Goal: Transaction & Acquisition: Subscribe to service/newsletter

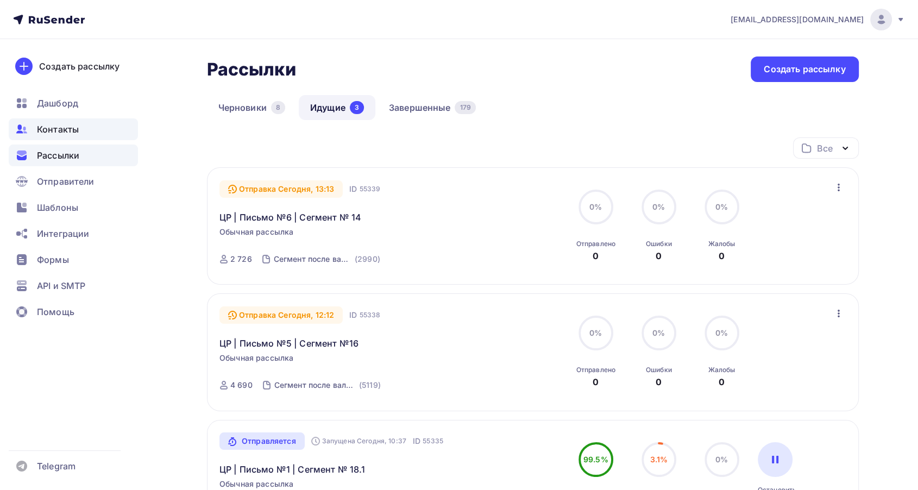
click at [53, 133] on span "Контакты" at bounding box center [58, 129] width 42 height 13
click at [54, 136] on div "Контакты" at bounding box center [73, 129] width 129 height 22
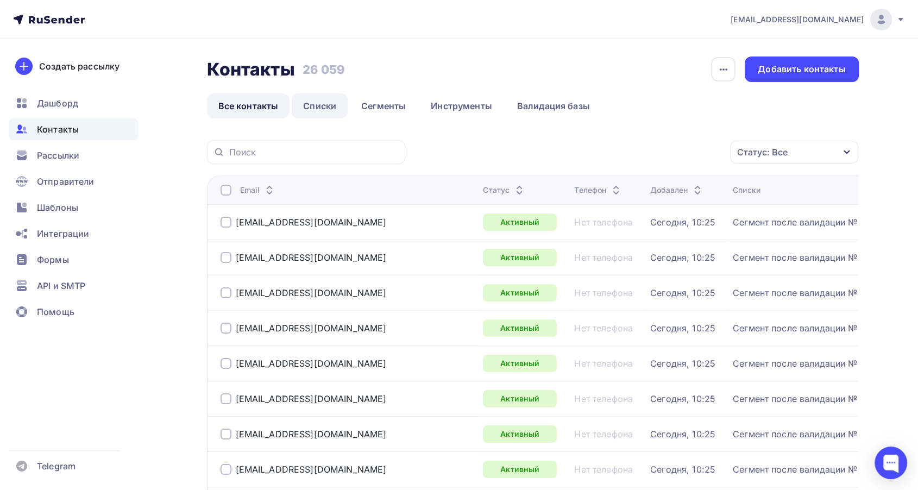
click at [322, 109] on link "Списки" at bounding box center [320, 105] width 56 height 25
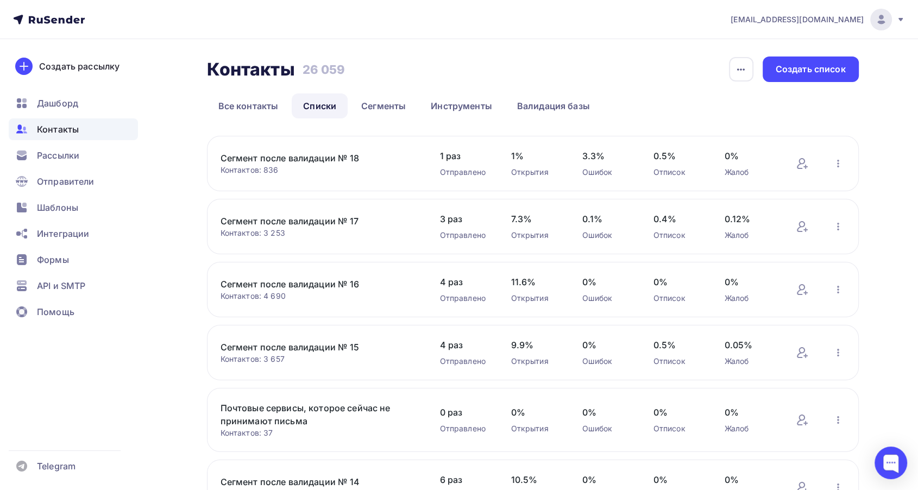
click at [909, 16] on nav "[EMAIL_ADDRESS][DOMAIN_NAME] Аккаунт Тарифы Выйти Создать рассылку [GEOGRAPHIC_…" at bounding box center [459, 19] width 918 height 39
click at [900, 18] on icon at bounding box center [900, 19] width 4 height 3
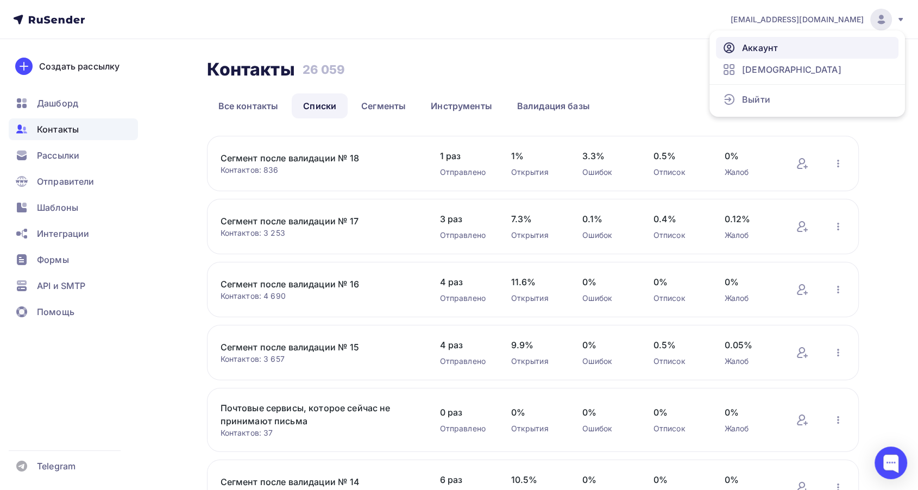
click at [773, 47] on span "Аккаунт" at bounding box center [760, 47] width 36 height 13
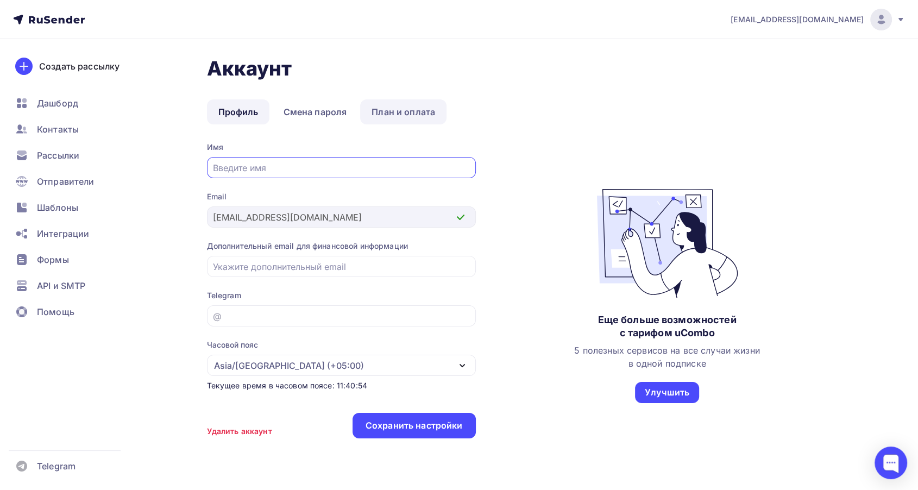
click at [399, 115] on link "План и оплата" at bounding box center [403, 111] width 86 height 25
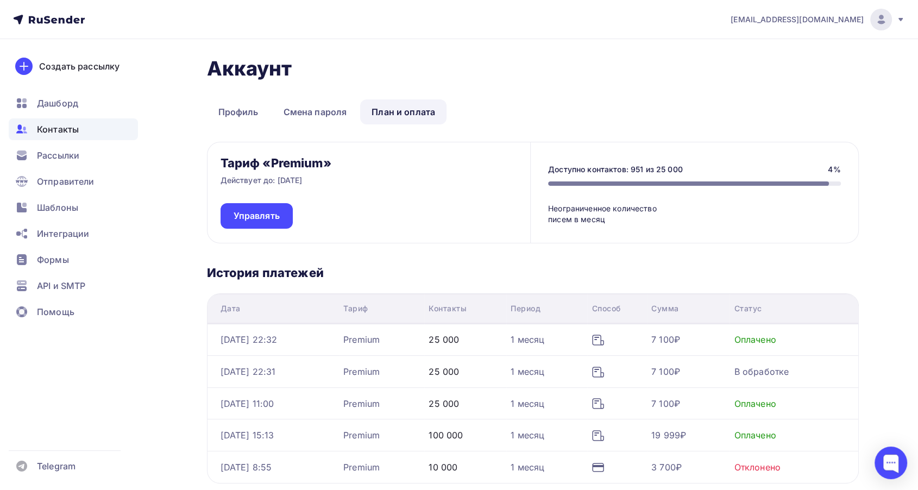
click at [68, 132] on span "Контакты" at bounding box center [58, 129] width 42 height 13
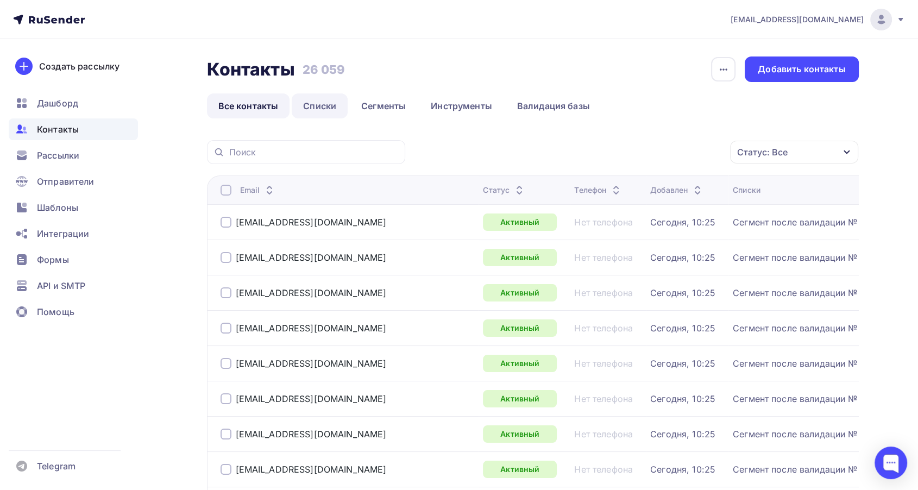
click at [337, 109] on link "Списки" at bounding box center [320, 105] width 56 height 25
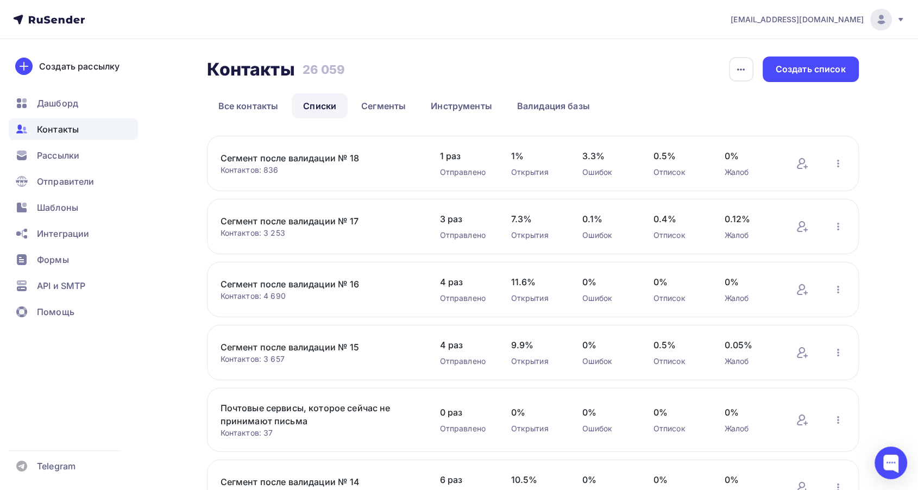
click at [325, 161] on link "Сегмент после валидации № 18" at bounding box center [313, 158] width 185 height 13
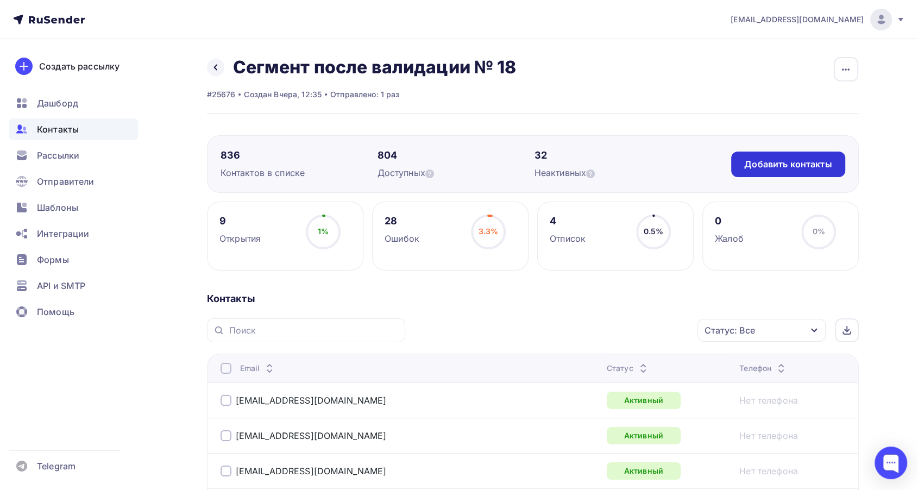
click at [772, 166] on div "Добавить контакты" at bounding box center [787, 164] width 87 height 12
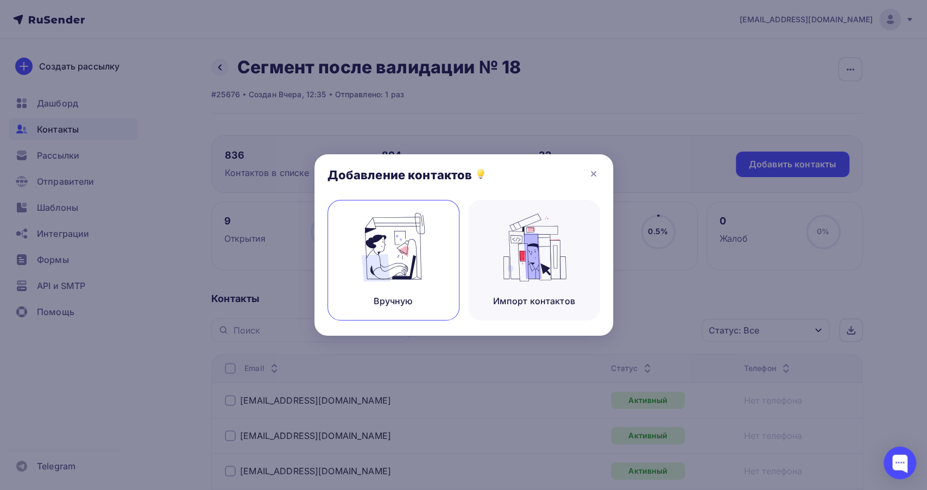
click at [418, 286] on div "Вручную" at bounding box center [393, 260] width 132 height 121
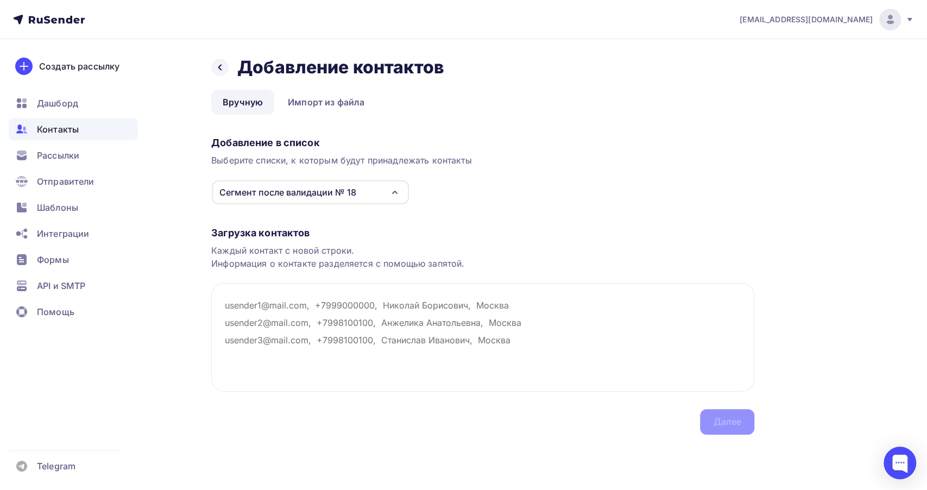
drag, startPoint x: 404, startPoint y: 442, endPoint x: 411, endPoint y: 399, distance: 42.9
click at [404, 442] on div "Назад Добавление контактов Добавление контактов Вручную Импорт из файла Вручную…" at bounding box center [463, 258] width 890 height 439
click at [240, 313] on textarea at bounding box center [482, 337] width 543 height 109
paste textarea "[PERSON_NAME][EMAIL_ADDRESS][DOMAIN_NAME] [EMAIL_ADDRESS][DOMAIN_NAME] [EMAIL_A…"
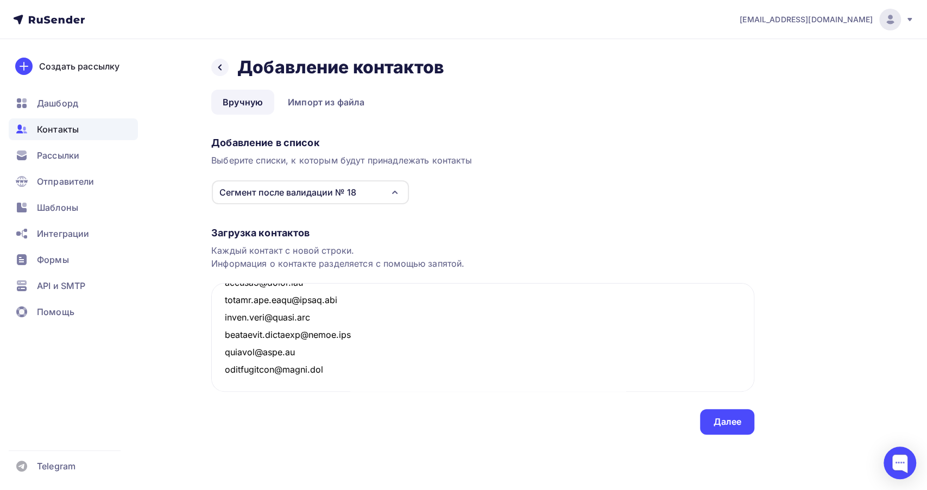
scroll to position [14778, 0]
type textarea "[PERSON_NAME][EMAIL_ADDRESS][DOMAIN_NAME] [EMAIL_ADDRESS][DOMAIN_NAME] [EMAIL_A…"
click at [734, 421] on div "Далее" at bounding box center [727, 421] width 28 height 12
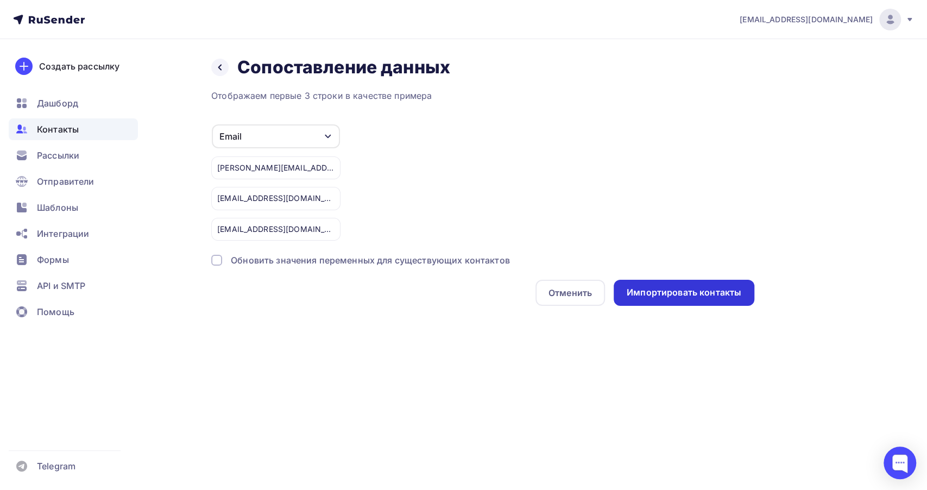
click at [681, 297] on div "Импортировать контакты" at bounding box center [684, 292] width 115 height 12
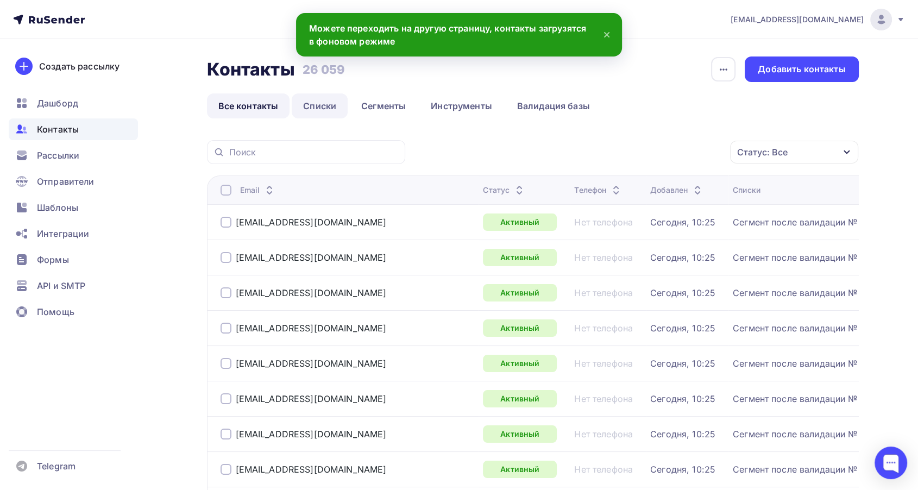
click at [307, 111] on link "Списки" at bounding box center [320, 105] width 56 height 25
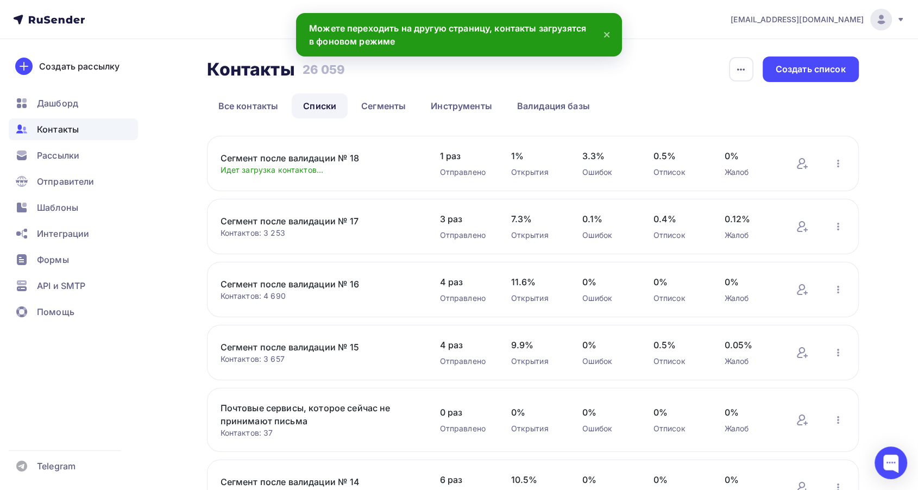
click at [320, 154] on link "Сегмент после валидации № 18" at bounding box center [313, 158] width 185 height 13
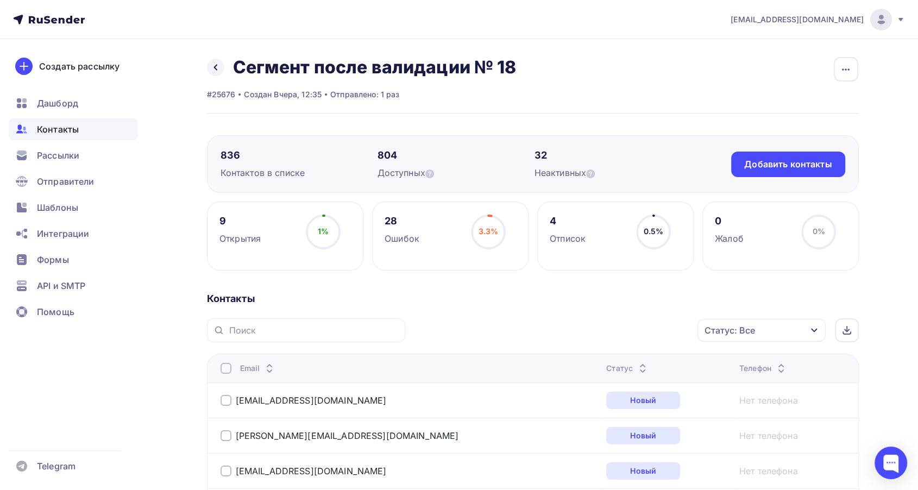
click at [636, 364] on icon at bounding box center [642, 370] width 13 height 13
click at [642, 364] on icon at bounding box center [648, 370] width 13 height 13
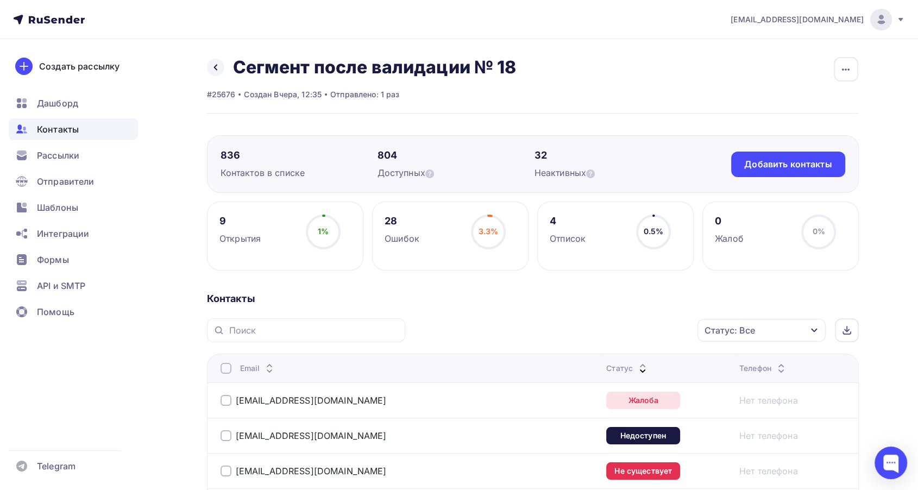
click at [791, 340] on div "Статус: Все" at bounding box center [761, 330] width 128 height 23
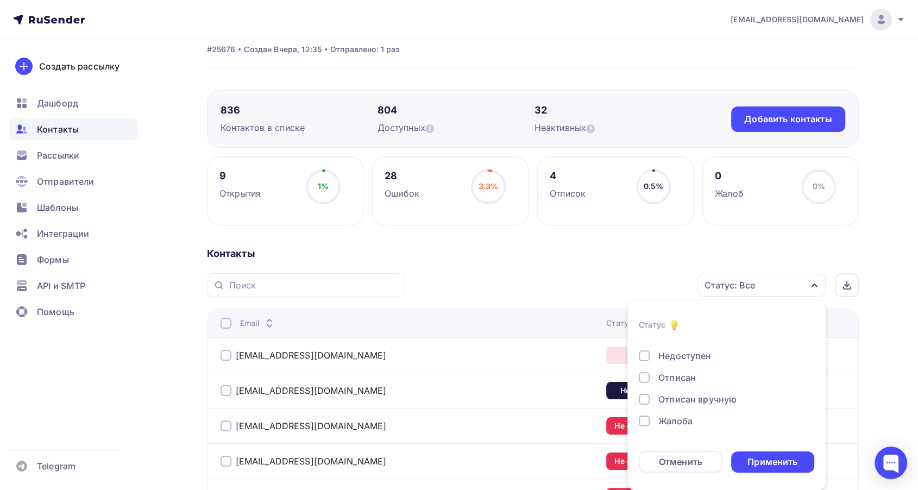
scroll to position [78, 0]
click at [678, 418] on div "Жалоба" at bounding box center [675, 420] width 34 height 13
click at [775, 456] on div "Применить" at bounding box center [772, 462] width 50 height 12
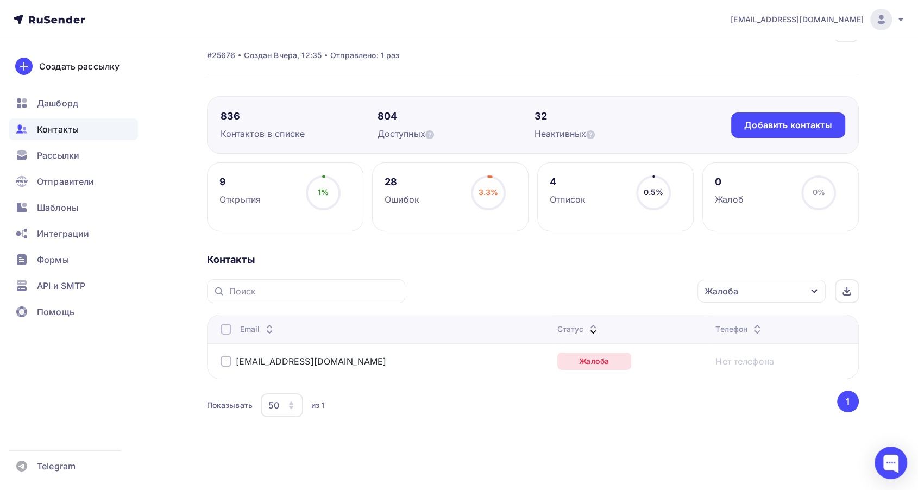
scroll to position [39, 0]
click at [221, 356] on div at bounding box center [226, 361] width 11 height 11
click at [221, 362] on div at bounding box center [226, 361] width 11 height 11
click at [768, 292] on div "Жалоба" at bounding box center [761, 291] width 128 height 23
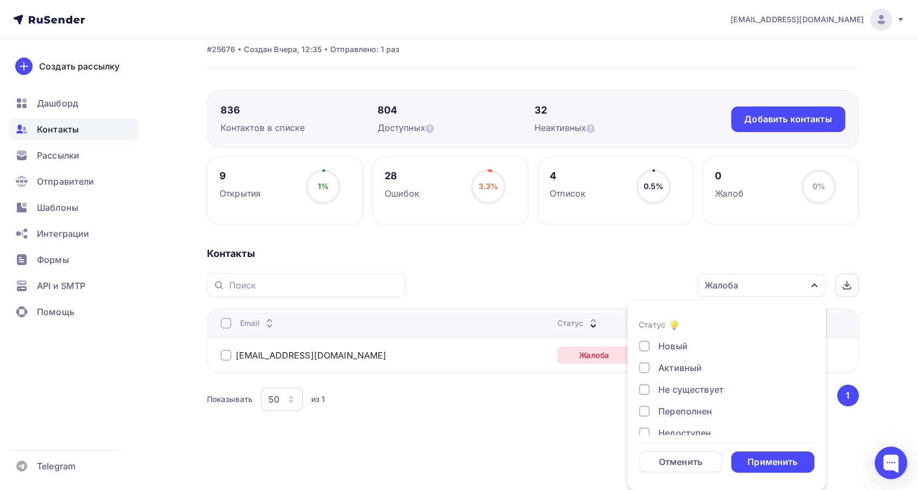
scroll to position [0, 0]
click at [678, 369] on div "Активный" at bounding box center [679, 368] width 43 height 13
click at [766, 459] on div "Применить" at bounding box center [772, 462] width 50 height 12
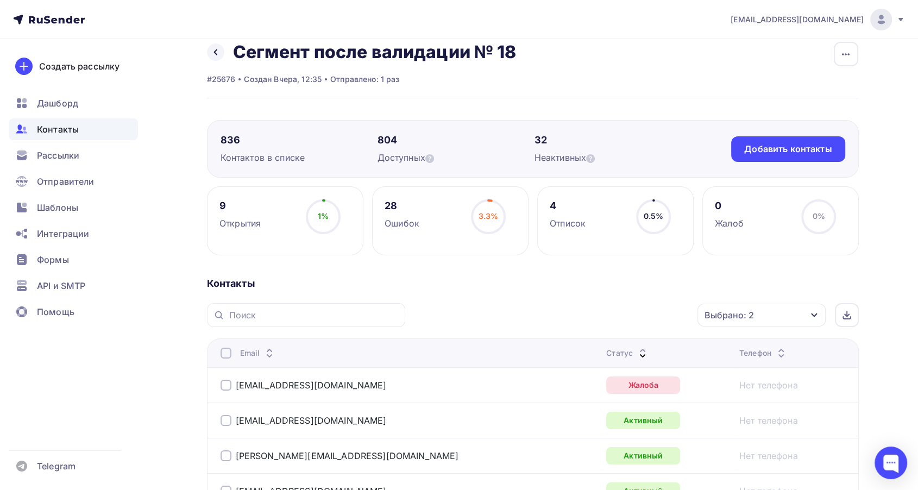
click at [742, 319] on div "Выбрано: 2" at bounding box center [728, 314] width 49 height 13
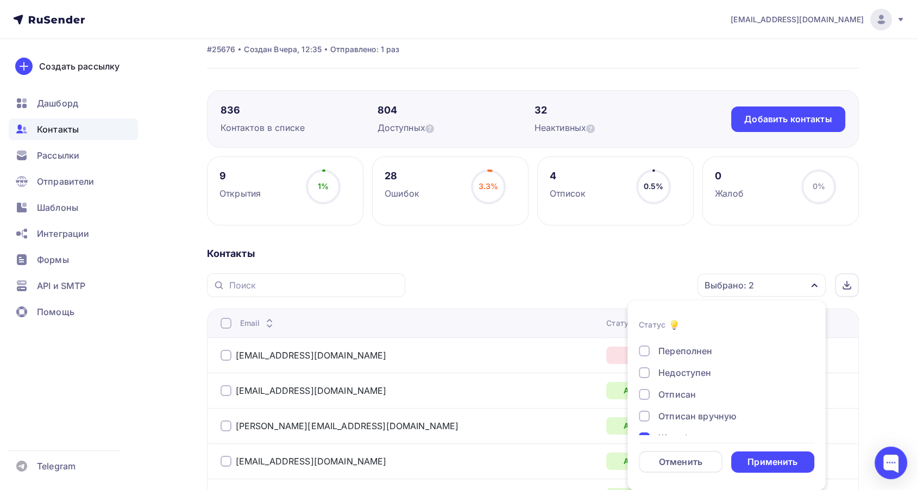
scroll to position [78, 0]
click at [643, 414] on div "Жалоба" at bounding box center [720, 420] width 163 height 13
click at [761, 460] on div "Применить" at bounding box center [772, 462] width 50 height 12
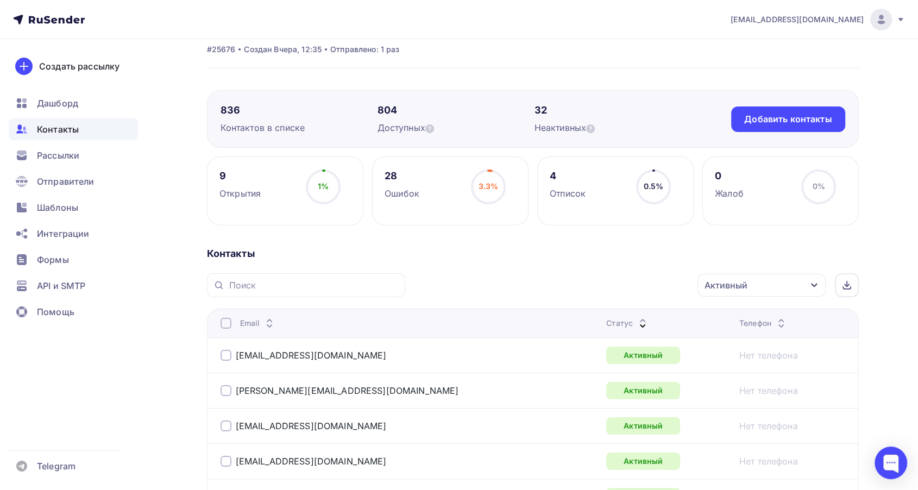
click at [221, 326] on div at bounding box center [226, 323] width 11 height 11
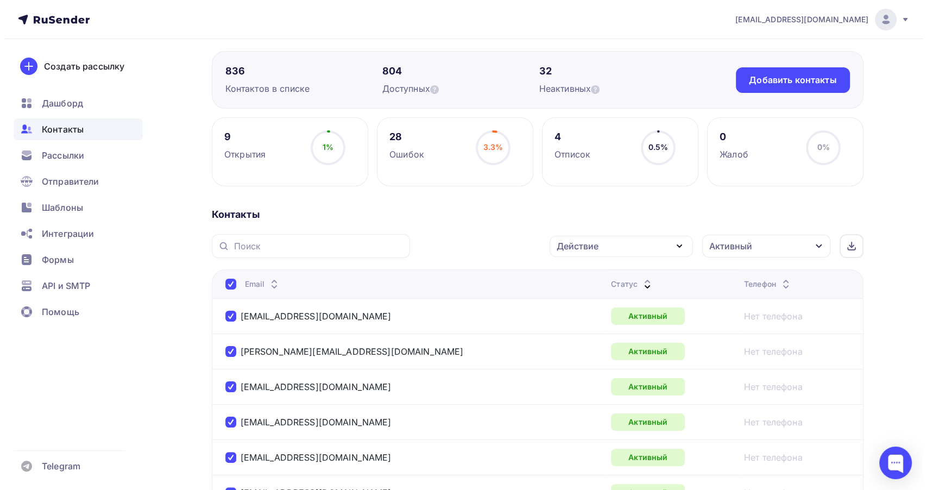
scroll to position [0, 0]
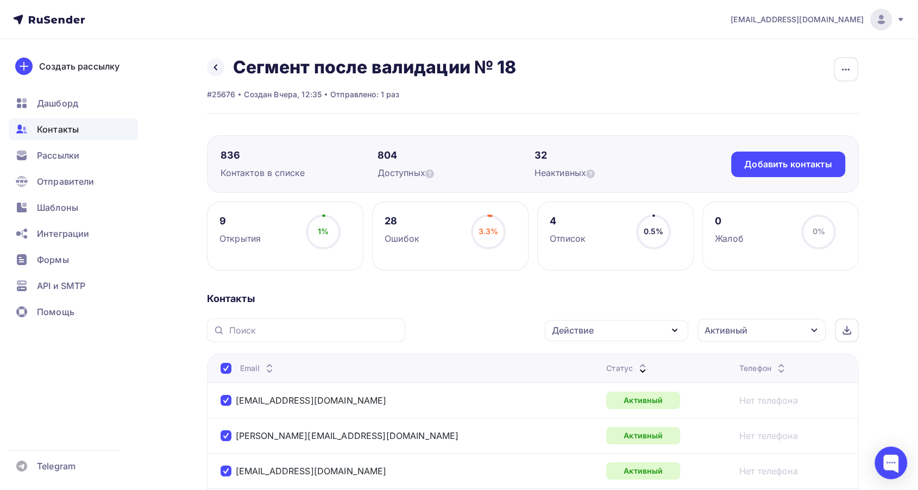
click at [226, 368] on div at bounding box center [226, 368] width 11 height 11
click at [635, 330] on div "Активный Статус Новый Активный Не существует Переполнен Недоступен Отписан Отпи…" at bounding box center [636, 330] width 446 height 24
click at [636, 366] on icon at bounding box center [642, 370] width 13 height 13
click at [83, 64] on div "Создать рассылку" at bounding box center [79, 66] width 80 height 13
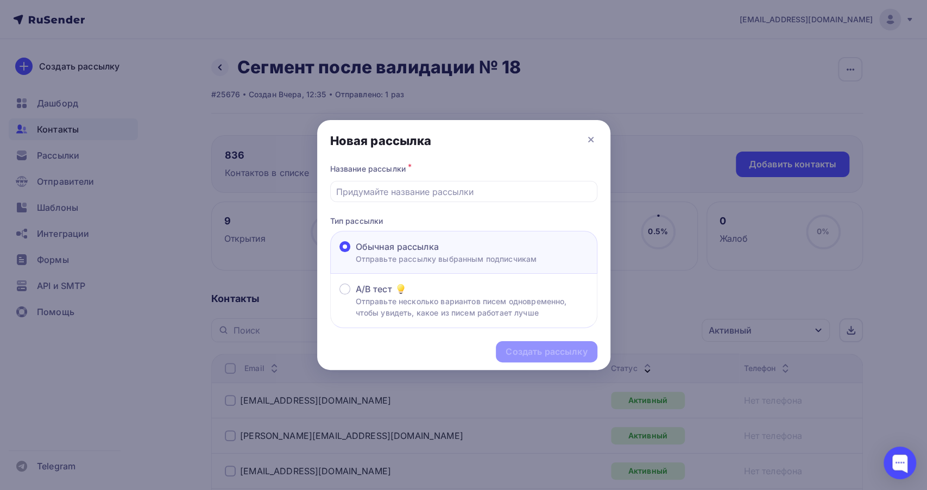
click at [322, 76] on div at bounding box center [463, 245] width 927 height 490
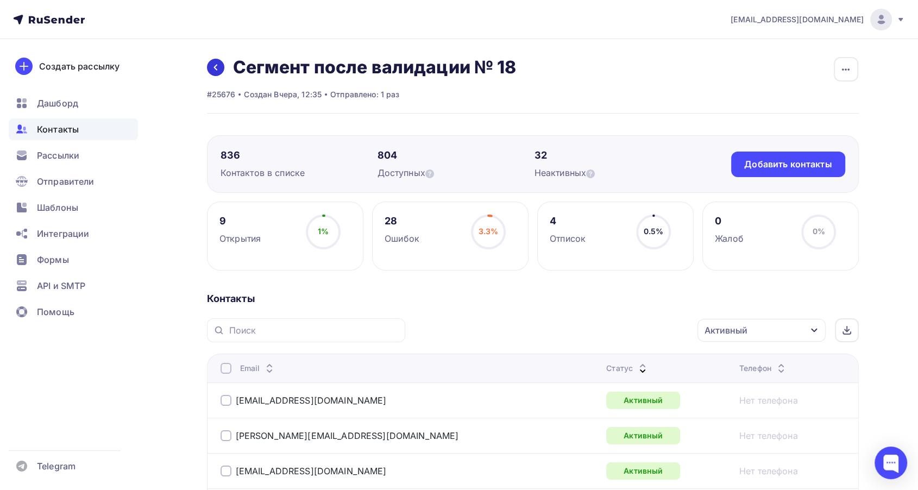
drag, startPoint x: 215, startPoint y: 67, endPoint x: 222, endPoint y: 67, distance: 7.1
click at [216, 67] on icon at bounding box center [215, 67] width 9 height 9
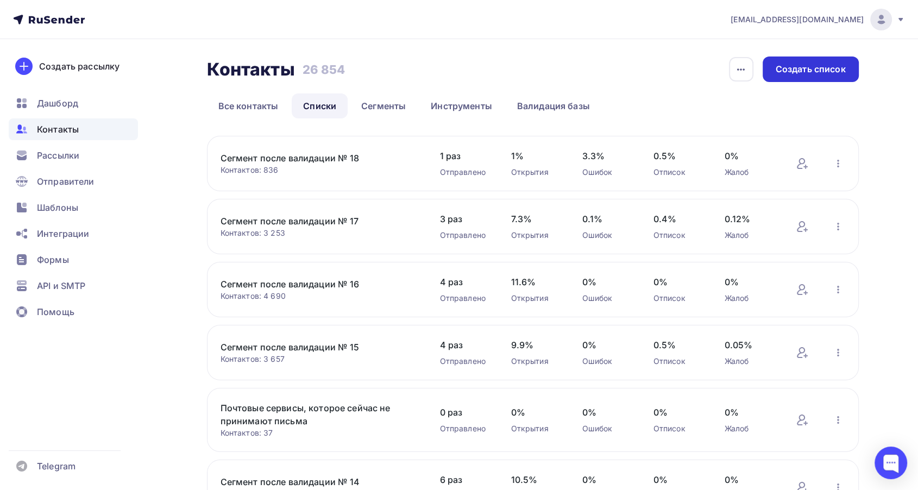
click at [785, 75] on div "Создать список" at bounding box center [811, 69] width 70 height 12
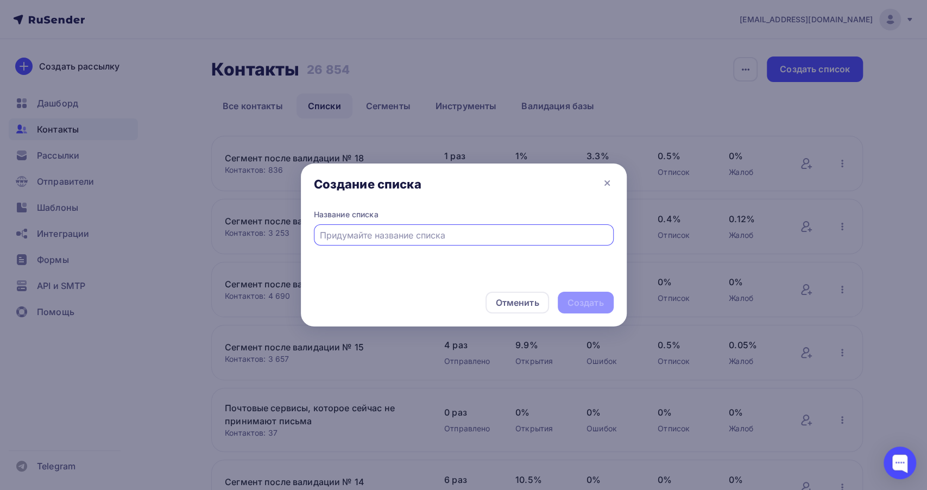
click at [338, 239] on input "text" at bounding box center [463, 235] width 287 height 13
type input "18.1"
click at [599, 304] on div "Создать" at bounding box center [586, 303] width 36 height 12
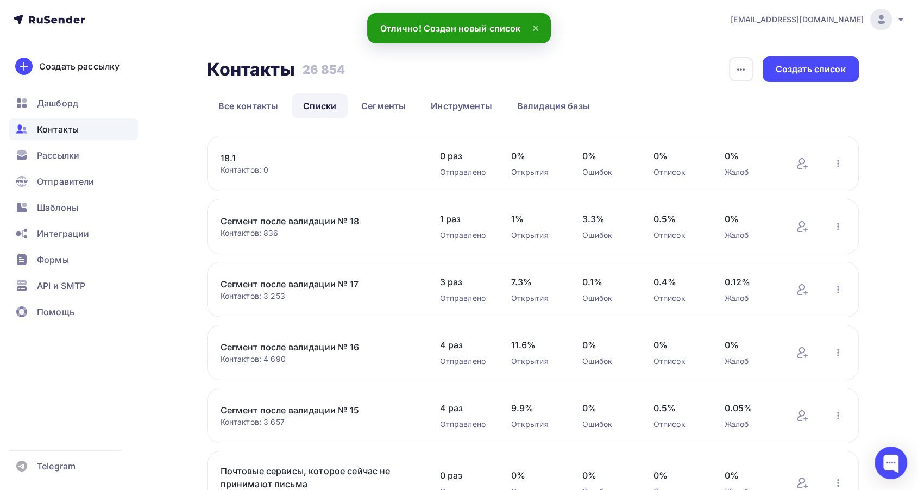
click at [236, 153] on link "18.1" at bounding box center [313, 158] width 185 height 13
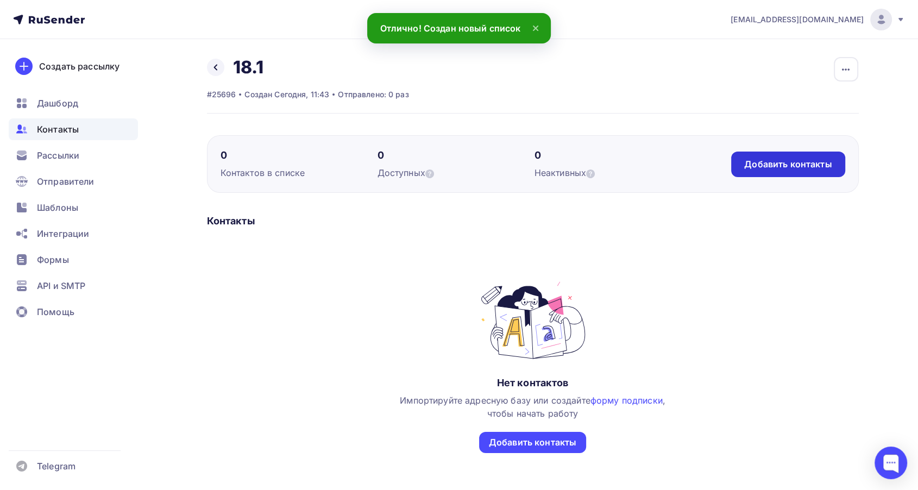
click at [769, 165] on div "Добавить контакты" at bounding box center [787, 164] width 87 height 12
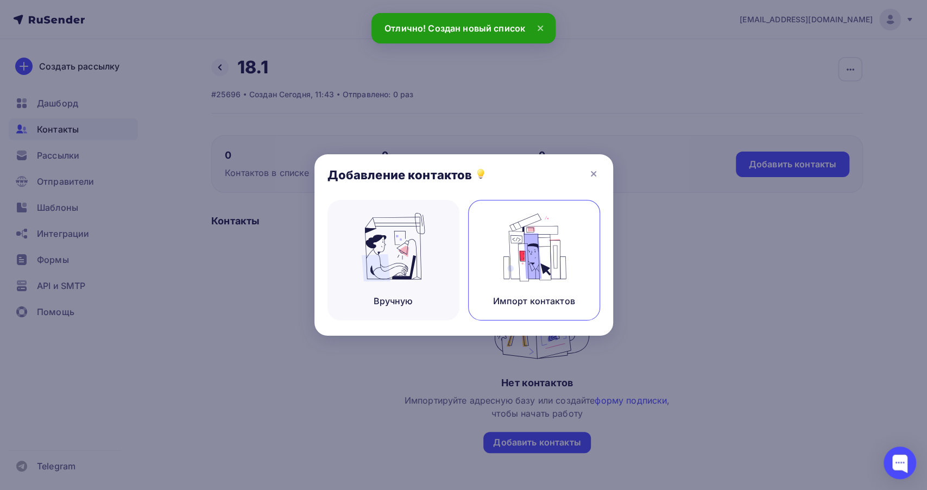
click at [534, 245] on img at bounding box center [533, 247] width 73 height 68
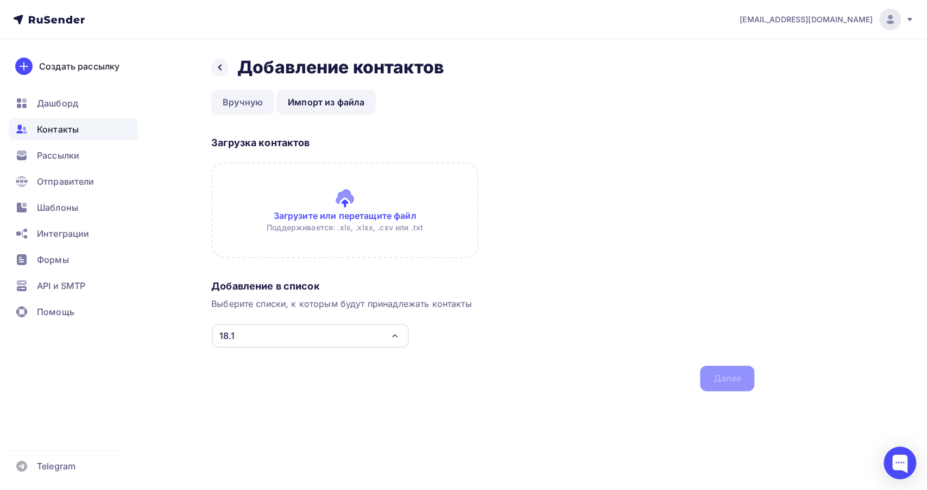
click at [235, 100] on link "Вручную" at bounding box center [242, 102] width 63 height 25
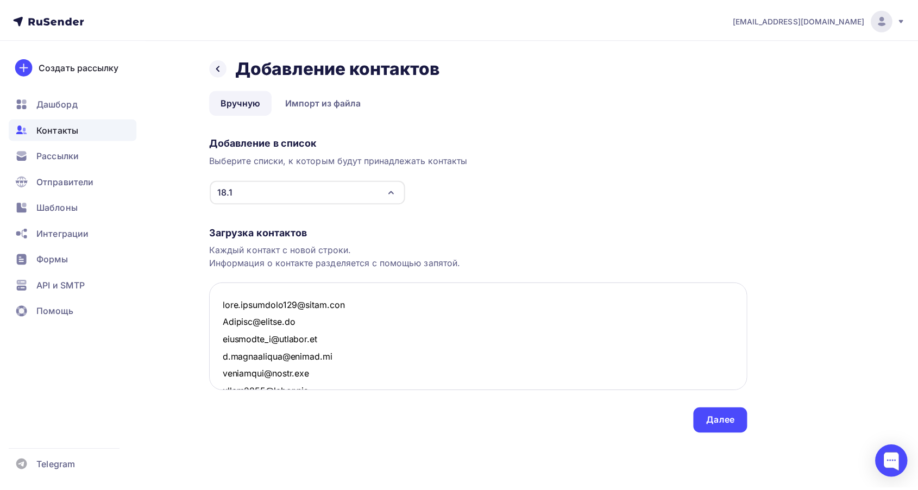
scroll to position [14779, 0]
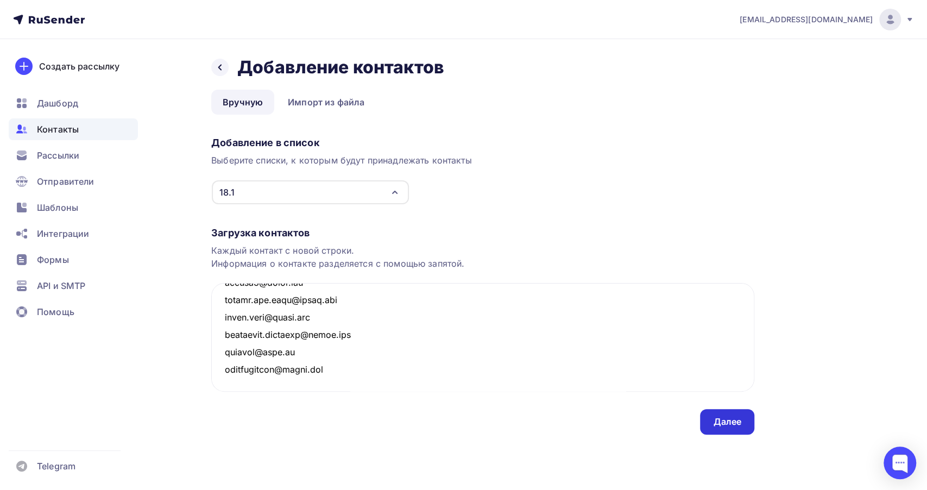
type textarea "[PERSON_NAME][EMAIL_ADDRESS][DOMAIN_NAME] [EMAIL_ADDRESS][DOMAIN_NAME] [EMAIL_A…"
click at [717, 421] on div "Далее" at bounding box center [727, 421] width 28 height 12
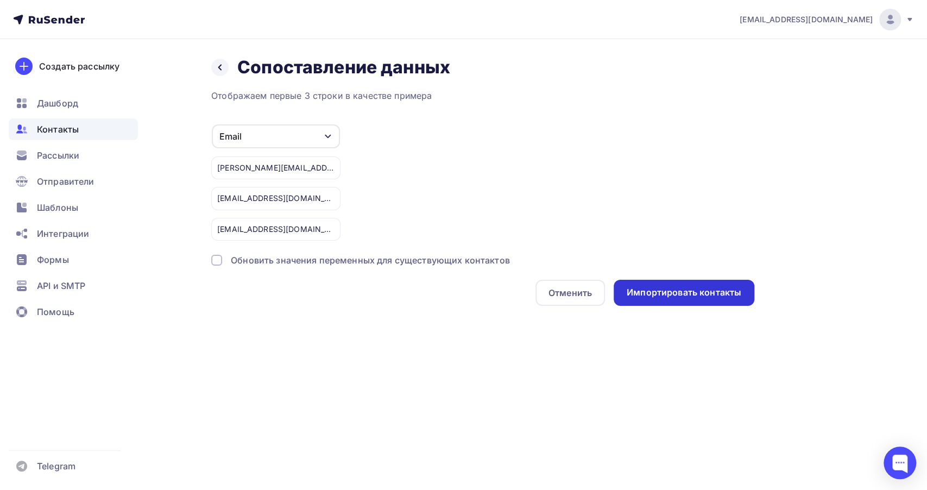
click at [682, 287] on div "Импортировать контакты" at bounding box center [684, 293] width 141 height 26
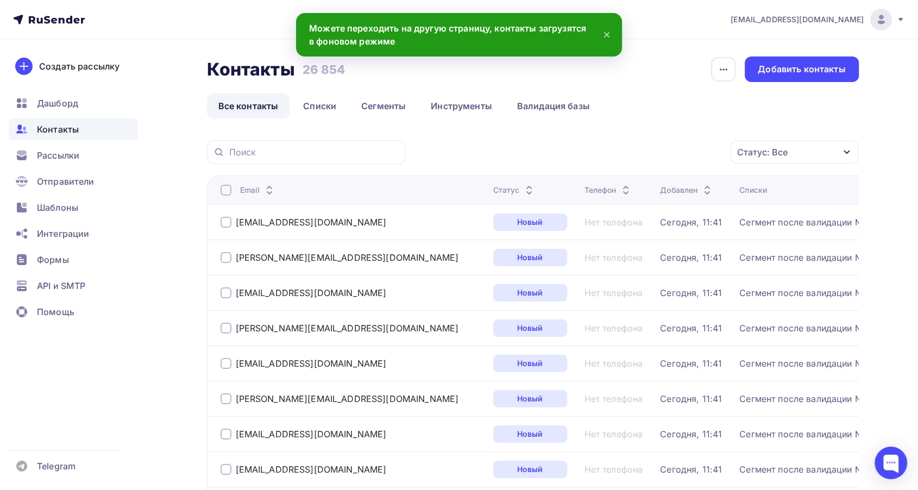
click at [522, 185] on icon at bounding box center [528, 187] width 13 height 13
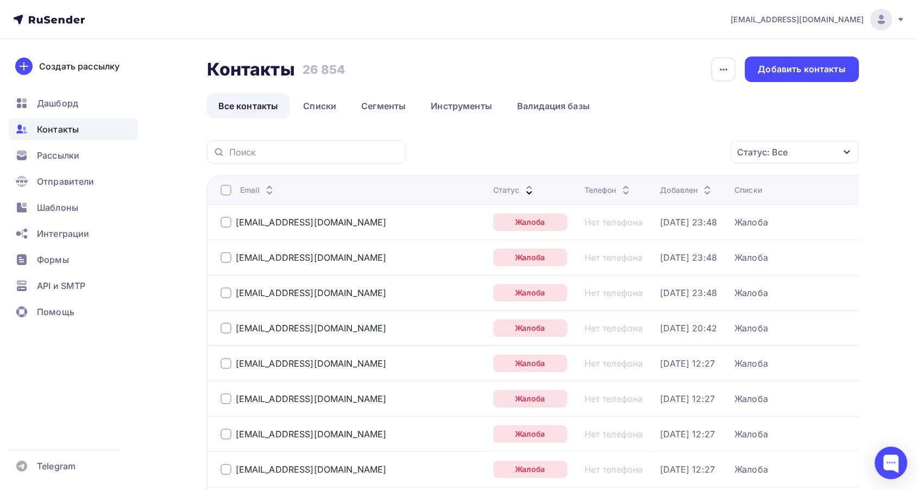
click at [326, 118] on link "Списки" at bounding box center [320, 105] width 56 height 25
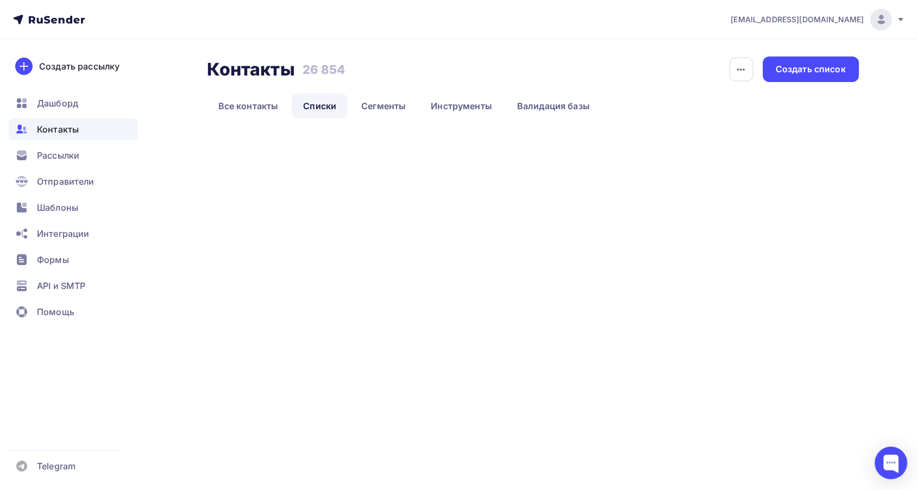
click at [323, 112] on link "Списки" at bounding box center [320, 105] width 56 height 25
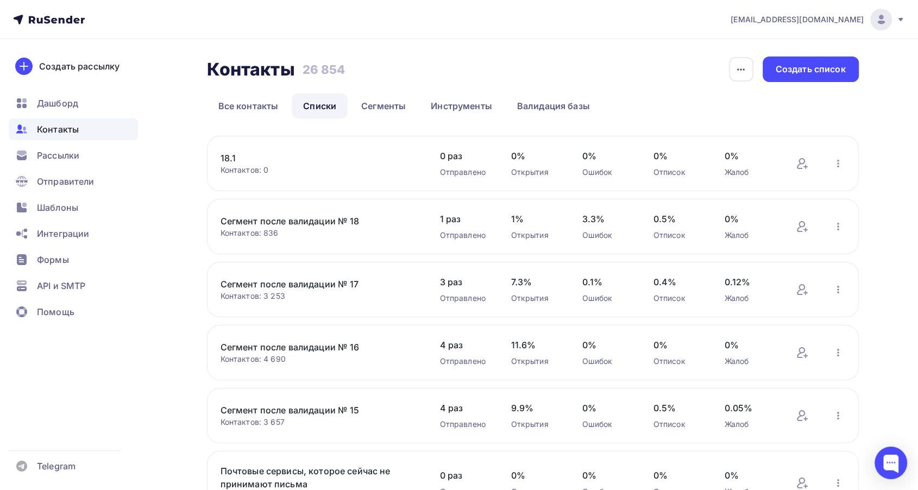
click at [226, 155] on link "18.1" at bounding box center [313, 158] width 185 height 13
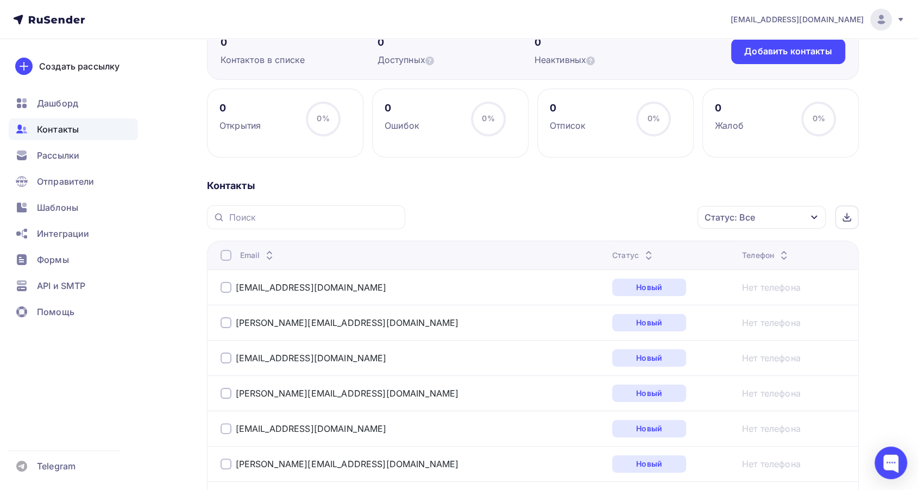
scroll to position [121, 0]
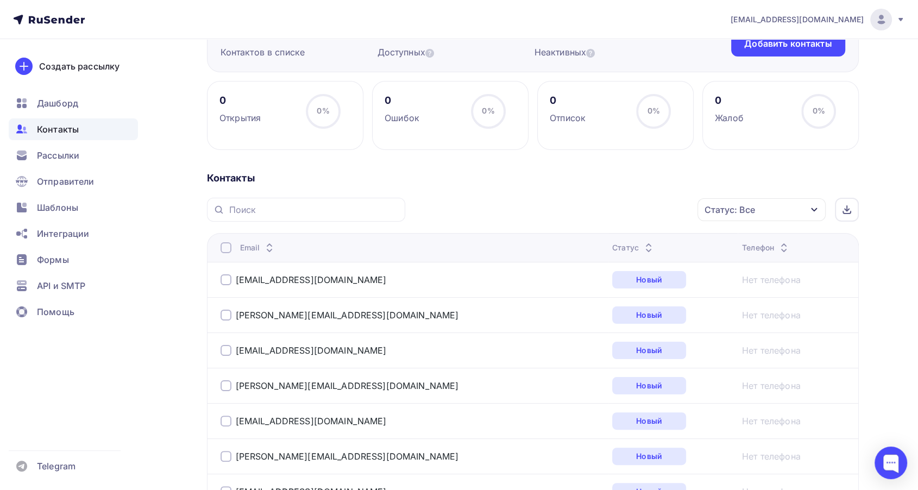
click at [642, 246] on icon at bounding box center [648, 250] width 13 height 13
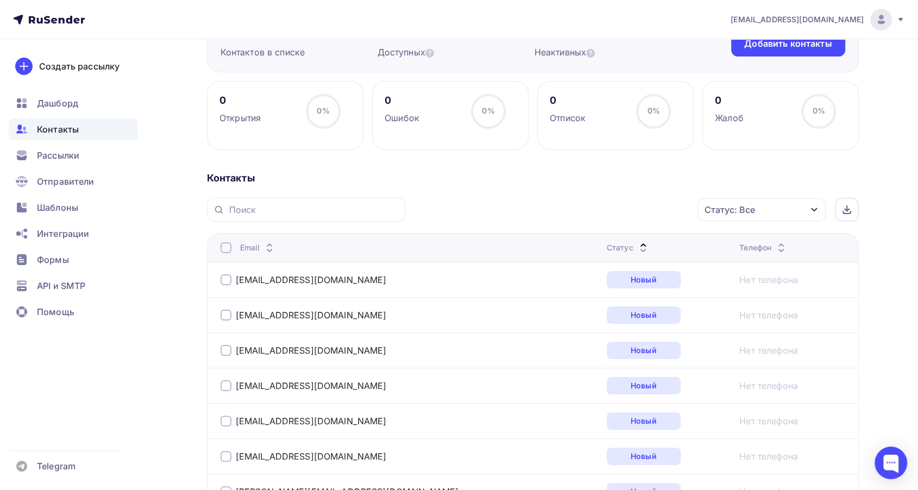
click at [637, 242] on icon at bounding box center [643, 244] width 13 height 13
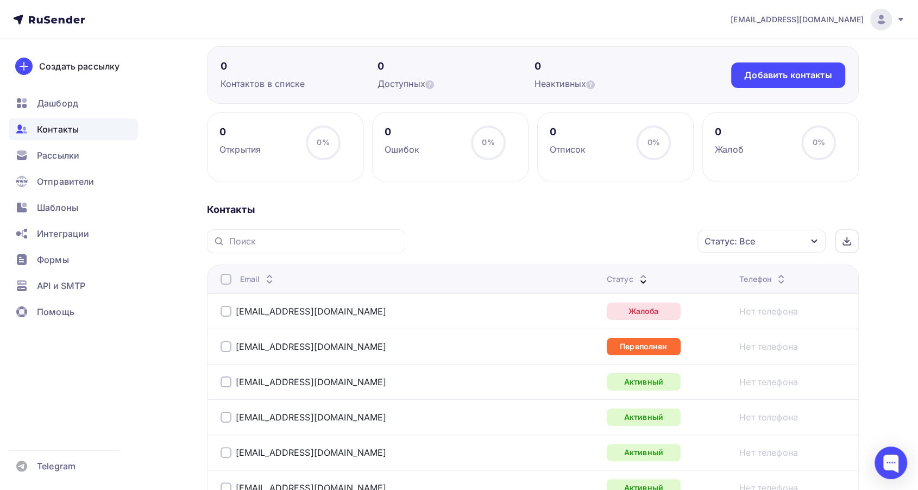
scroll to position [0, 0]
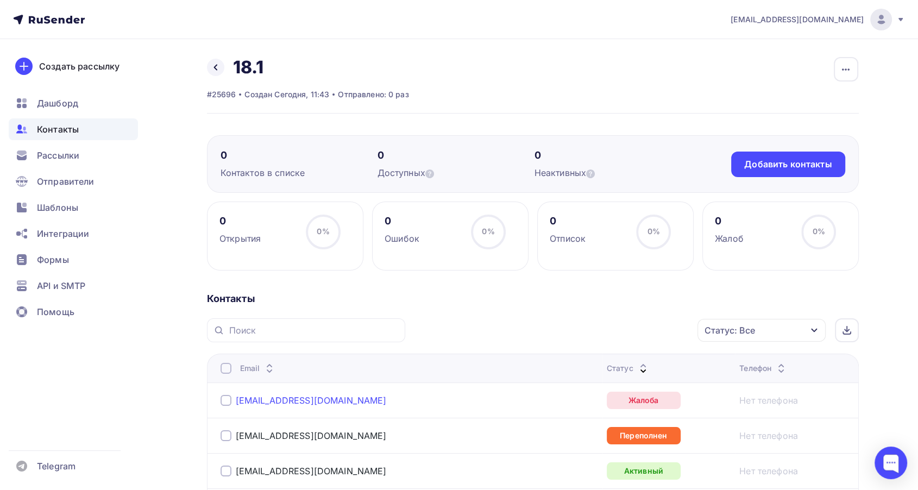
click at [278, 399] on link "[EMAIL_ADDRESS][DOMAIN_NAME]" at bounding box center [311, 400] width 151 height 11
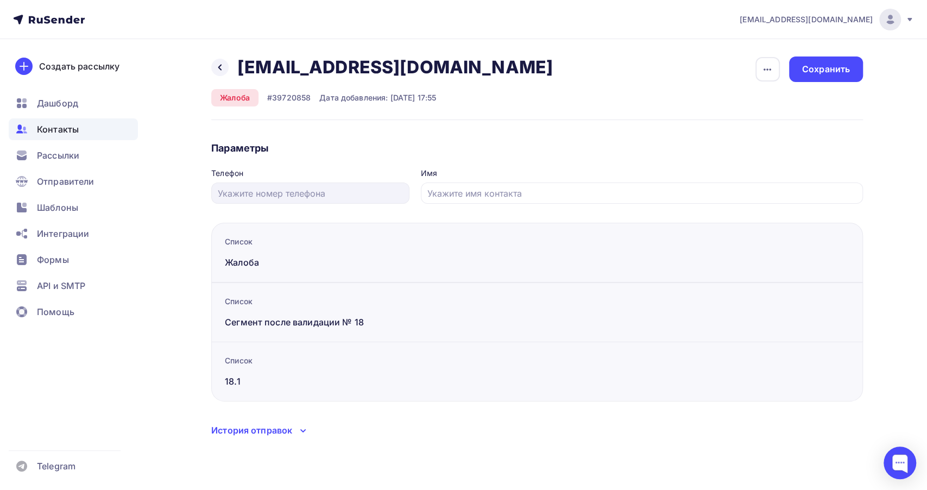
click at [254, 328] on div "Сегмент после валидации № 18" at bounding box center [318, 322] width 187 height 13
click at [230, 388] on div "Список 18.1" at bounding box center [318, 378] width 187 height 46
click at [223, 73] on div at bounding box center [219, 67] width 17 height 17
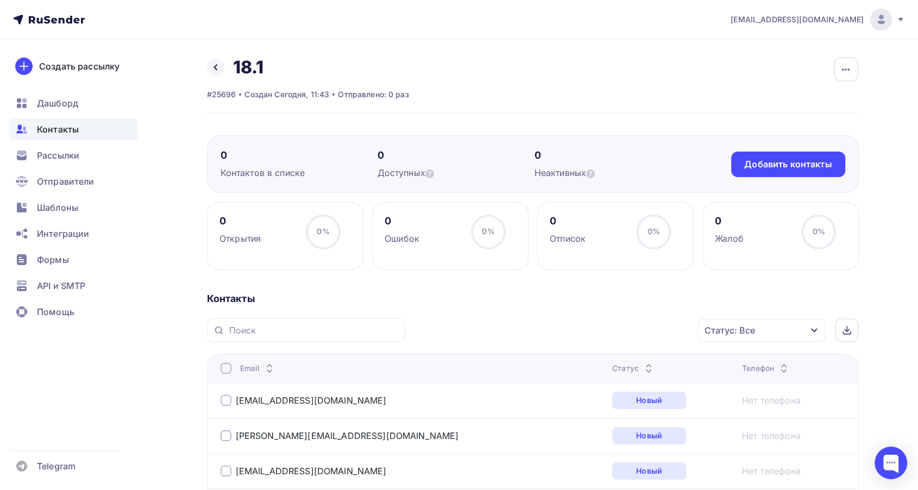
click at [642, 364] on icon at bounding box center [648, 370] width 13 height 13
click at [637, 363] on icon at bounding box center [643, 365] width 13 height 13
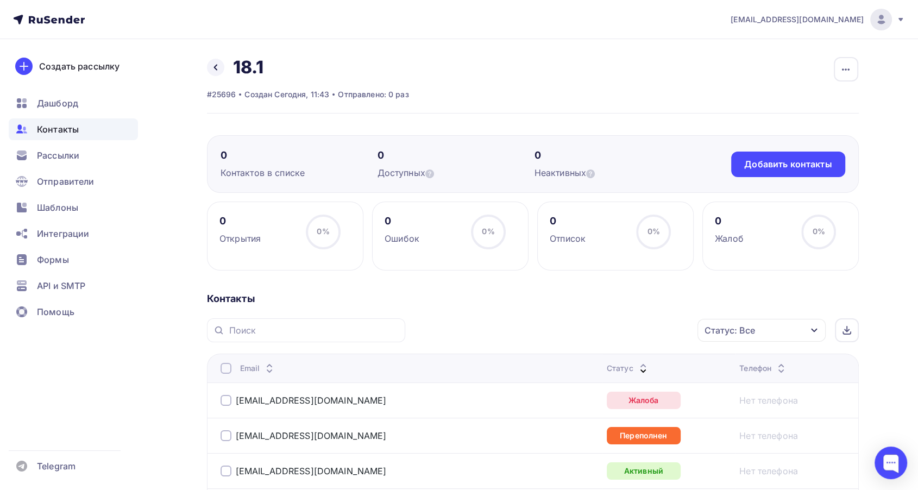
click at [217, 400] on td "[EMAIL_ADDRESS][DOMAIN_NAME]" at bounding box center [404, 399] width 395 height 35
click at [222, 402] on div at bounding box center [226, 400] width 11 height 11
click at [568, 332] on div "Действие" at bounding box center [573, 330] width 42 height 13
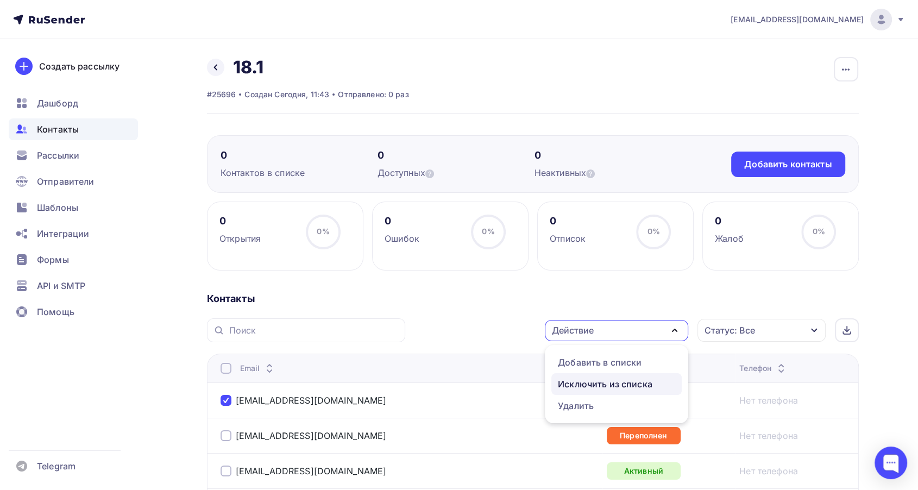
click at [605, 385] on div "Исключить из списка" at bounding box center [605, 383] width 95 height 13
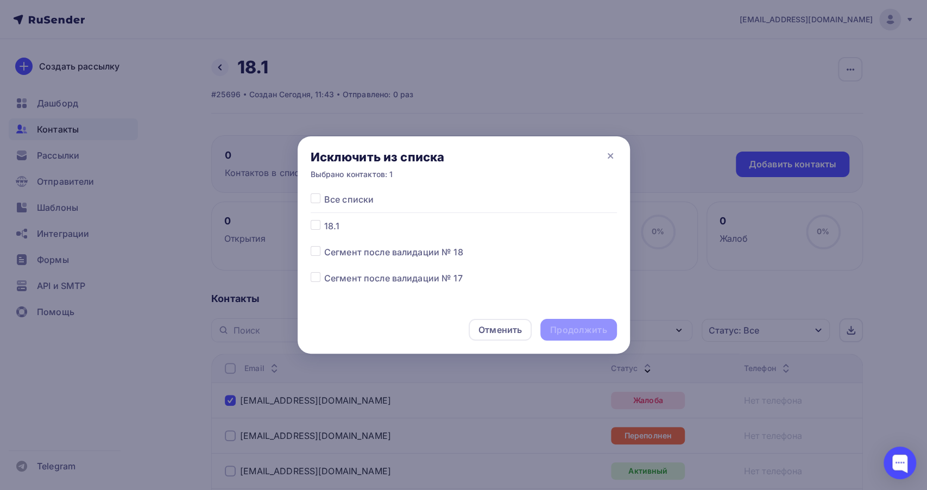
click at [324, 219] on label at bounding box center [324, 219] width 0 height 0
click at [319, 226] on input "checkbox" at bounding box center [316, 224] width 10 height 10
checkbox input "true"
click at [561, 325] on div "Продолжить" at bounding box center [578, 330] width 56 height 12
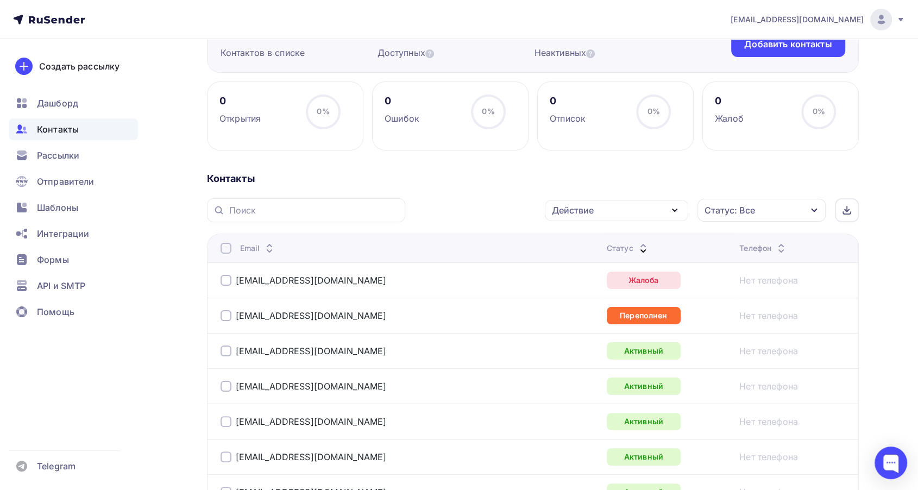
scroll to position [121, 0]
click at [307, 313] on link "[EMAIL_ADDRESS][DOMAIN_NAME]" at bounding box center [311, 315] width 151 height 11
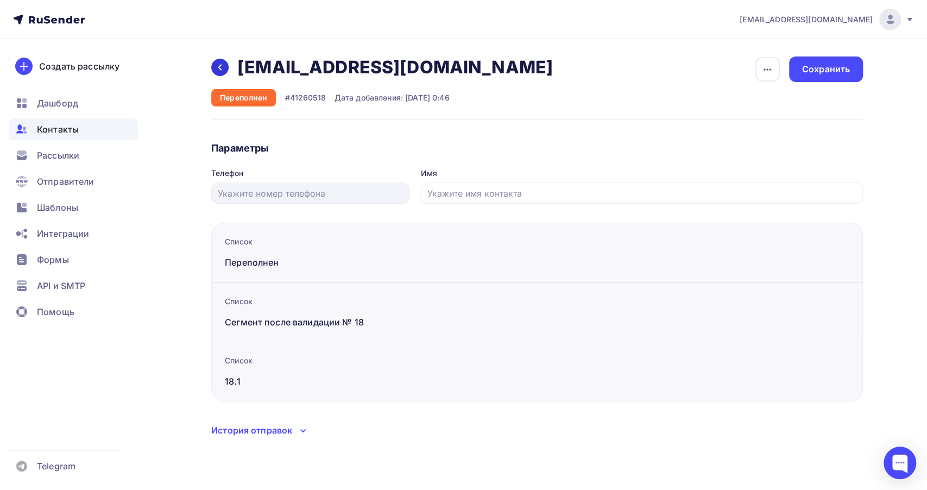
click at [217, 68] on icon at bounding box center [220, 67] width 9 height 9
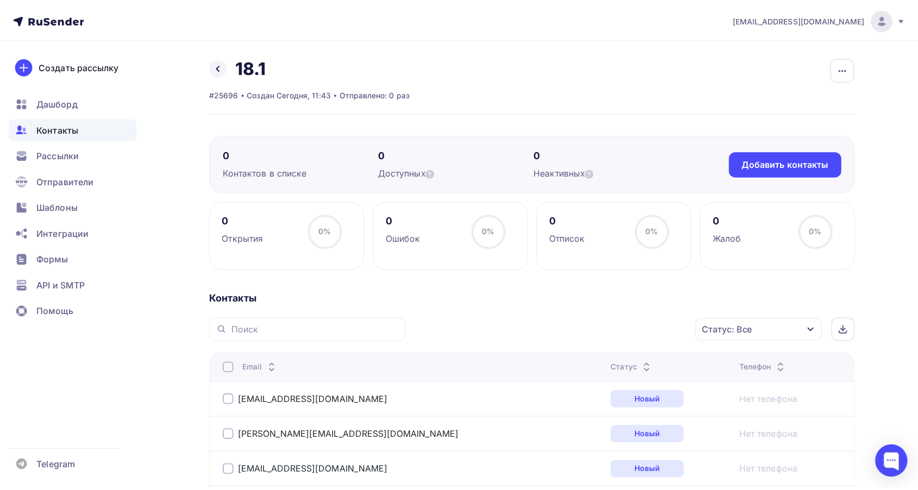
scroll to position [121, 0]
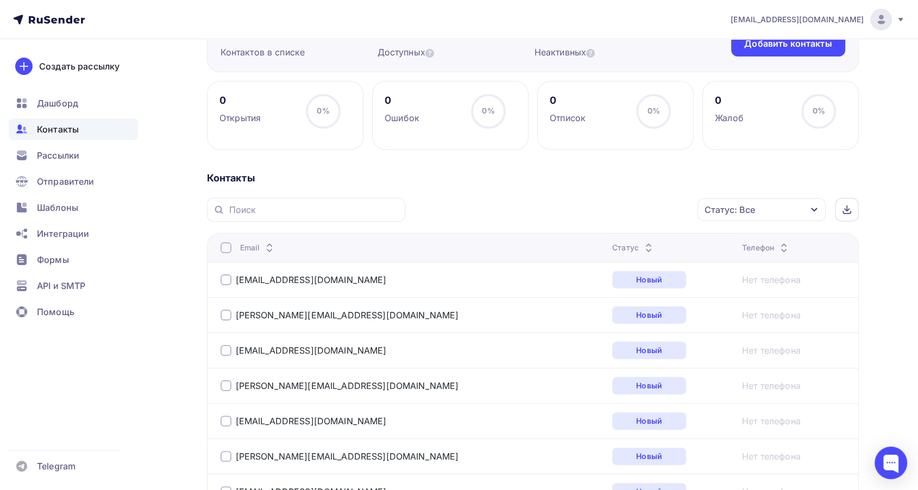
click at [642, 248] on div at bounding box center [648, 248] width 13 height 0
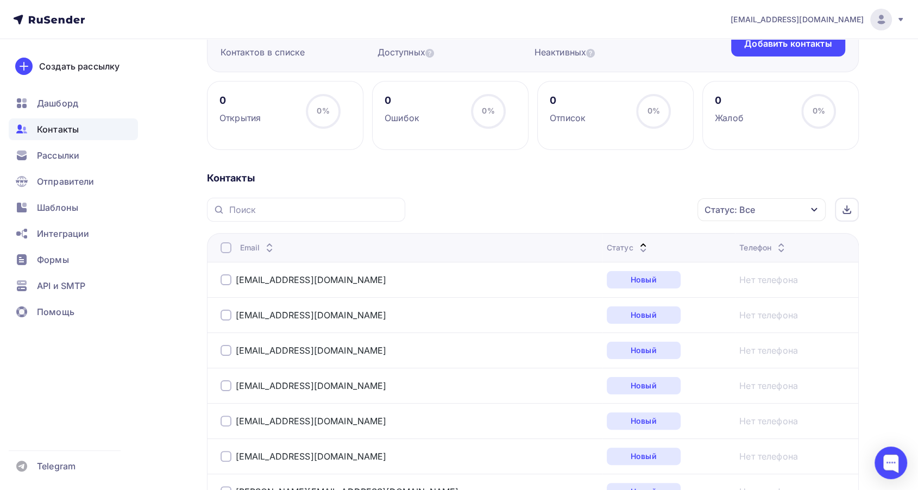
click at [637, 244] on icon at bounding box center [643, 250] width 13 height 13
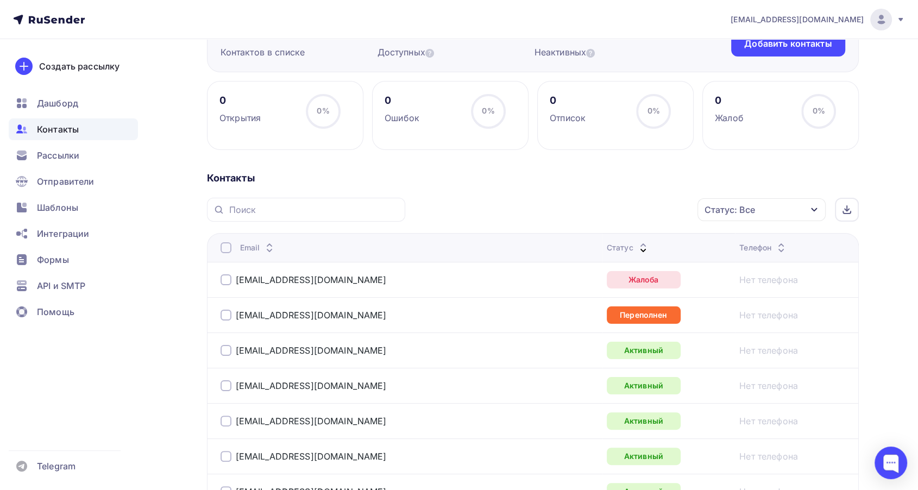
click at [230, 314] on div at bounding box center [226, 315] width 11 height 11
click at [665, 210] on div "Действие" at bounding box center [616, 209] width 143 height 21
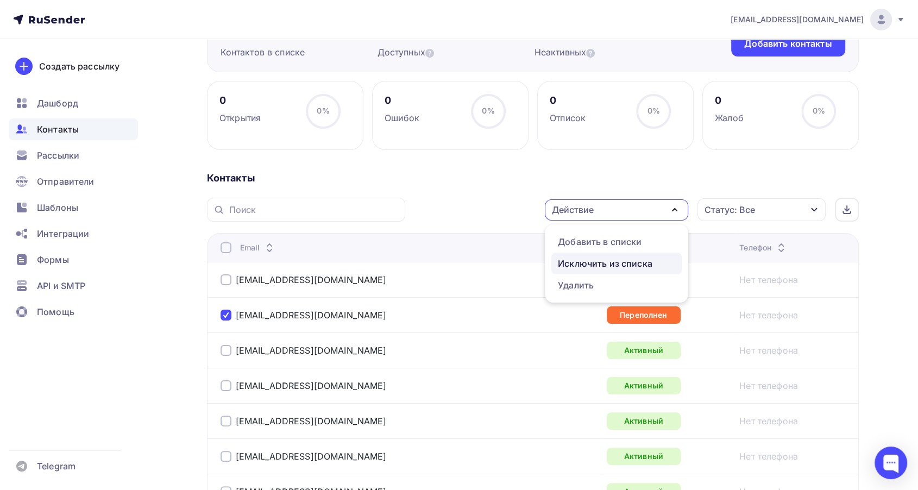
click at [598, 257] on div "Исключить из списка" at bounding box center [605, 263] width 95 height 13
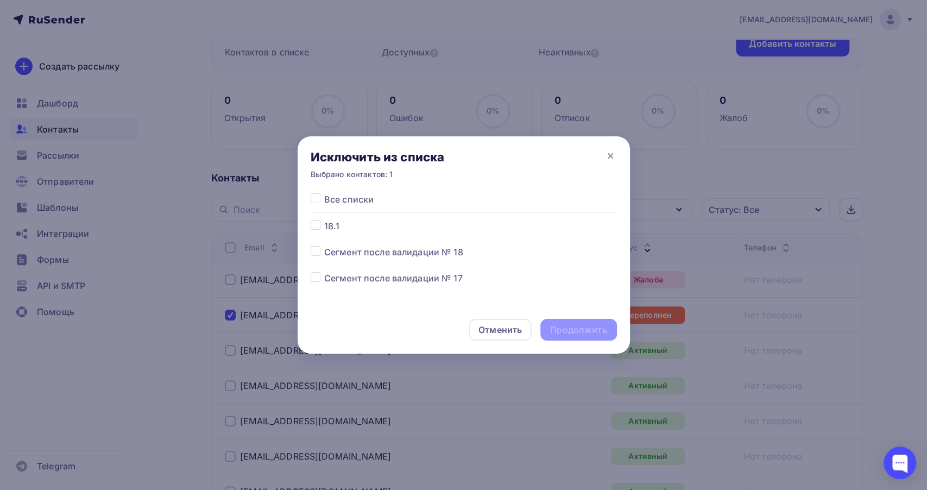
click at [324, 219] on label at bounding box center [324, 219] width 0 height 0
click at [313, 227] on input "checkbox" at bounding box center [316, 224] width 10 height 10
checkbox input "true"
click at [551, 330] on div "Продолжить" at bounding box center [578, 330] width 56 height 12
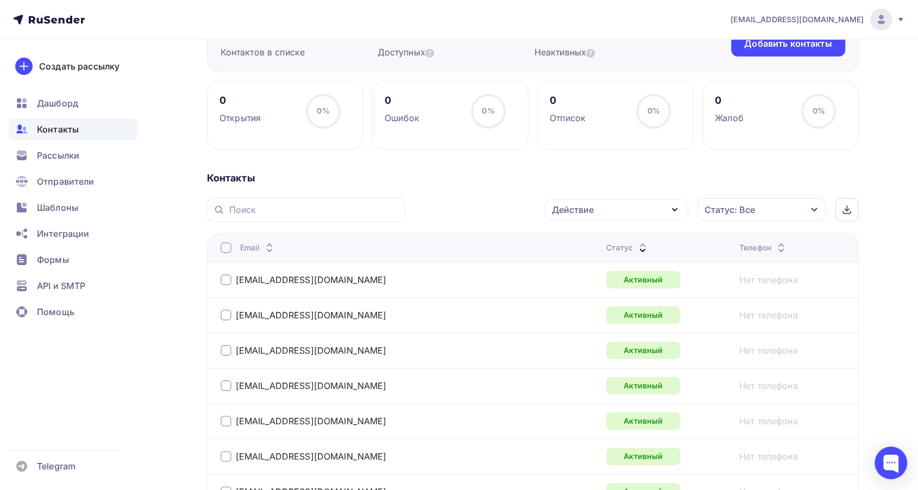
click at [757, 212] on div "Статус: Все" at bounding box center [761, 209] width 128 height 23
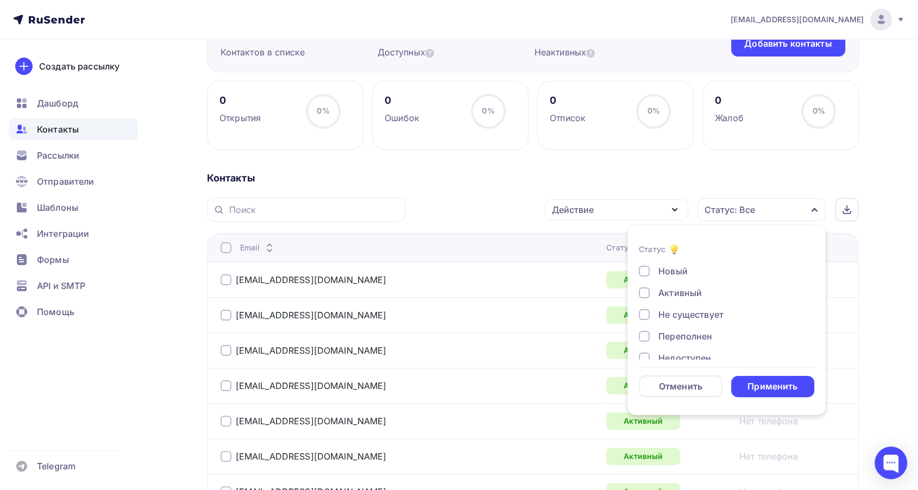
click at [682, 288] on div "Активный" at bounding box center [679, 292] width 43 height 13
click at [749, 383] on div "Применить" at bounding box center [772, 386] width 50 height 12
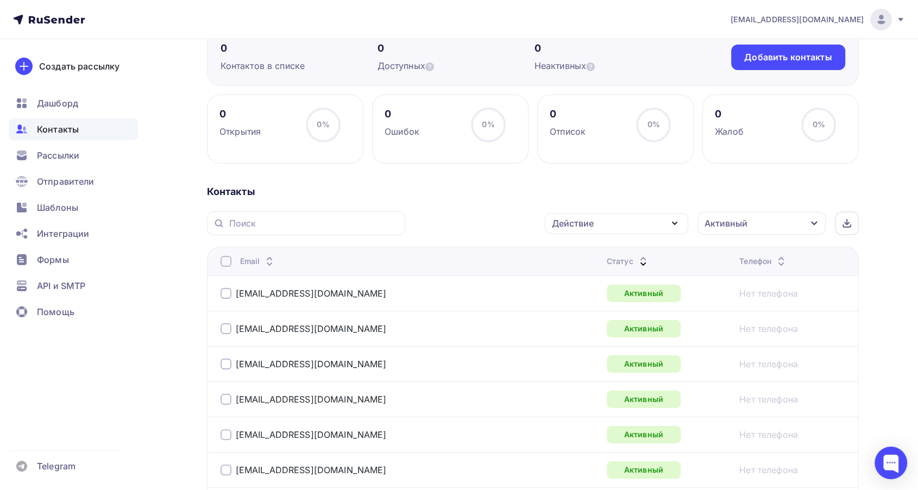
scroll to position [75, 0]
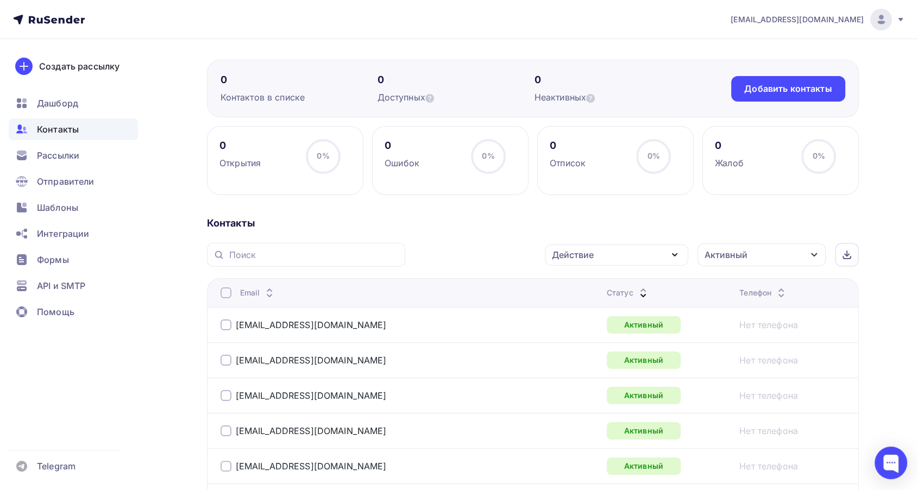
click at [226, 291] on div at bounding box center [226, 292] width 11 height 11
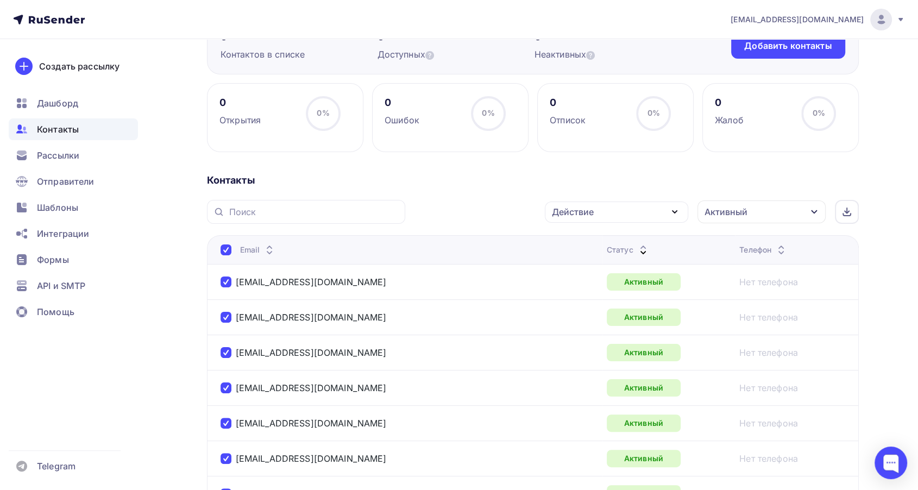
scroll to position [0, 0]
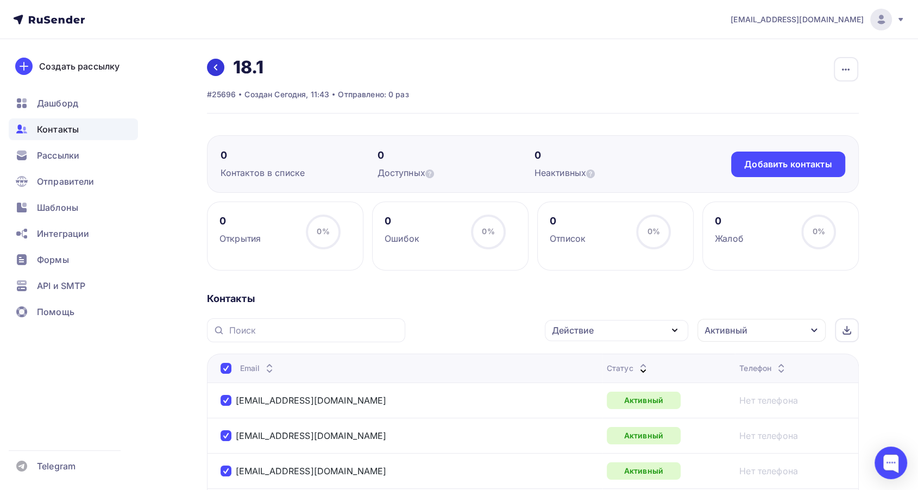
click at [216, 70] on icon at bounding box center [215, 67] width 9 height 9
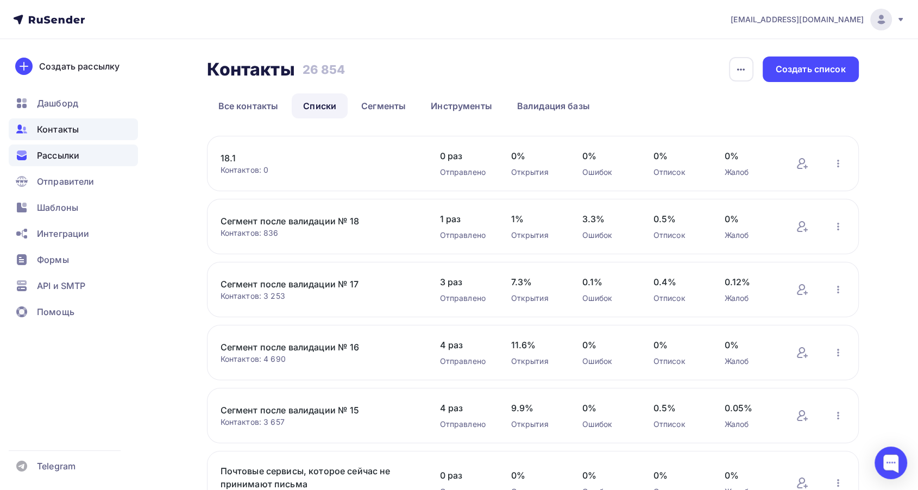
click at [48, 147] on div "Рассылки" at bounding box center [73, 155] width 129 height 22
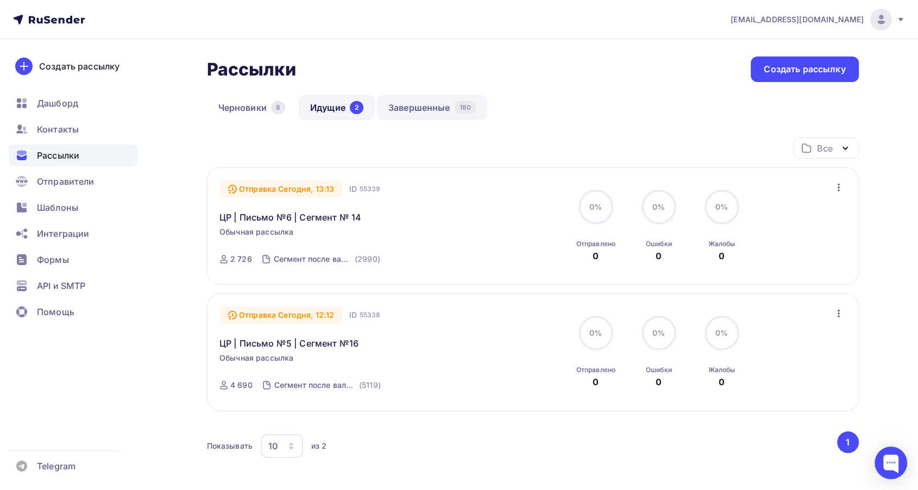
click at [428, 108] on link "Завершенные 180" at bounding box center [432, 107] width 110 height 25
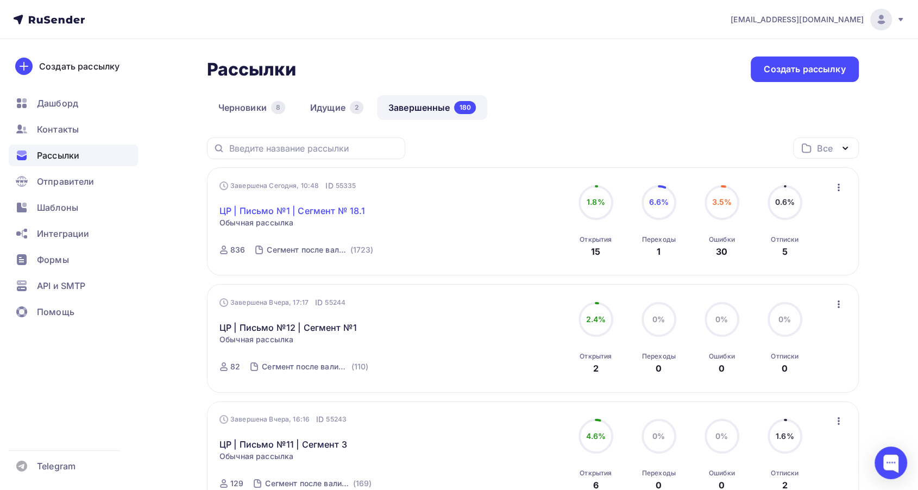
click at [356, 210] on link "ЦР | Письмо №1 | Сегмент № 18.1" at bounding box center [292, 210] width 146 height 13
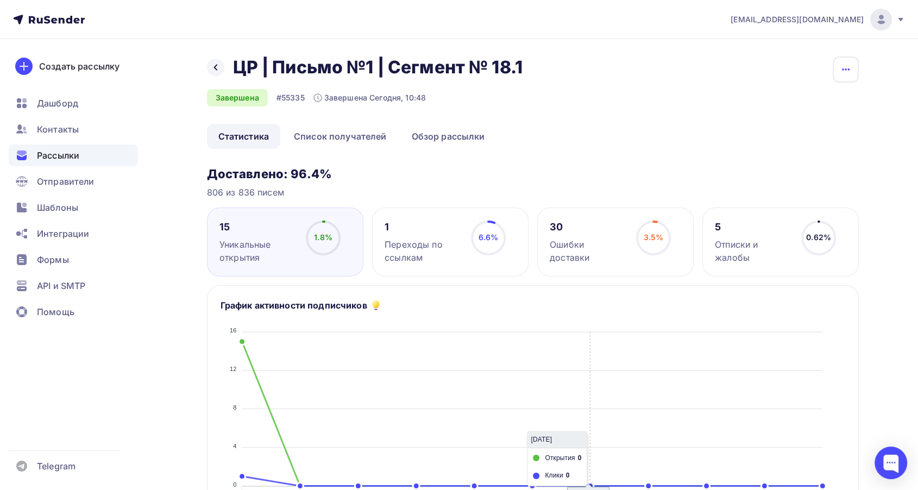
click at [843, 65] on icon "button" at bounding box center [845, 69] width 13 height 13
click at [786, 108] on div "Копировать" at bounding box center [804, 103] width 104 height 13
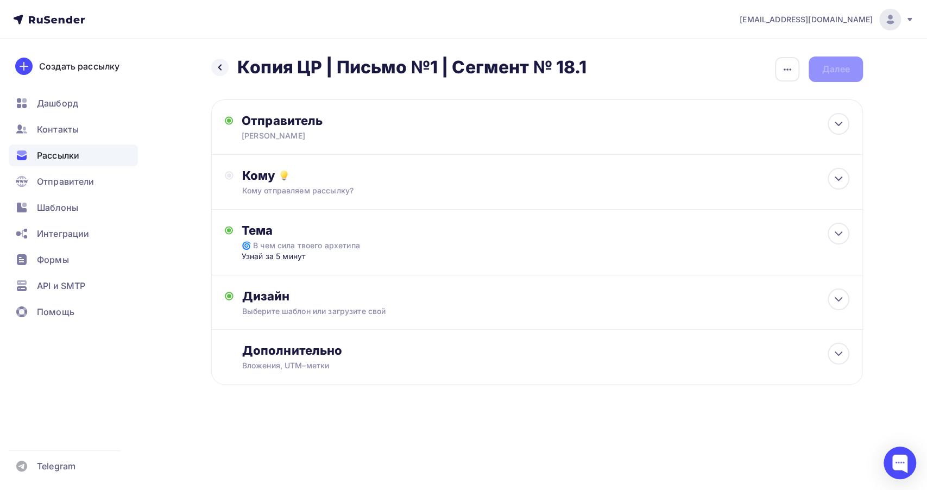
click at [774, 72] on div "Назад Копия ЦР | Письмо №1 | Сегмент № 18.1 Копия ЦР | Письмо №1 | Сегмент № 18…" at bounding box center [537, 69] width 652 height 26
click at [781, 78] on div "button" at bounding box center [787, 69] width 24 height 24
click at [732, 125] on div "Переименовать рассылку" at bounding box center [730, 124] width 135 height 13
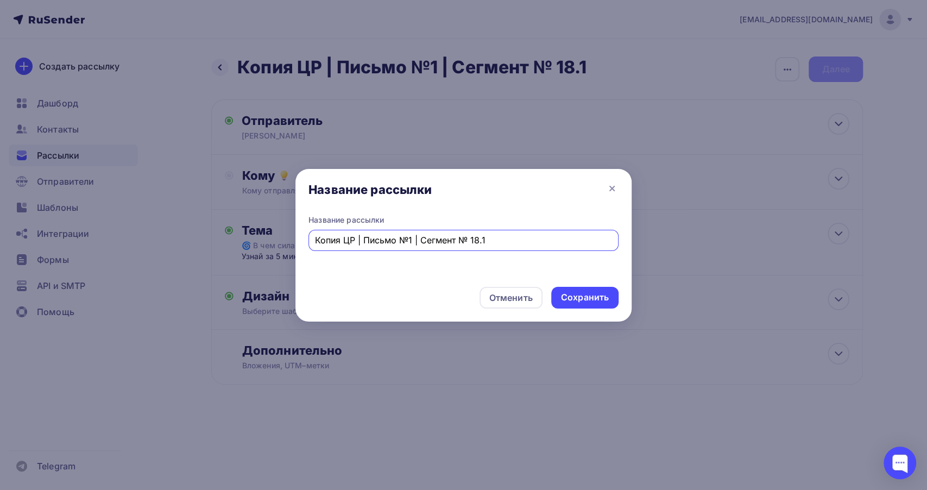
drag, startPoint x: 343, startPoint y: 240, endPoint x: 291, endPoint y: 242, distance: 52.2
click at [291, 242] on div "Название рассылки Название рассылки Копия ЦР | Письмо №1 | Сегмент № 18.1 Отмен…" at bounding box center [463, 245] width 927 height 490
click at [475, 243] on input "ЦР | Письмо №1 | Сегмент № 18.1" at bounding box center [464, 240] width 298 height 13
type input "ЦР | Письмо №1 | Сегмент № 18.2"
click at [595, 297] on div "Сохранить" at bounding box center [585, 297] width 48 height 12
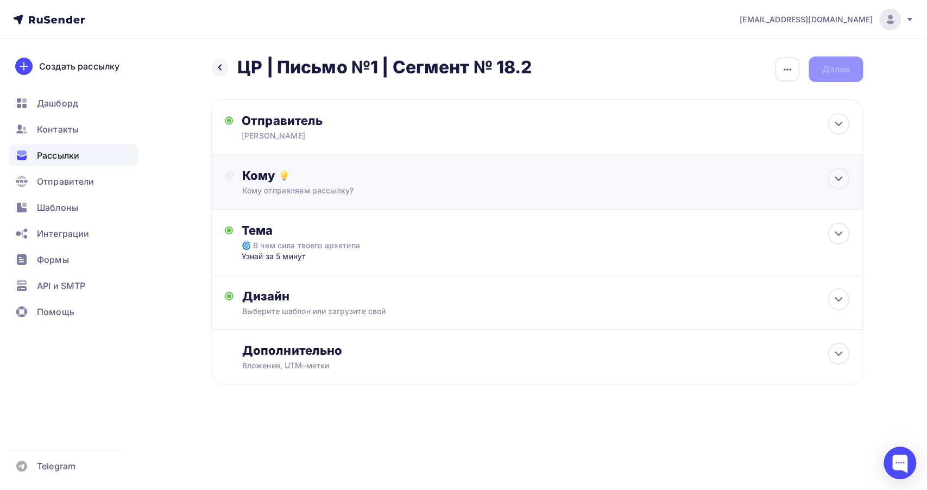
click at [373, 180] on div "Кому" at bounding box center [545, 175] width 607 height 15
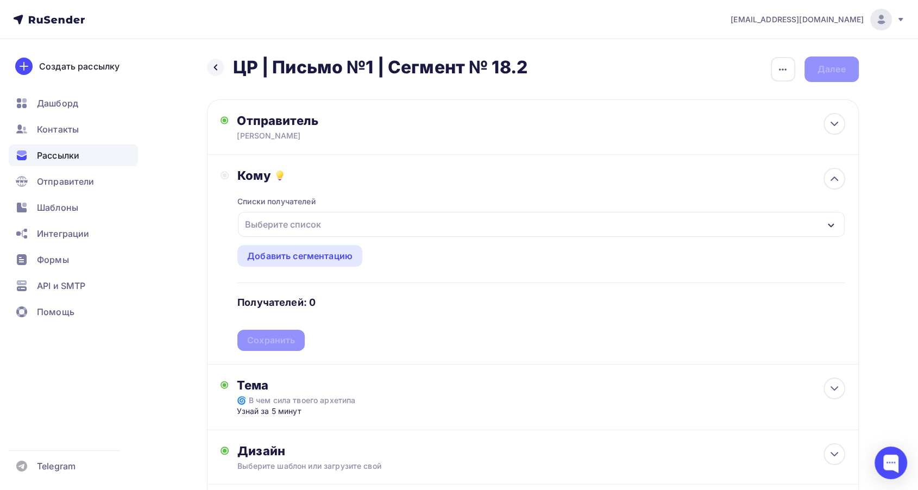
click at [348, 222] on div "Выберите список" at bounding box center [541, 224] width 606 height 25
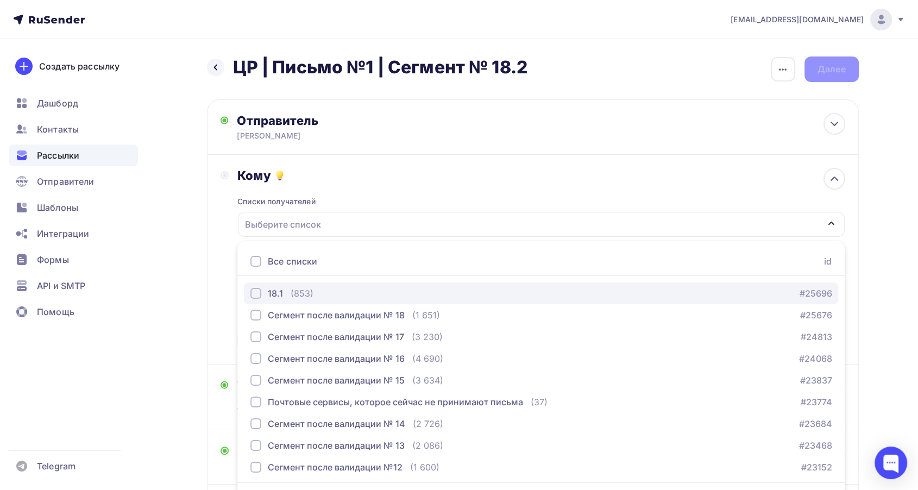
scroll to position [32, 0]
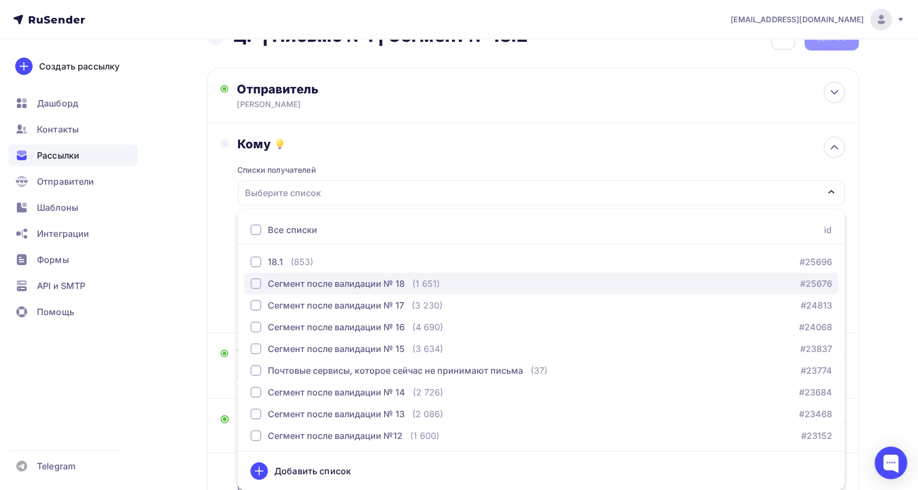
click at [377, 282] on div "Сегмент после валидации № 18" at bounding box center [336, 283] width 137 height 13
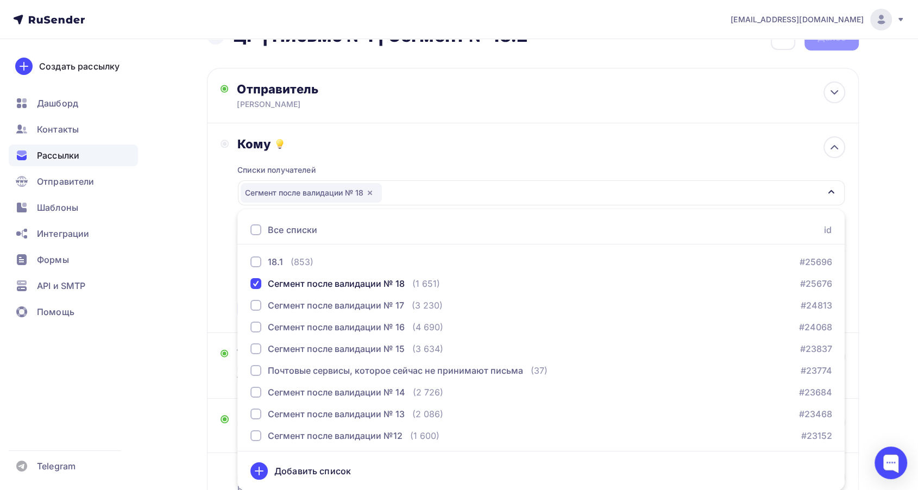
click at [378, 149] on div "Кому" at bounding box center [540, 143] width 607 height 15
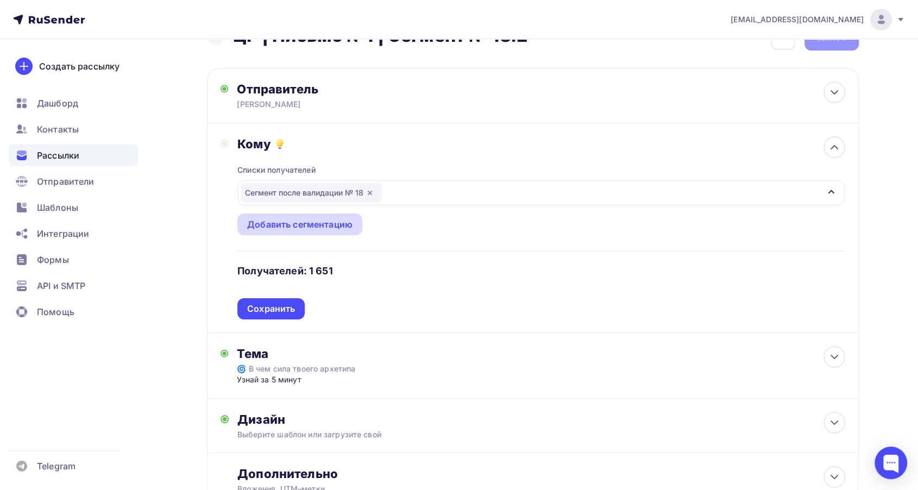
click at [273, 228] on div "Добавить сегментацию" at bounding box center [299, 224] width 105 height 13
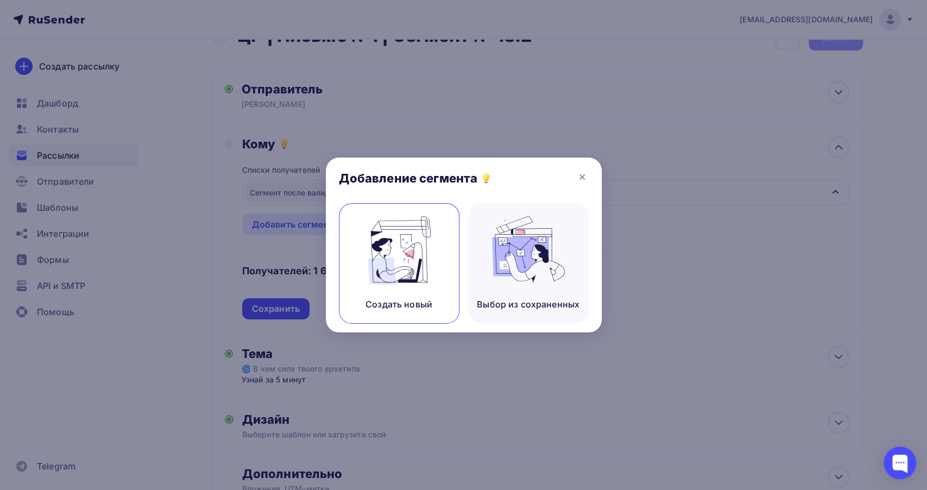
click at [414, 256] on img at bounding box center [399, 250] width 73 height 68
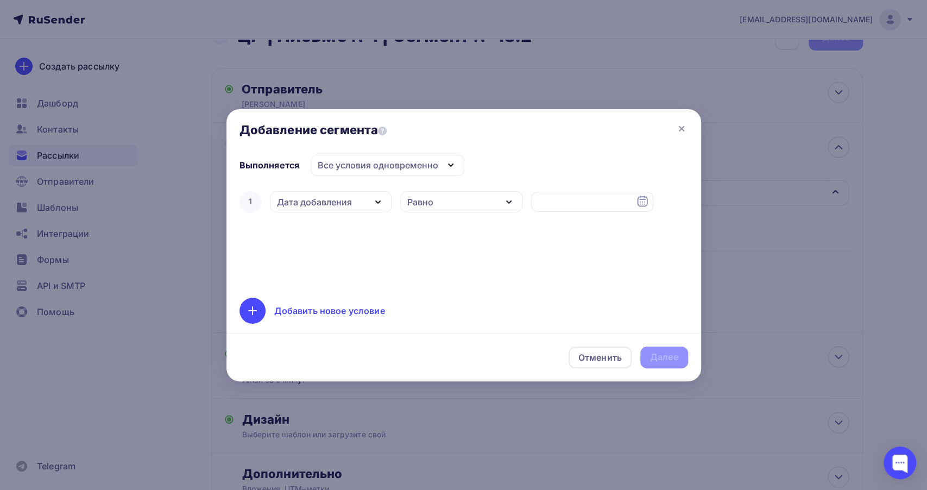
click at [502, 204] on icon "button" at bounding box center [508, 202] width 13 height 13
click at [356, 205] on div "Дата добавления" at bounding box center [331, 201] width 122 height 21
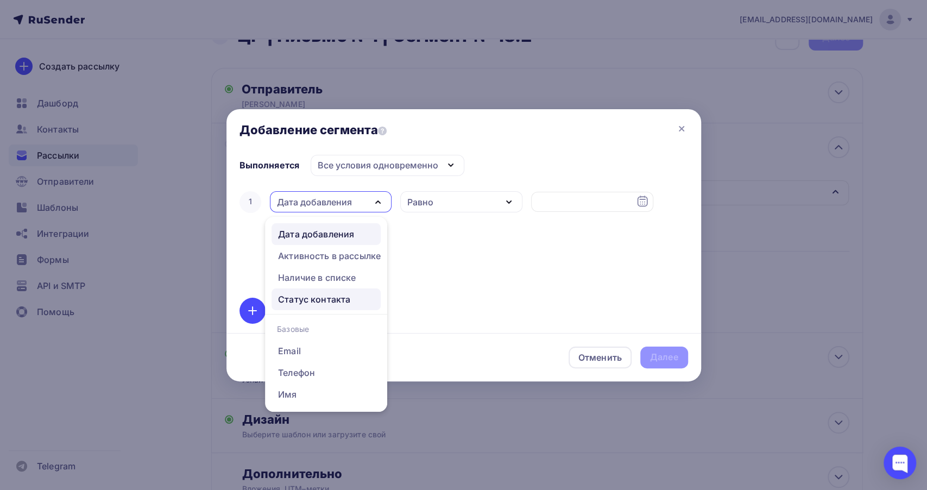
click at [329, 295] on div "Статус контакта" at bounding box center [314, 299] width 72 height 13
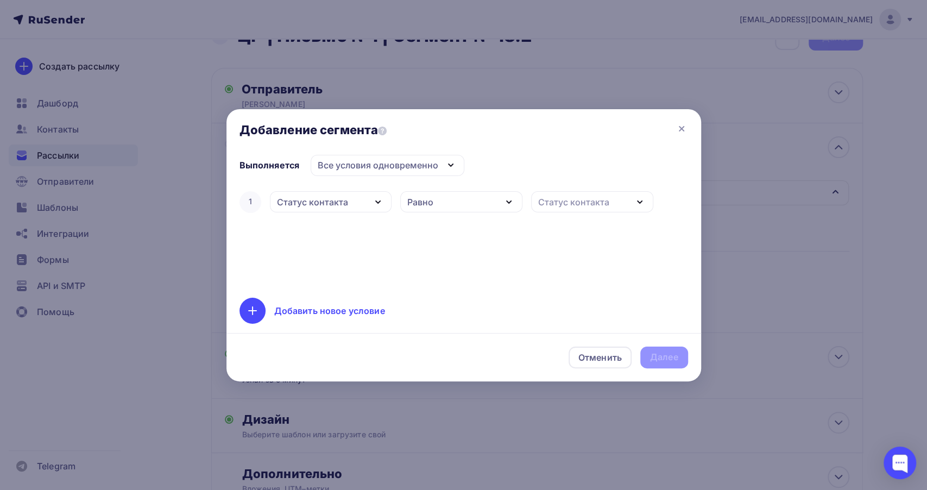
click at [464, 198] on div "Равно" at bounding box center [461, 201] width 122 height 21
click at [471, 231] on div "Равно" at bounding box center [457, 233] width 96 height 13
click at [573, 204] on div "Статус контакта" at bounding box center [573, 202] width 71 height 13
click at [557, 255] on div "Новый" at bounding box center [553, 255] width 29 height 13
click at [660, 356] on div "Далее" at bounding box center [664, 357] width 28 height 12
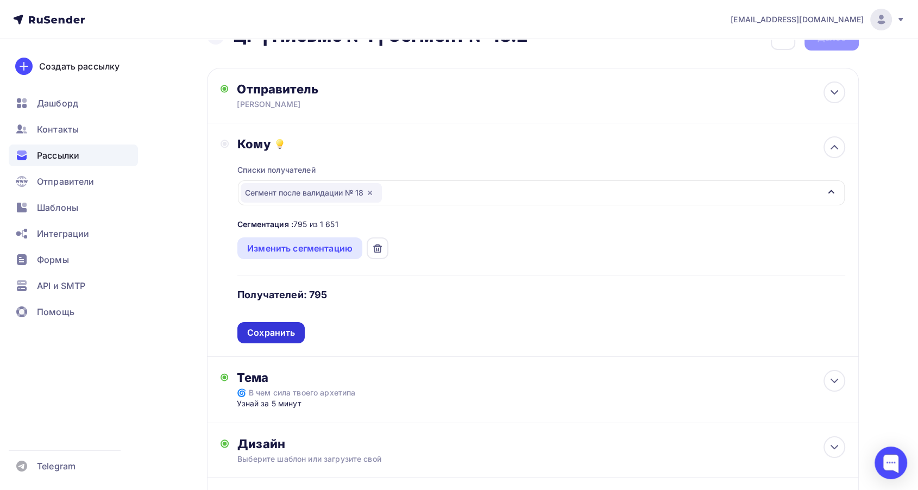
click at [261, 333] on div "Сохранить" at bounding box center [271, 332] width 48 height 12
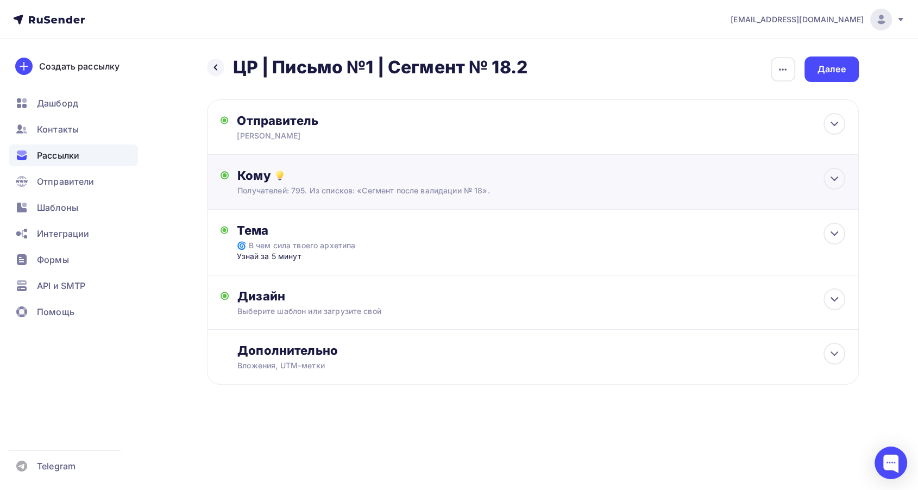
scroll to position [0, 0]
click at [830, 72] on div "Далее" at bounding box center [836, 69] width 28 height 12
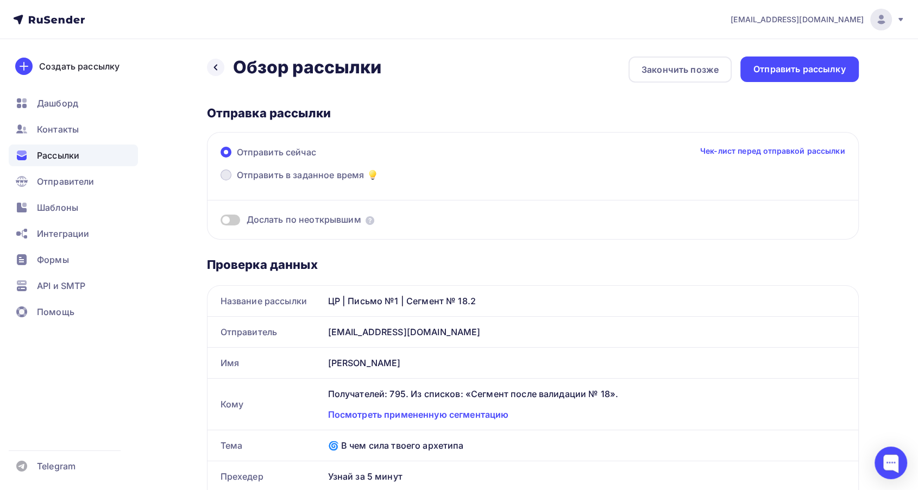
click at [250, 171] on span "Отправить в заданное время" at bounding box center [301, 174] width 128 height 13
click at [237, 181] on input "Отправить в заданное время" at bounding box center [237, 181] width 0 height 0
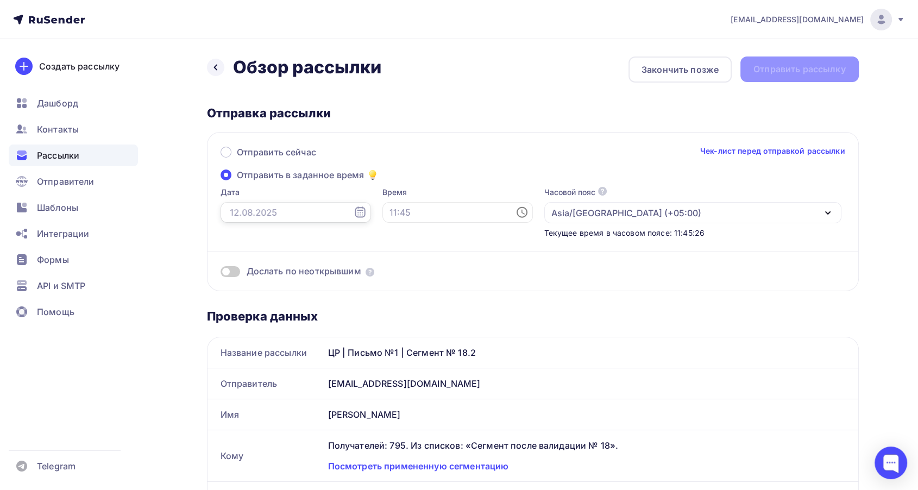
click at [238, 210] on input "text" at bounding box center [296, 212] width 150 height 21
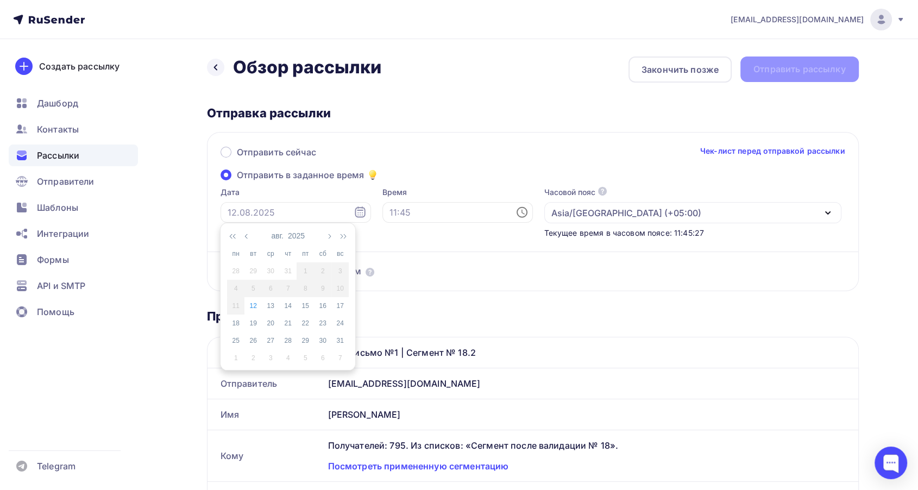
click at [254, 306] on div "12" at bounding box center [252, 306] width 17 height 10
type input "[DATE]"
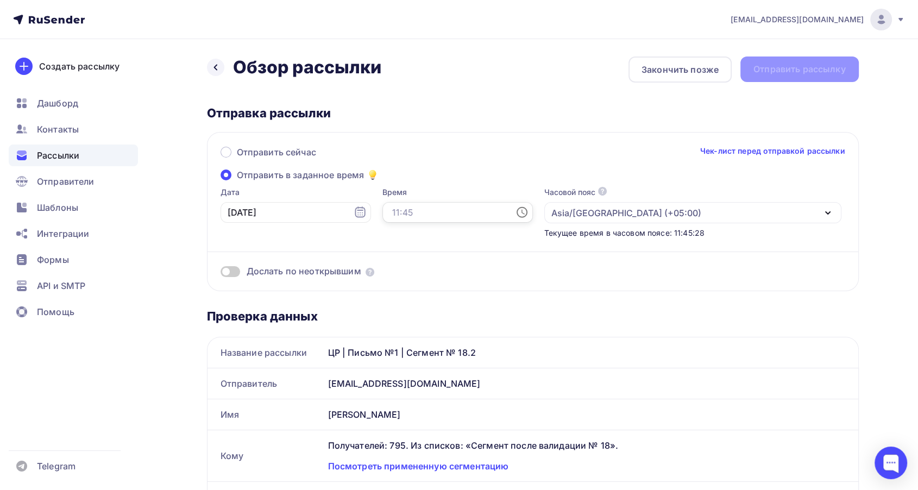
click at [401, 212] on input "text" at bounding box center [457, 212] width 150 height 21
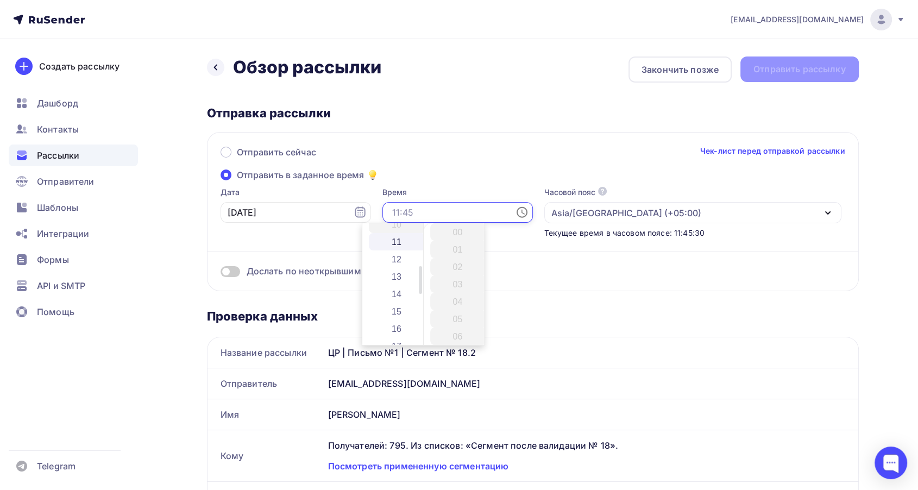
scroll to position [181, 0]
click at [393, 309] on li "15" at bounding box center [397, 311] width 57 height 17
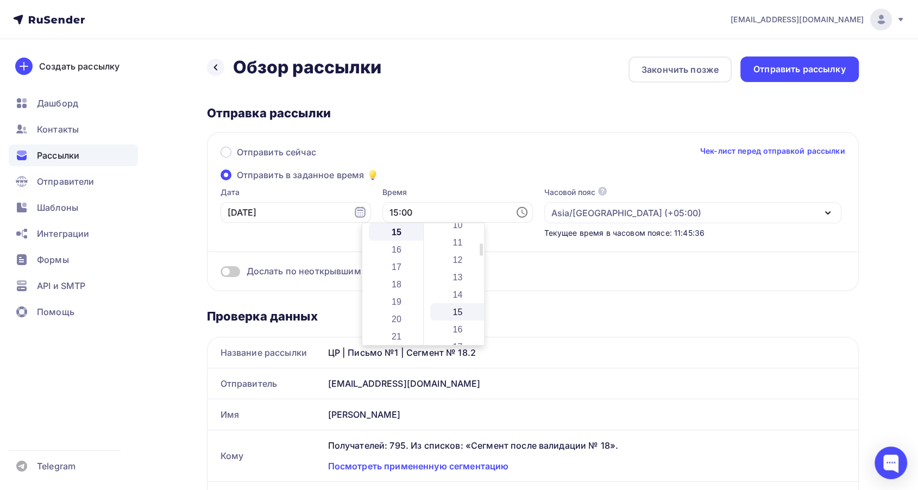
click at [453, 317] on li "15" at bounding box center [458, 311] width 57 height 17
type input "15:15"
click at [435, 180] on div "Отправить сейчас Чек-лист перед отправкой рассылки Отправить в заданное время Д…" at bounding box center [533, 211] width 652 height 159
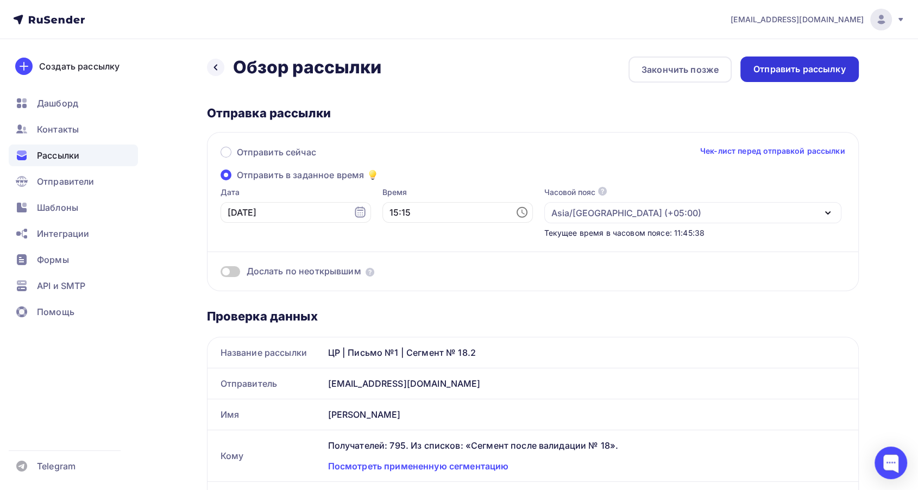
click at [826, 70] on div "Отправить рассылку" at bounding box center [799, 69] width 92 height 12
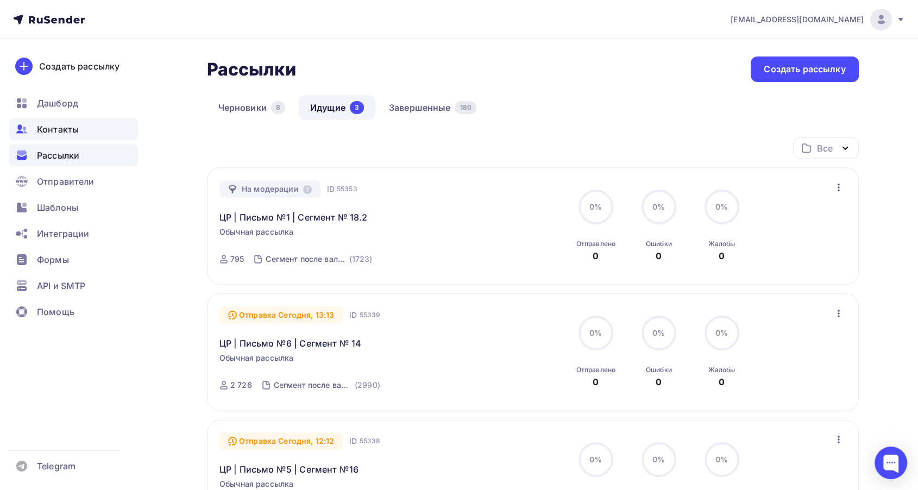
click at [55, 130] on span "Контакты" at bounding box center [58, 129] width 42 height 13
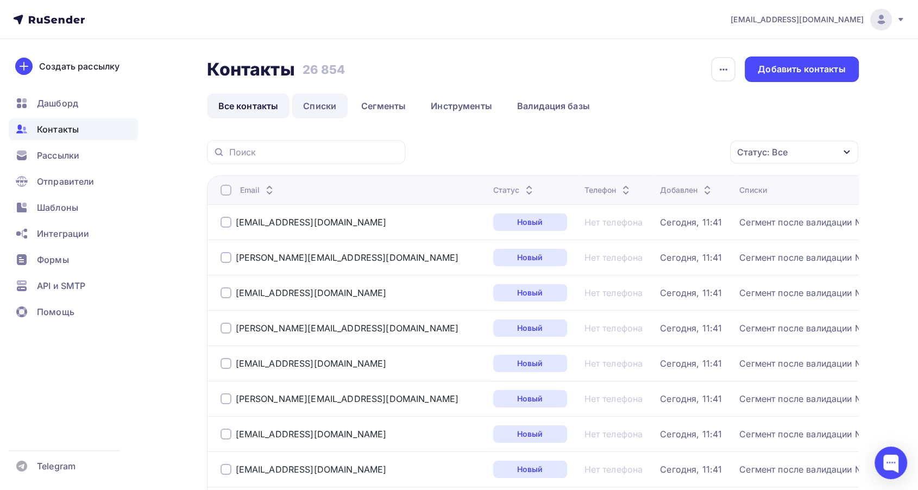
click at [316, 104] on link "Списки" at bounding box center [320, 105] width 56 height 25
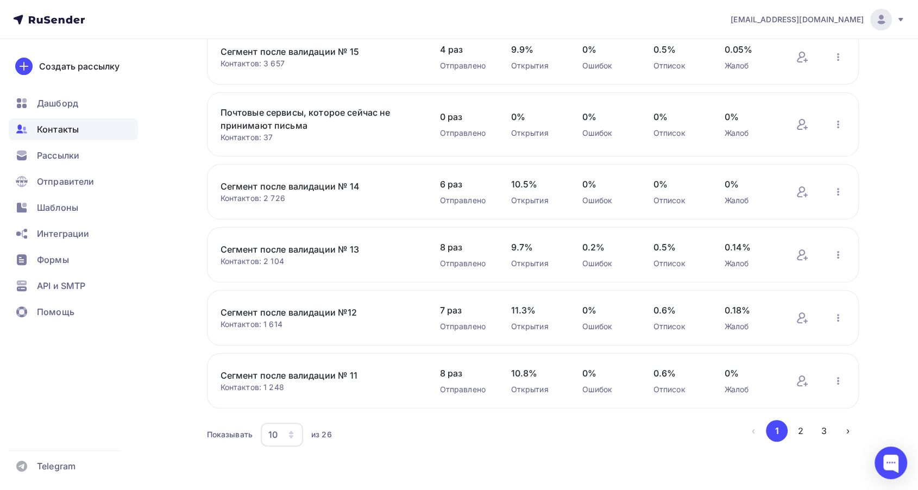
scroll to position [360, 0]
click at [323, 308] on link "Сегмент после валидации №12" at bounding box center [313, 311] width 185 height 13
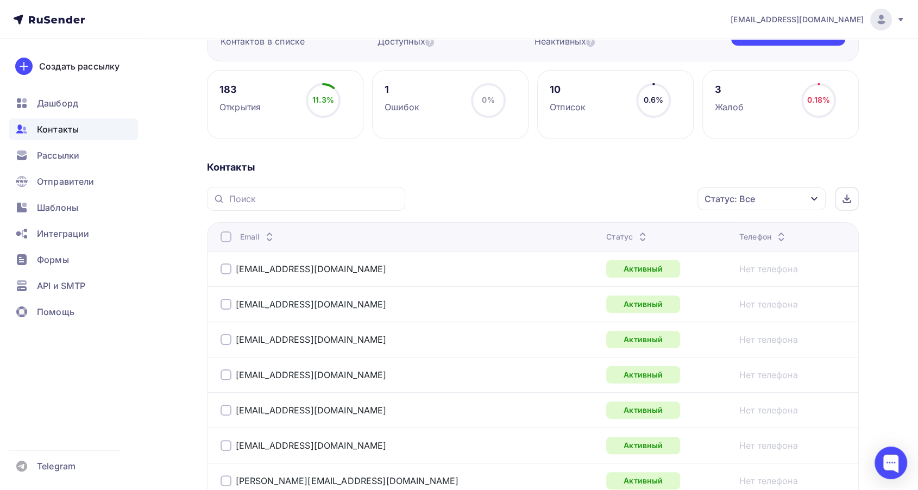
scroll to position [181, 0]
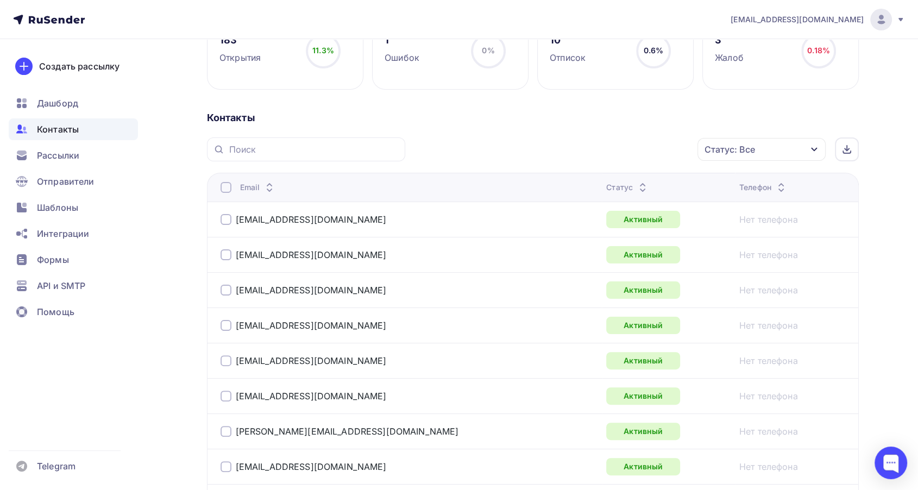
click at [636, 184] on icon at bounding box center [642, 190] width 13 height 13
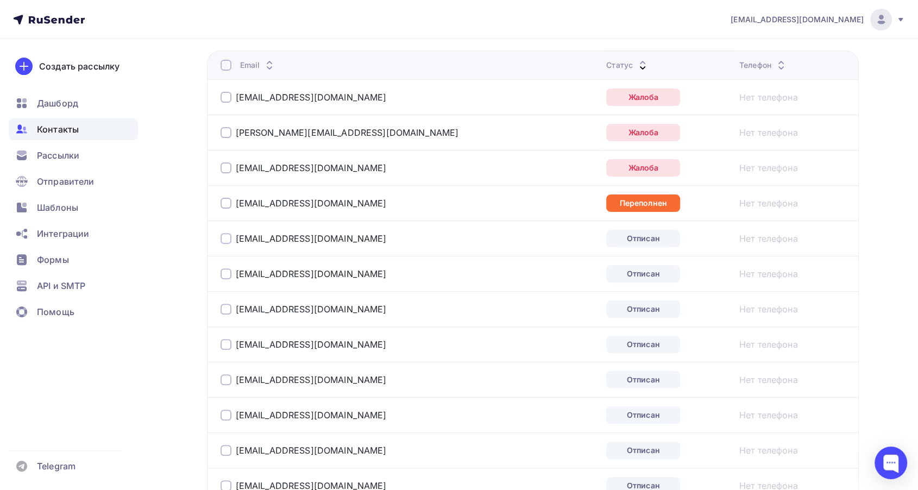
scroll to position [301, 0]
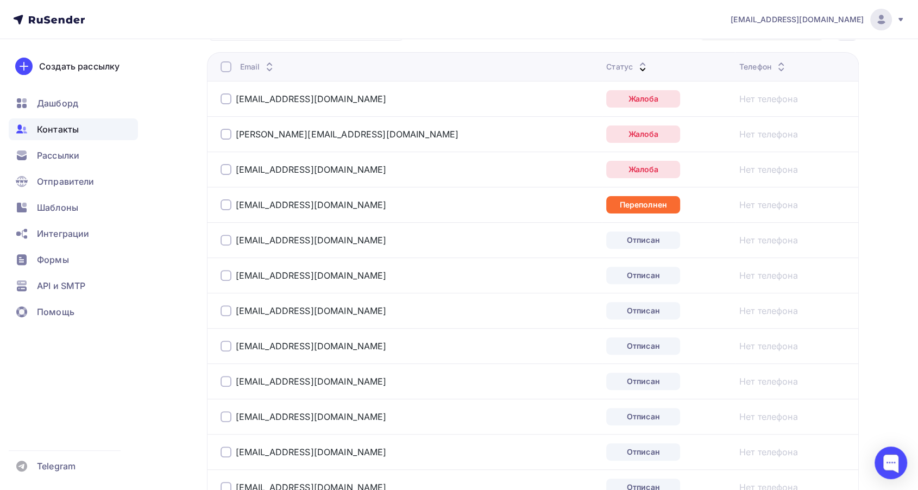
click at [222, 95] on div at bounding box center [226, 98] width 11 height 11
click at [226, 135] on div at bounding box center [226, 134] width 11 height 11
click at [221, 162] on div "[EMAIL_ADDRESS][DOMAIN_NAME]" at bounding box center [357, 169] width 272 height 17
click at [228, 167] on div at bounding box center [226, 169] width 11 height 11
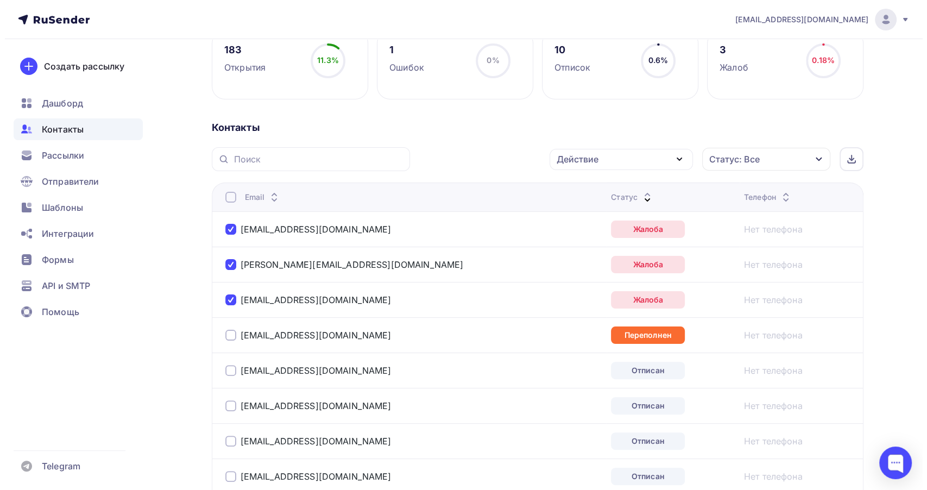
scroll to position [121, 0]
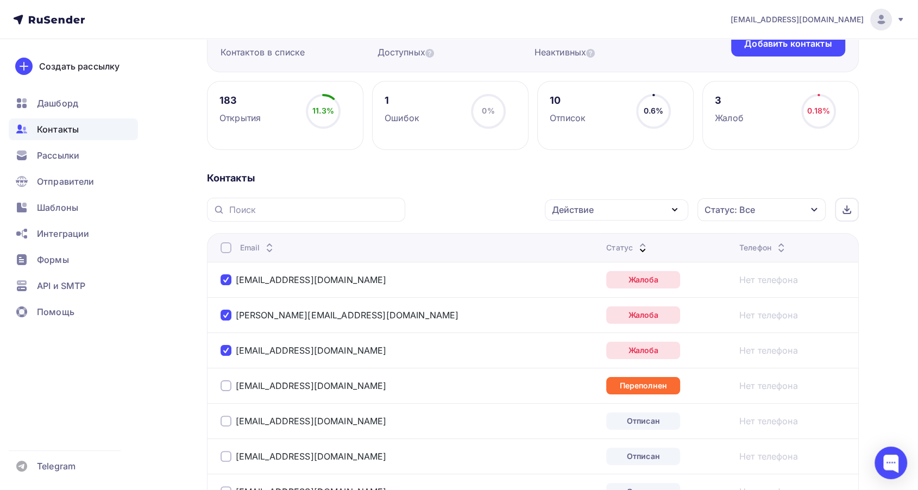
click at [584, 204] on div "Действие" at bounding box center [573, 209] width 42 height 13
click at [577, 240] on div "Добавить в списки" at bounding box center [600, 241] width 84 height 13
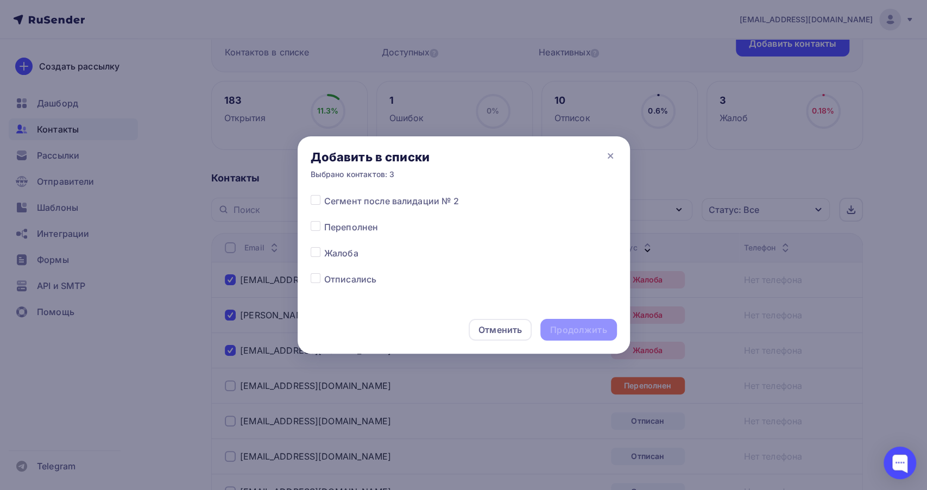
scroll to position [543, 0]
click at [309, 229] on div "Все списки 18.1 Сегмент после валидации № 18 Сегмент после валидации № 17 Сегме…" at bounding box center [464, 249] width 332 height 113
click at [324, 224] on label at bounding box center [324, 224] width 0 height 0
click at [311, 231] on input "checkbox" at bounding box center [316, 229] width 10 height 10
checkbox input "true"
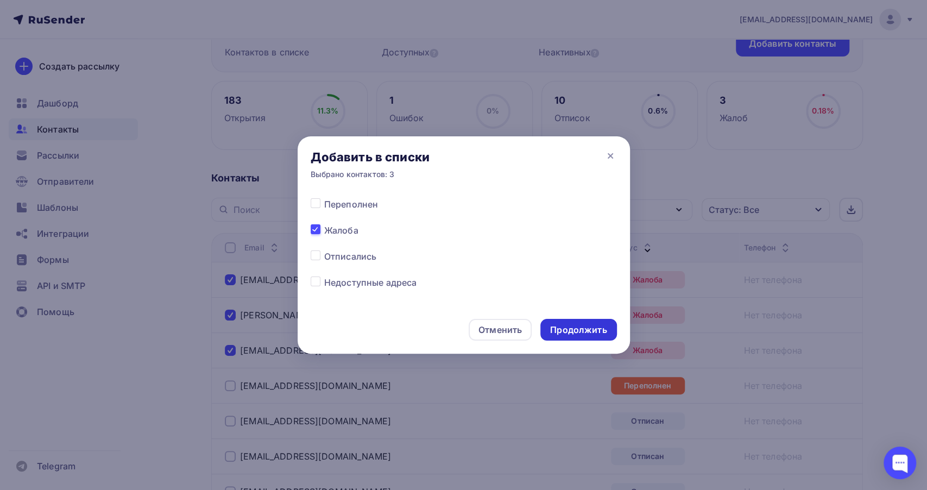
click at [564, 329] on div "Продолжить" at bounding box center [578, 330] width 56 height 12
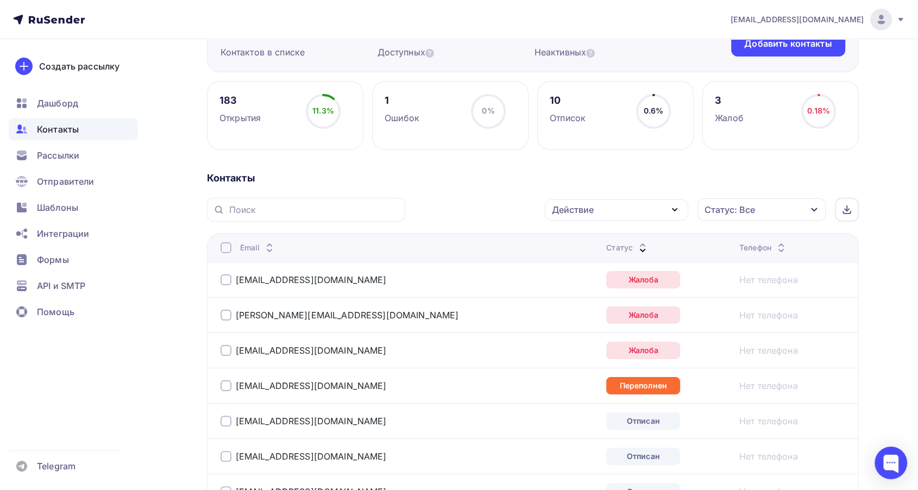
click at [217, 279] on td "[EMAIL_ADDRESS][DOMAIN_NAME]" at bounding box center [404, 279] width 395 height 35
click at [226, 279] on div at bounding box center [226, 279] width 11 height 11
click at [226, 318] on div at bounding box center [226, 315] width 11 height 11
click at [221, 347] on div at bounding box center [226, 350] width 11 height 11
click at [609, 213] on div "Действие" at bounding box center [616, 209] width 143 height 21
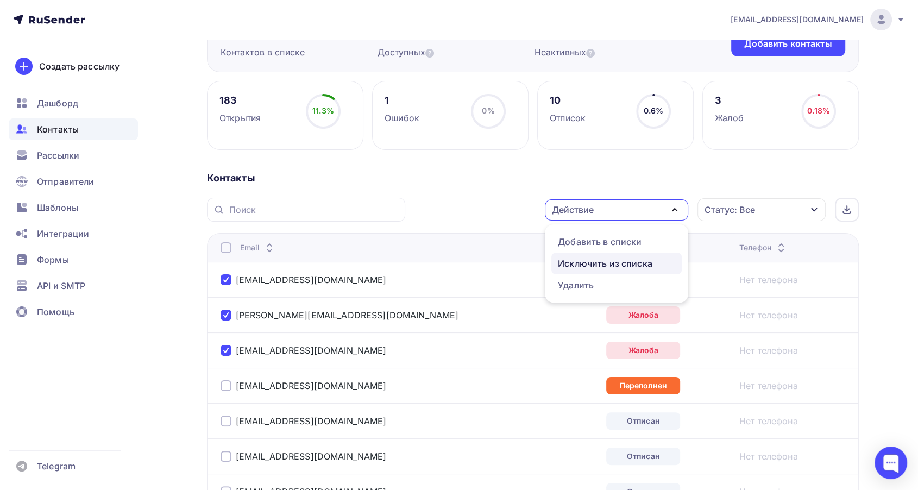
click at [588, 265] on div "Исключить из списка" at bounding box center [605, 263] width 95 height 13
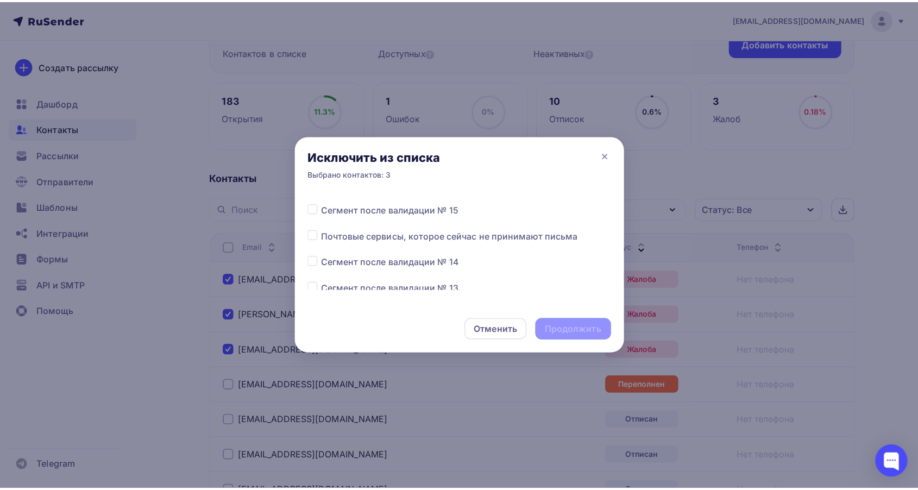
scroll to position [121, 0]
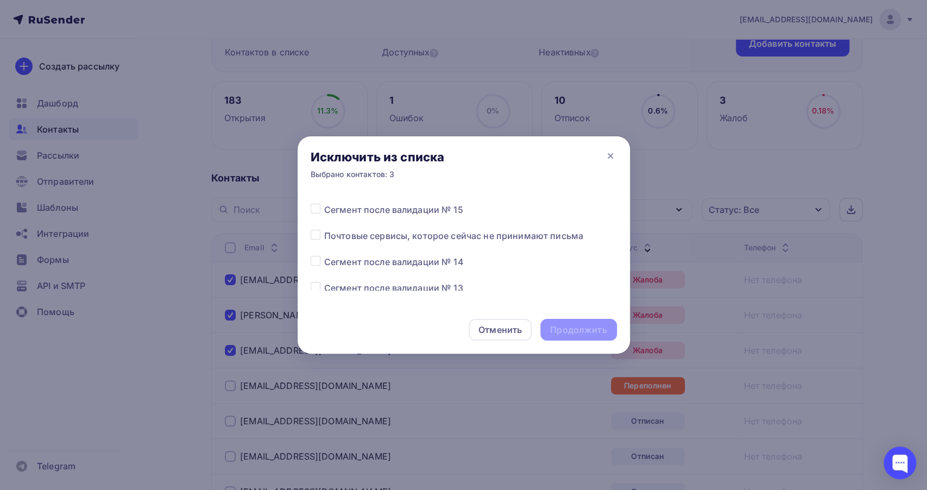
click at [324, 255] on label at bounding box center [324, 255] width 0 height 0
click at [317, 261] on input "checkbox" at bounding box center [316, 260] width 10 height 10
checkbox input "true"
click at [562, 325] on div "Продолжить" at bounding box center [578, 330] width 56 height 12
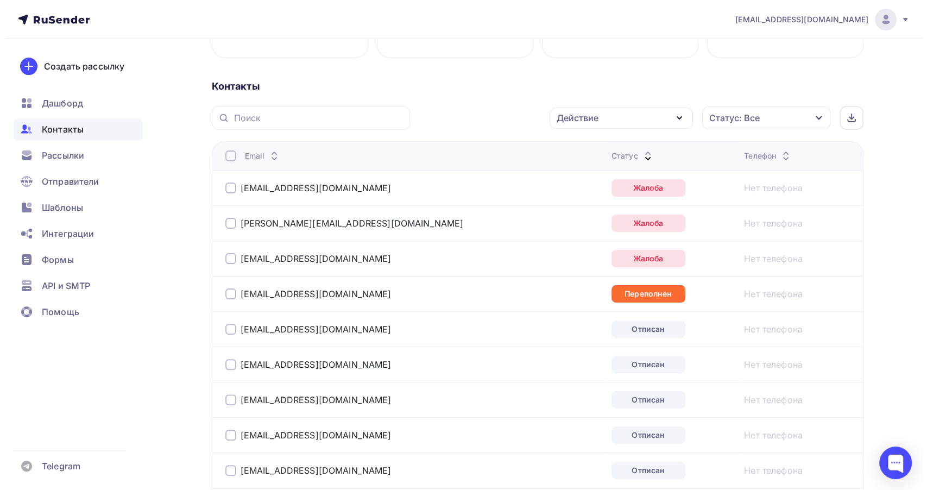
scroll to position [241, 0]
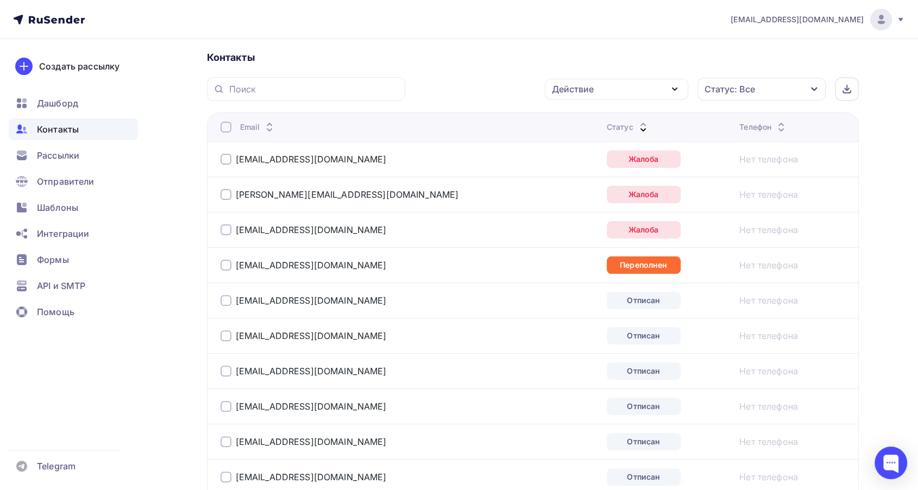
click at [224, 263] on div at bounding box center [226, 265] width 11 height 11
click at [630, 91] on div "Действие" at bounding box center [616, 89] width 143 height 21
click at [616, 125] on div "Добавить в списки" at bounding box center [600, 121] width 84 height 13
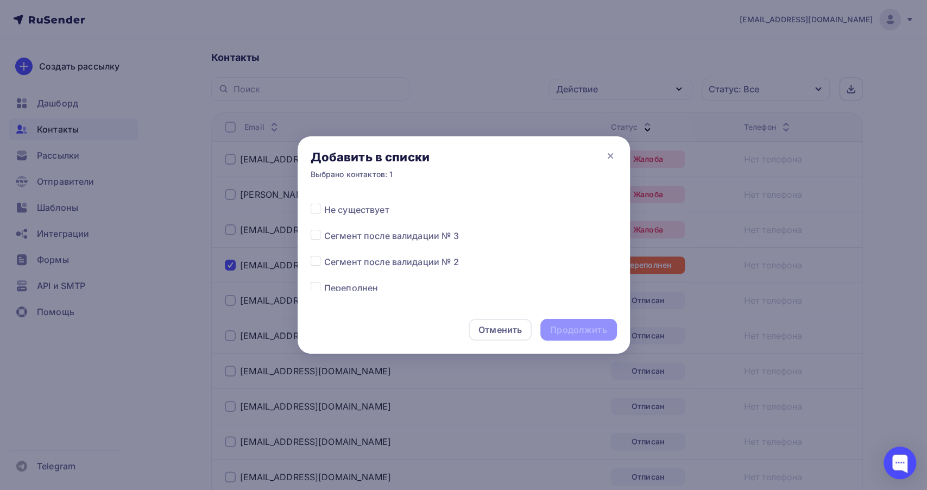
scroll to position [482, 0]
click at [324, 259] on label at bounding box center [324, 259] width 0 height 0
click at [313, 266] on input "checkbox" at bounding box center [316, 264] width 10 height 10
checkbox input "true"
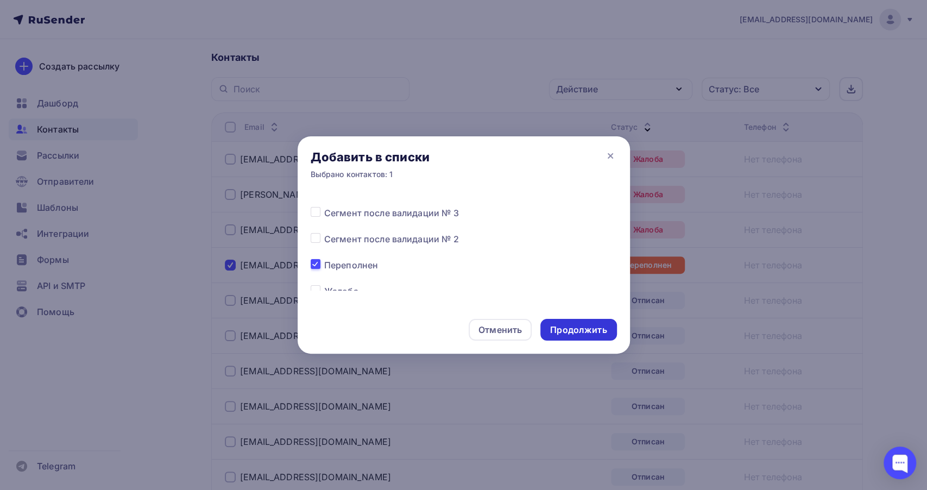
click at [570, 324] on div "Продолжить" at bounding box center [578, 330] width 56 height 12
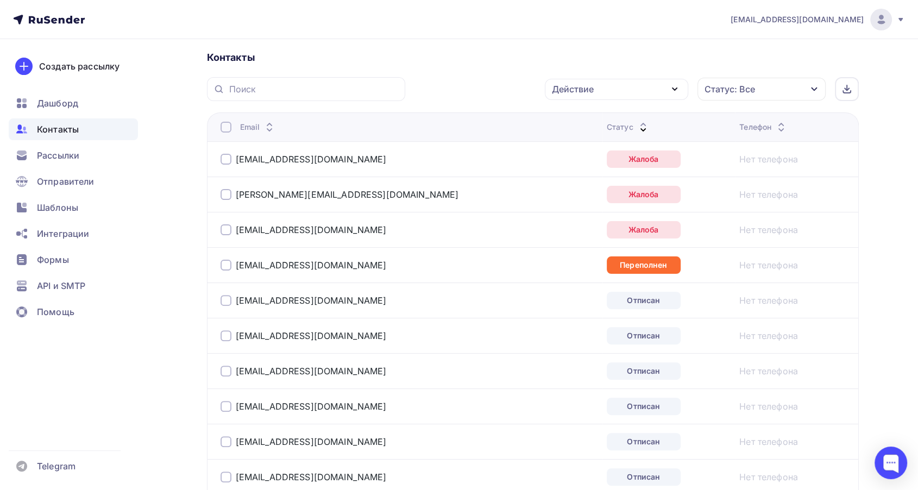
click at [222, 266] on div at bounding box center [226, 265] width 11 height 11
click at [574, 87] on div "Действие" at bounding box center [573, 89] width 42 height 13
click at [564, 137] on div "Исключить из списка" at bounding box center [605, 142] width 95 height 13
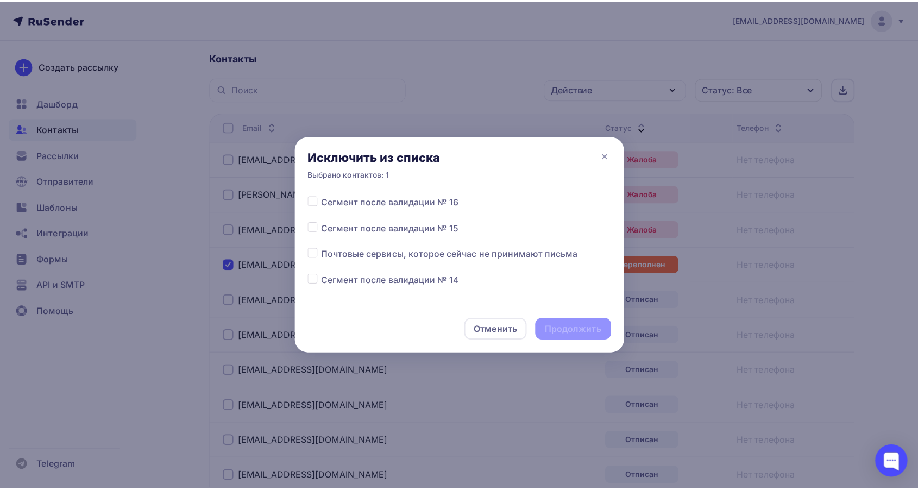
scroll to position [121, 0]
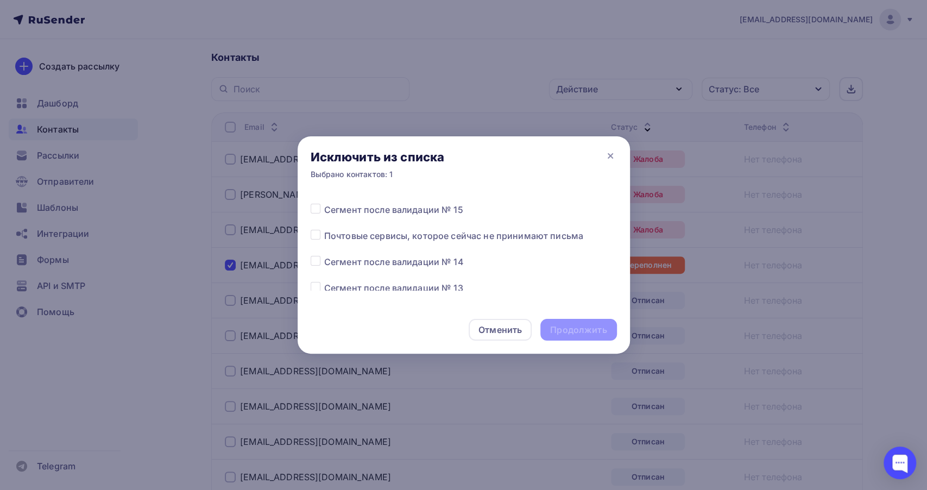
click at [324, 255] on label at bounding box center [324, 255] width 0 height 0
click at [312, 260] on input "checkbox" at bounding box center [316, 260] width 10 height 10
checkbox input "true"
click at [575, 325] on div "Продолжить" at bounding box center [578, 330] width 56 height 12
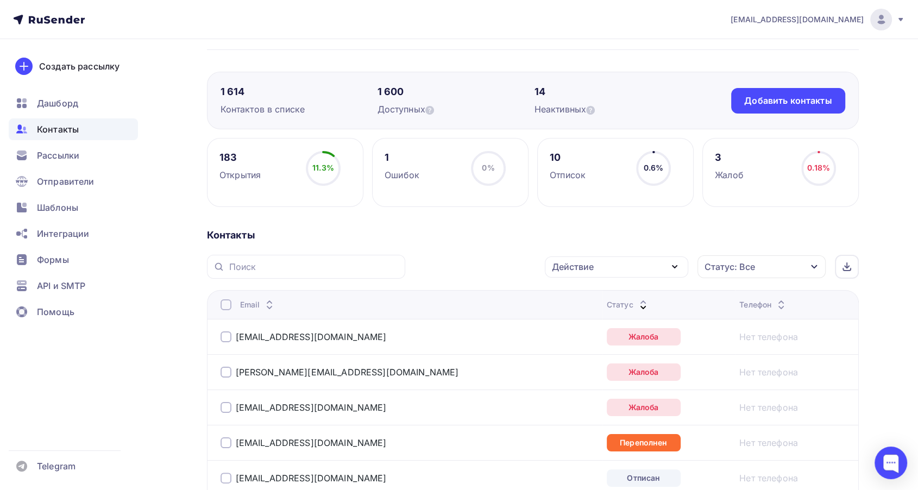
scroll to position [60, 0]
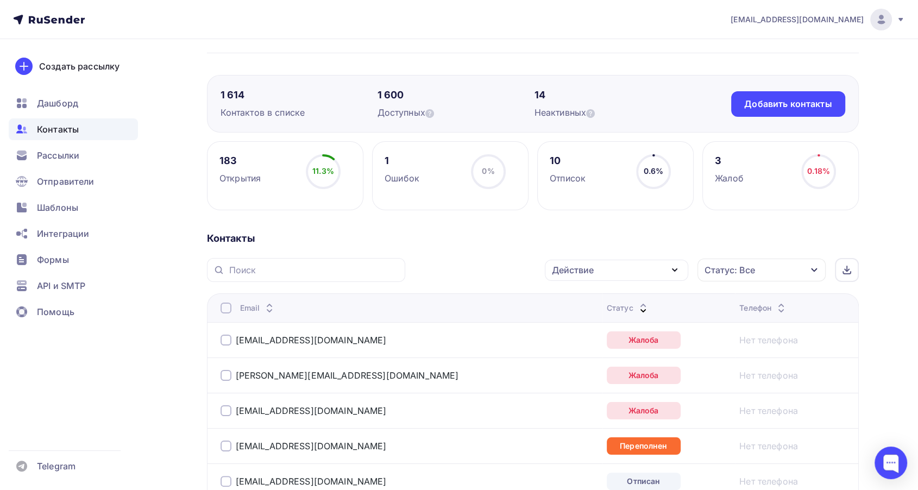
click at [765, 266] on div "Статус: Все" at bounding box center [761, 270] width 128 height 23
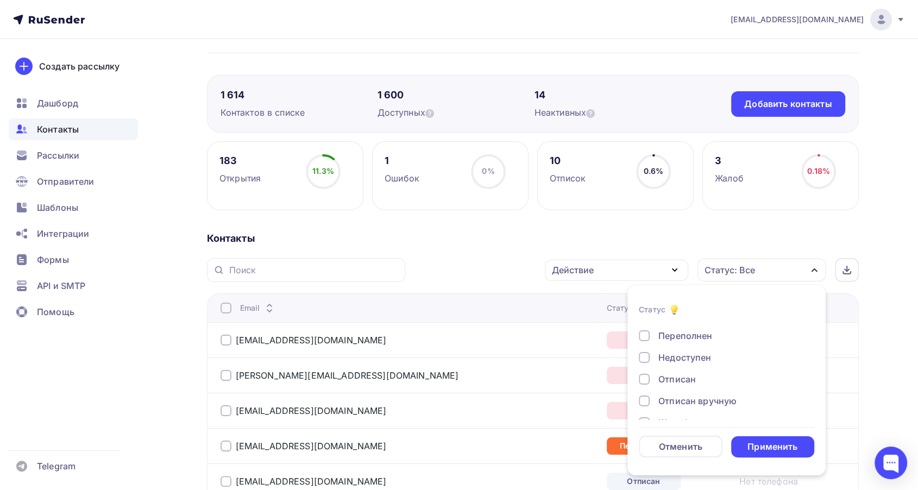
scroll to position [78, 0]
click at [646, 365] on div at bounding box center [644, 361] width 11 height 11
click at [755, 443] on div "Применить" at bounding box center [772, 446] width 50 height 12
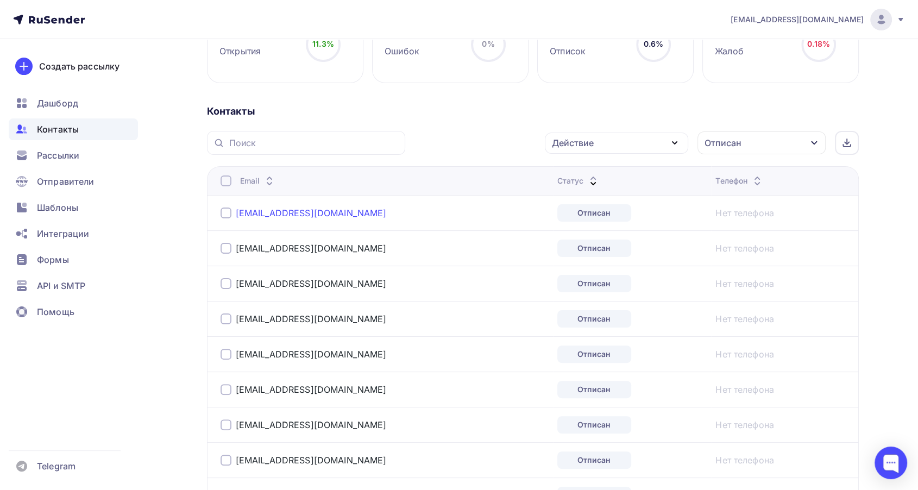
scroll to position [174, 0]
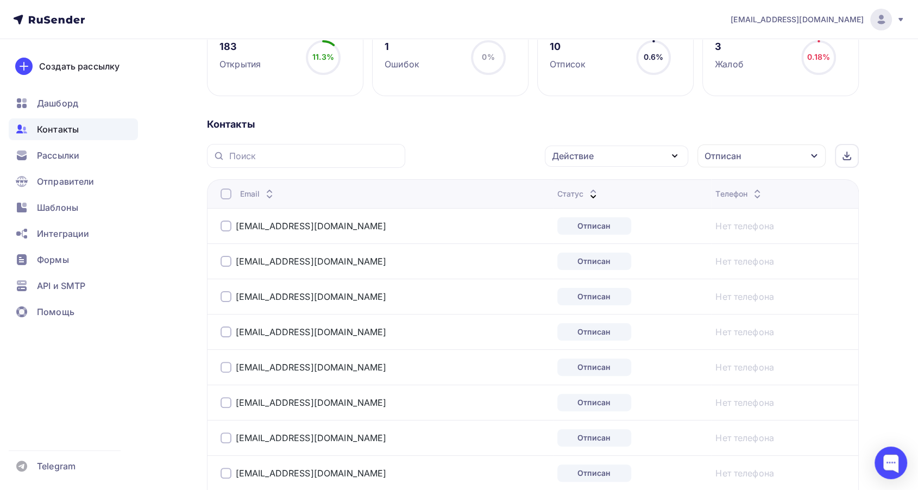
click at [229, 196] on div at bounding box center [226, 193] width 11 height 11
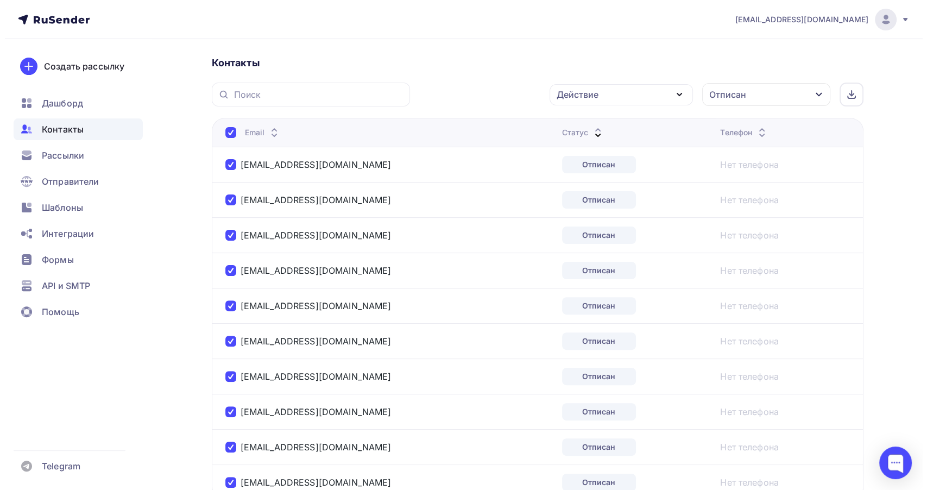
scroll to position [235, 0]
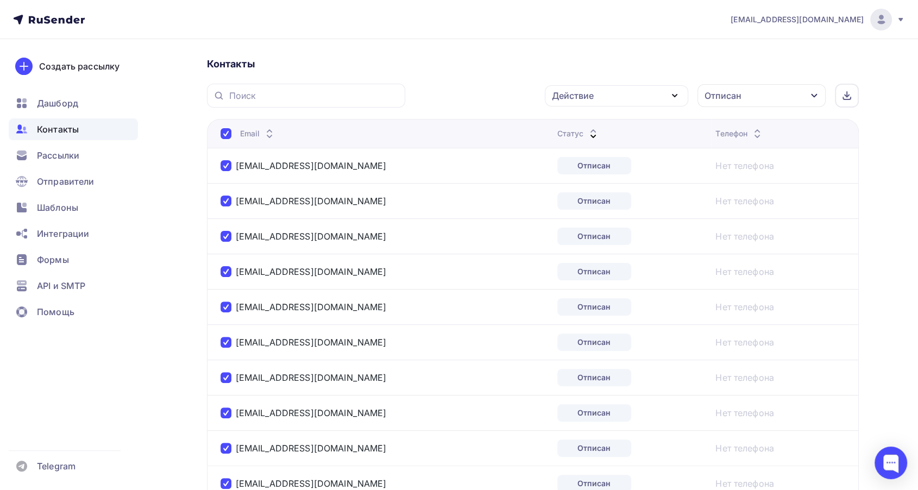
click at [594, 101] on div "Действие" at bounding box center [616, 95] width 143 height 21
click at [588, 122] on div "Добавить в списки" at bounding box center [600, 127] width 84 height 13
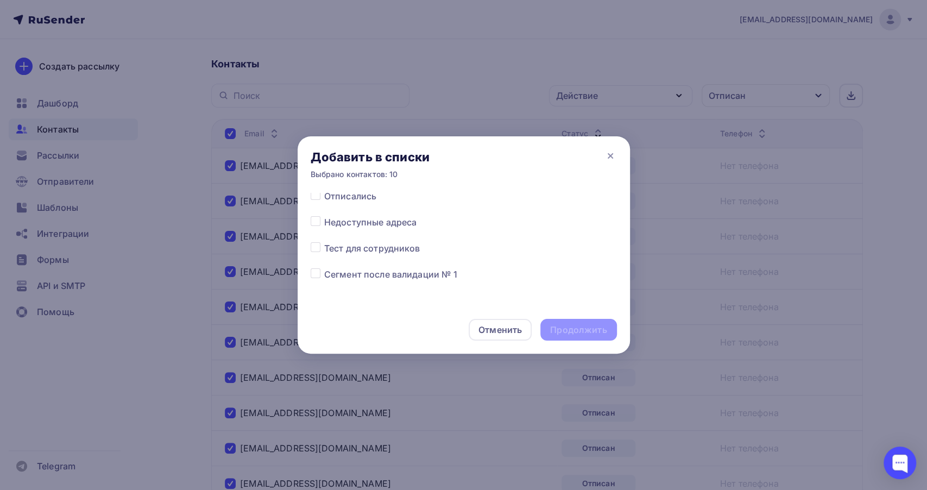
click at [324, 190] on label at bounding box center [324, 190] width 0 height 0
click at [313, 198] on input "checkbox" at bounding box center [316, 195] width 10 height 10
checkbox input "true"
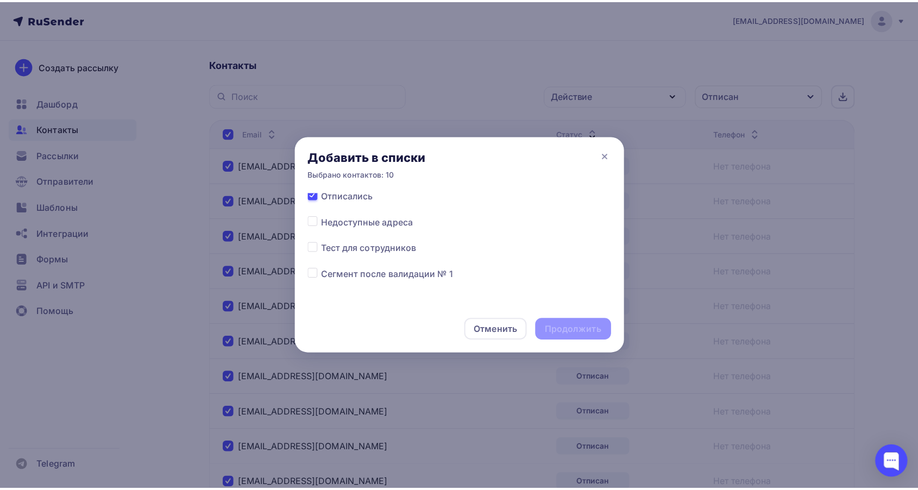
scroll to position [600, 0]
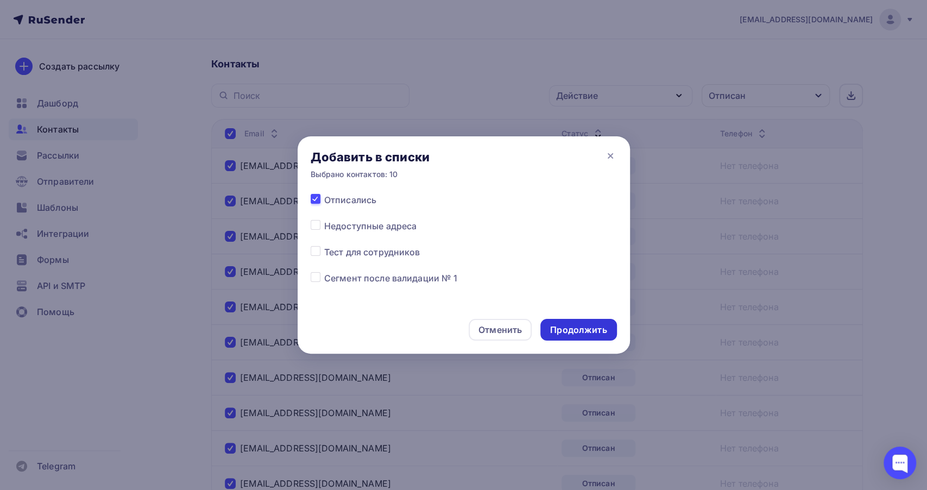
click at [556, 325] on div "Продолжить" at bounding box center [578, 330] width 56 height 12
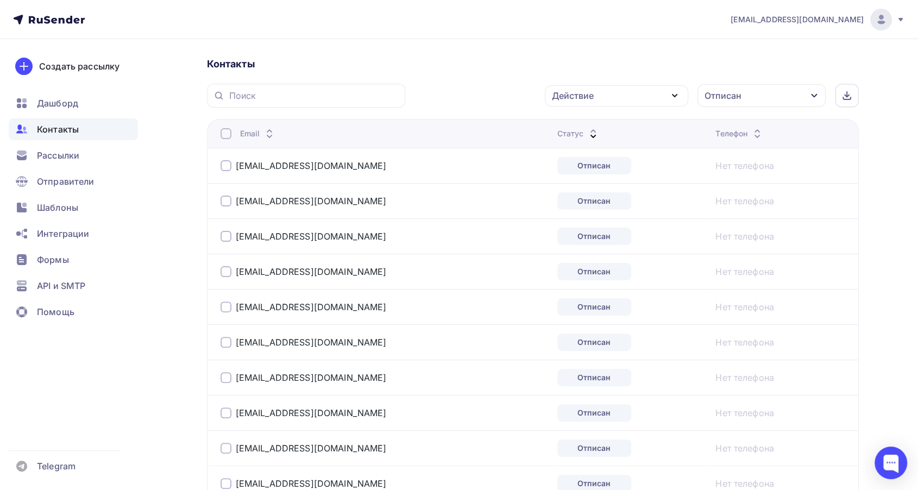
click at [218, 131] on th "Email" at bounding box center [380, 133] width 346 height 29
click at [222, 135] on div at bounding box center [226, 133] width 11 height 11
click at [225, 138] on div at bounding box center [226, 133] width 11 height 11
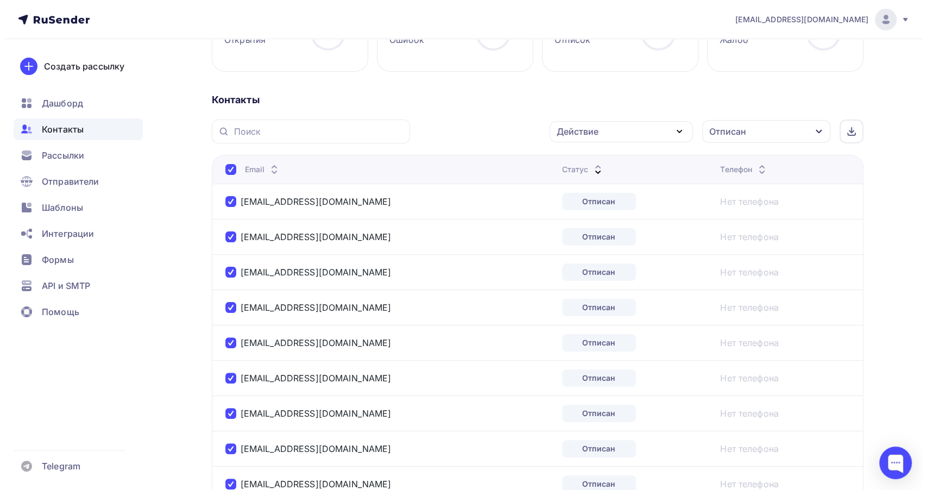
scroll to position [174, 0]
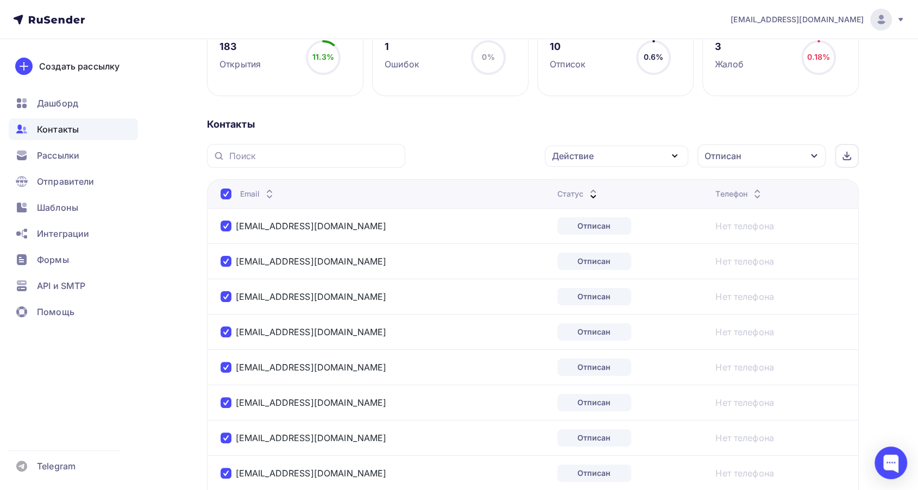
click at [610, 155] on div "Действие" at bounding box center [616, 156] width 143 height 21
click at [593, 209] on div "Исключить из списка" at bounding box center [605, 209] width 95 height 13
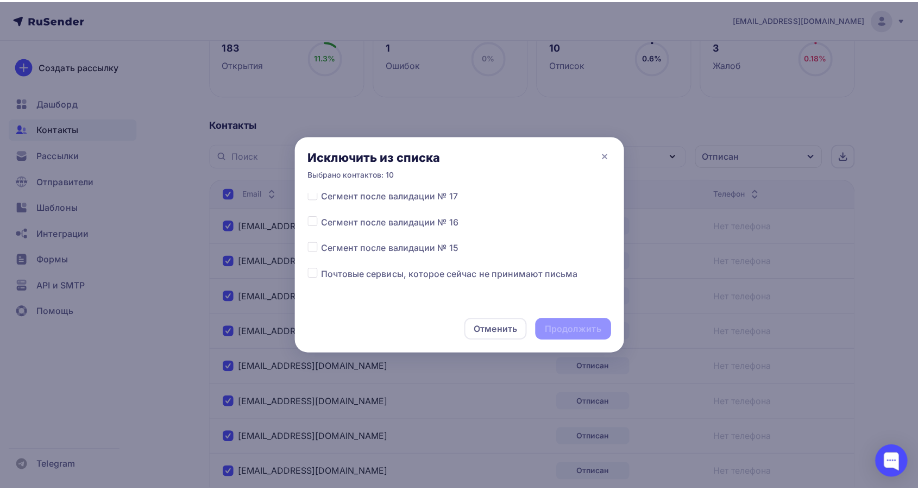
scroll to position [121, 0]
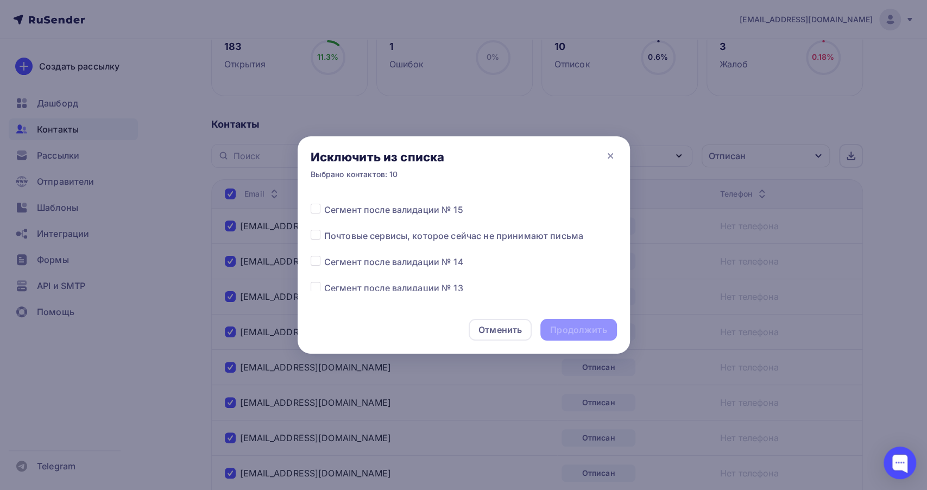
click at [324, 255] on label at bounding box center [324, 255] width 0 height 0
click at [313, 261] on input "checkbox" at bounding box center [316, 260] width 10 height 10
checkbox input "true"
click at [583, 325] on div "Продолжить" at bounding box center [578, 330] width 56 height 12
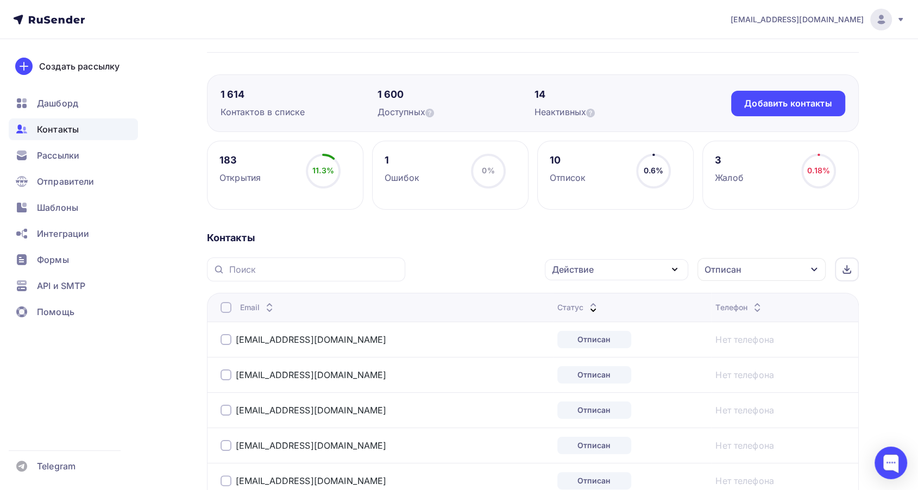
scroll to position [0, 0]
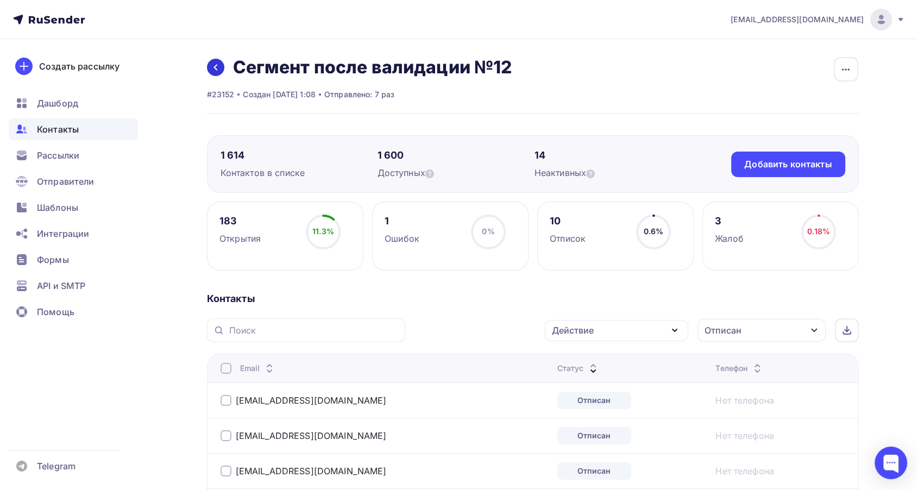
click at [218, 64] on icon at bounding box center [215, 67] width 9 height 9
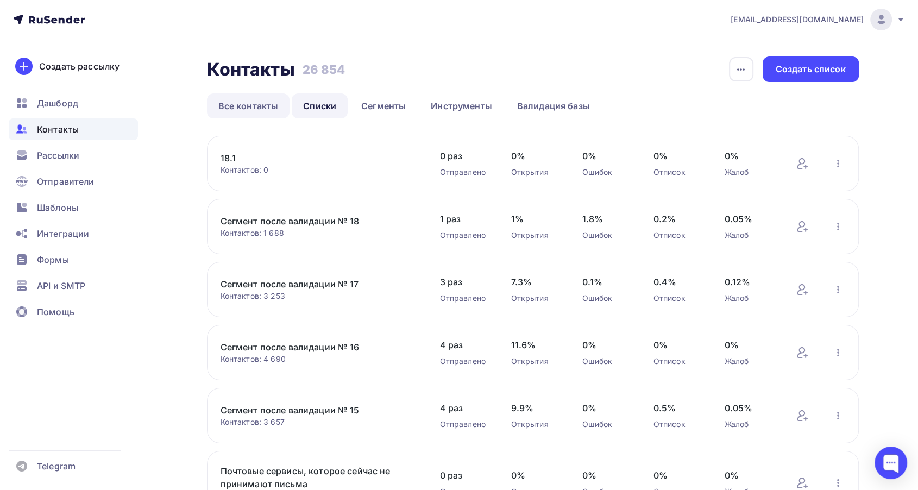
click at [250, 105] on link "Все контакты" at bounding box center [248, 105] width 83 height 25
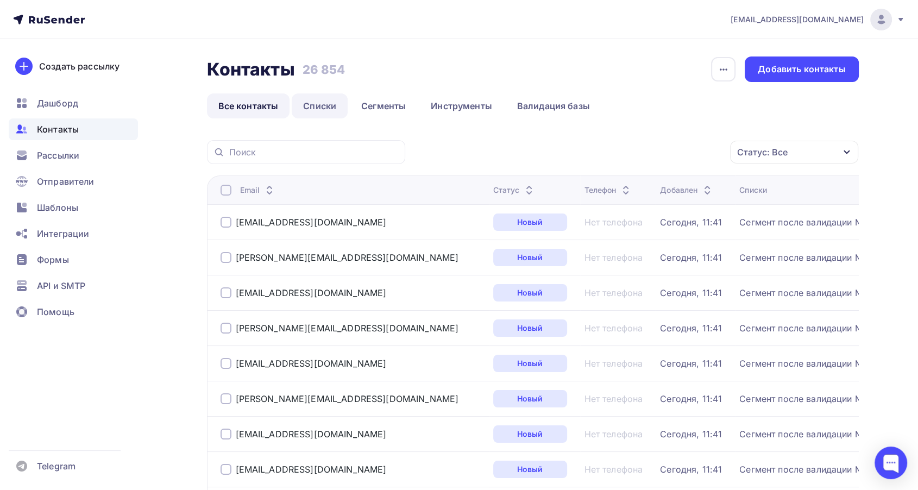
click at [296, 103] on link "Списки" at bounding box center [320, 105] width 56 height 25
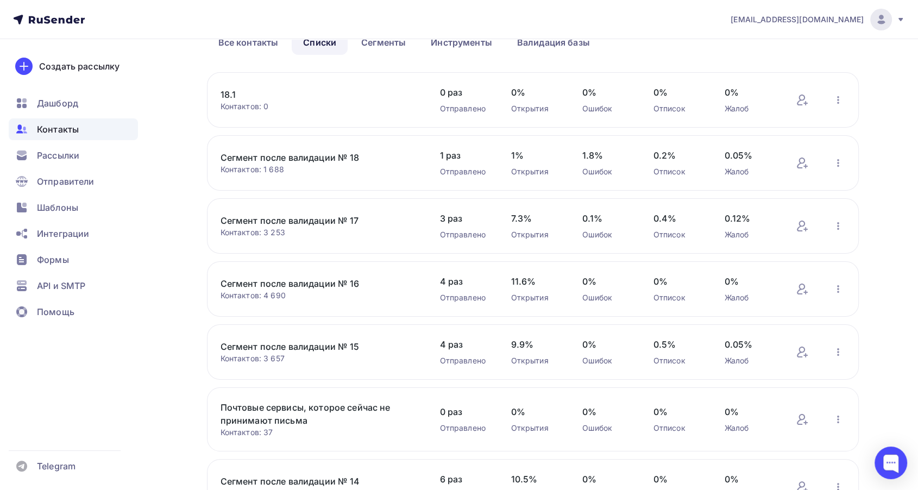
scroll to position [181, 0]
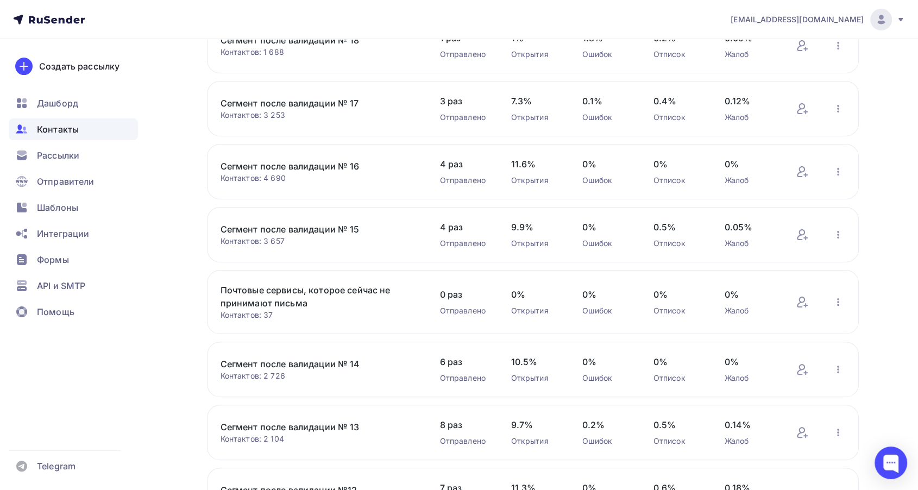
click at [318, 363] on link "Сегмент после валидации № 14" at bounding box center [313, 363] width 185 height 13
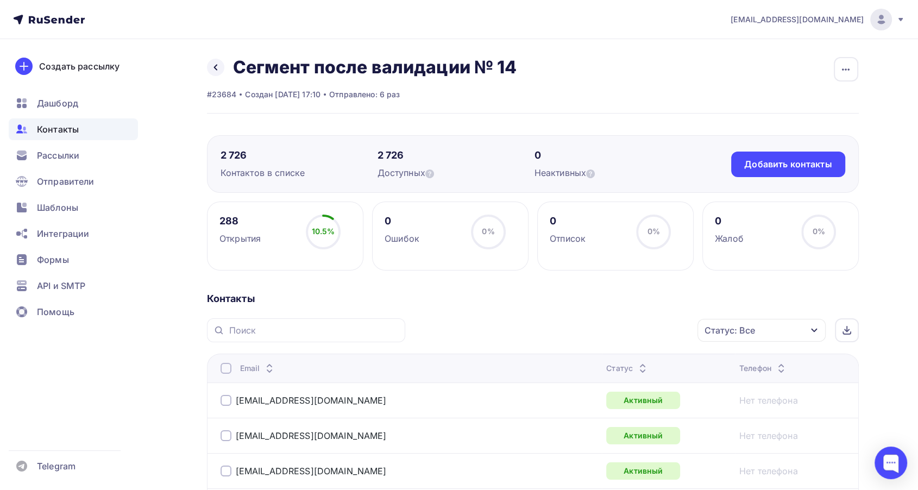
click at [636, 366] on icon at bounding box center [642, 370] width 13 height 13
click at [642, 366] on icon at bounding box center [648, 370] width 13 height 13
click at [53, 159] on span "Рассылки" at bounding box center [58, 155] width 42 height 13
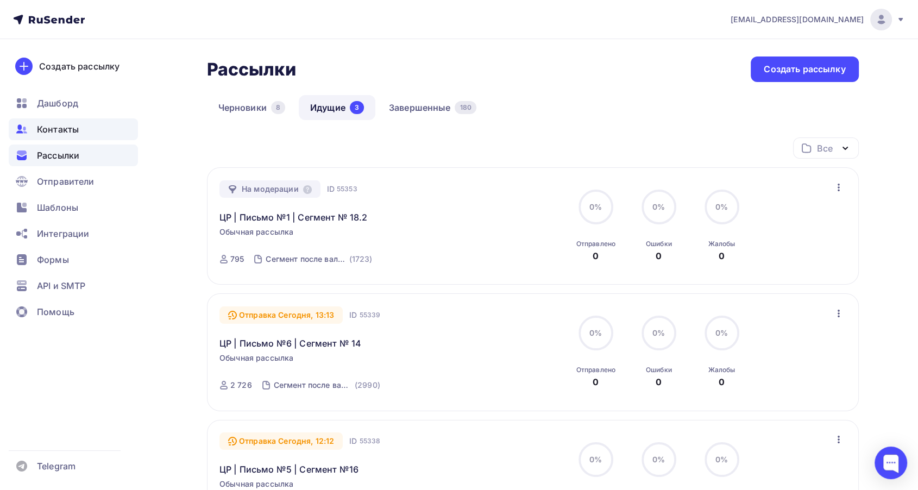
click at [47, 135] on span "Контакты" at bounding box center [58, 129] width 42 height 13
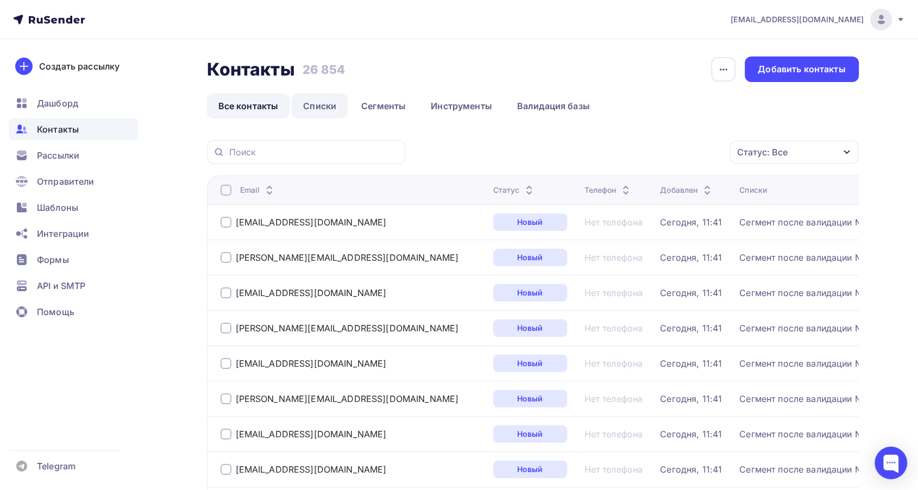
click at [307, 99] on link "Списки" at bounding box center [320, 105] width 56 height 25
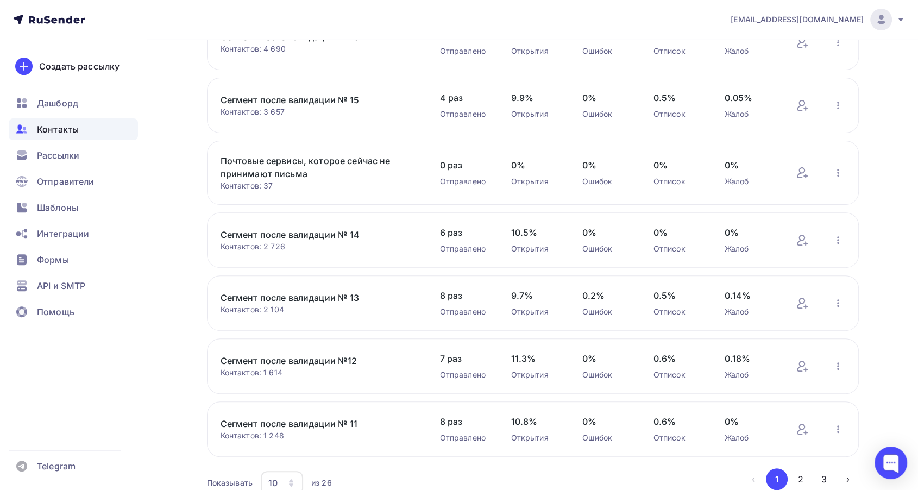
scroll to position [360, 0]
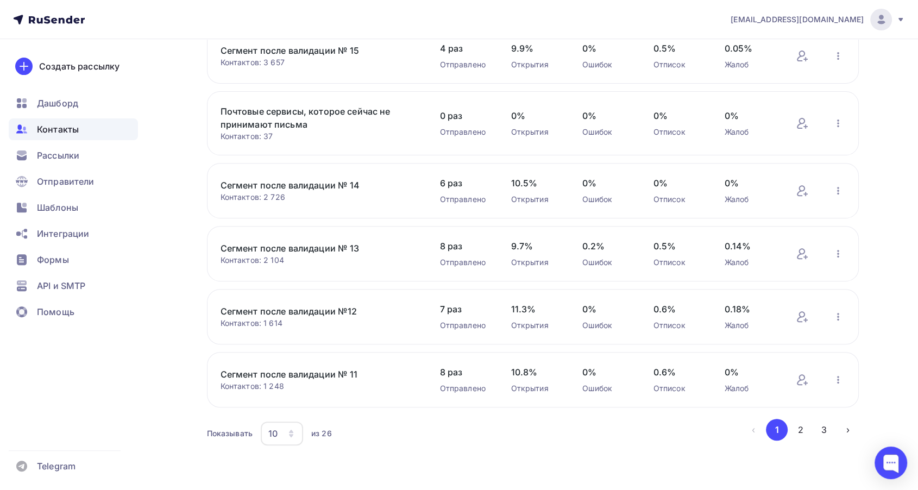
click at [332, 313] on link "Сегмент после валидации №12" at bounding box center [313, 311] width 185 height 13
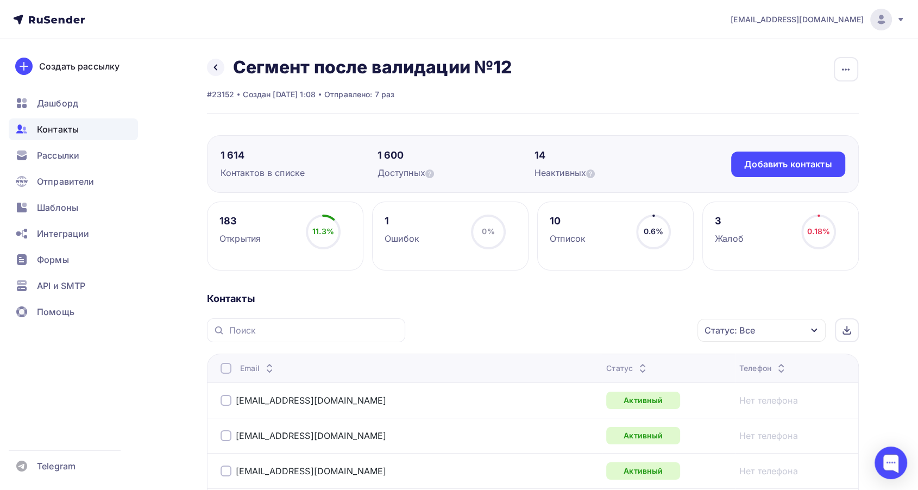
click at [636, 368] on icon at bounding box center [642, 370] width 13 height 13
click at [636, 362] on icon at bounding box center [642, 365] width 13 height 13
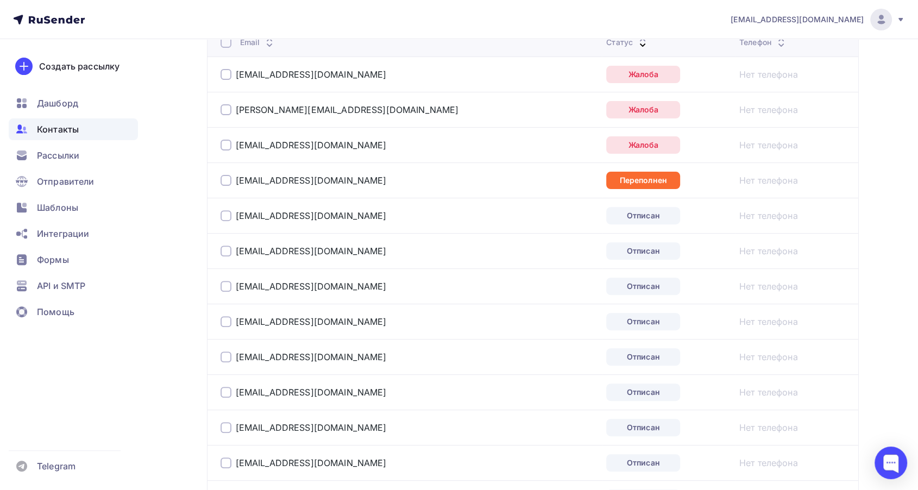
scroll to position [301, 0]
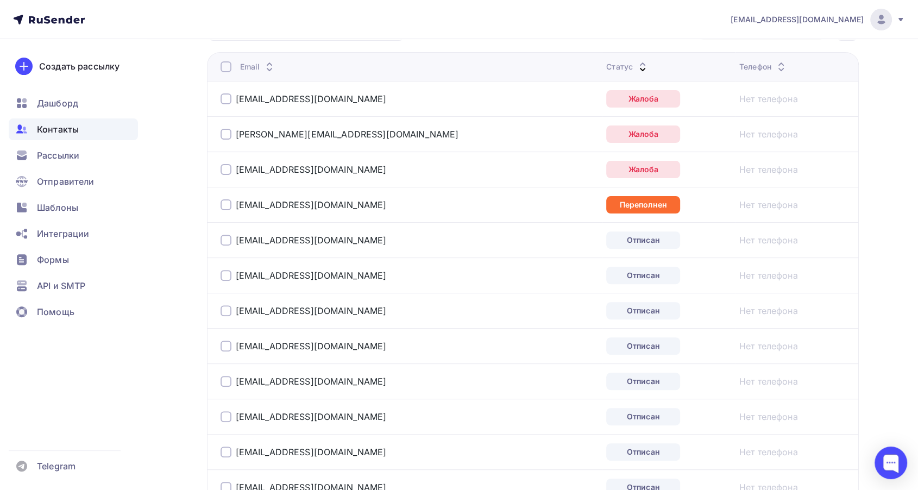
click at [229, 101] on div at bounding box center [226, 98] width 11 height 11
click at [230, 131] on div at bounding box center [226, 134] width 11 height 11
click at [228, 169] on div at bounding box center [226, 169] width 11 height 11
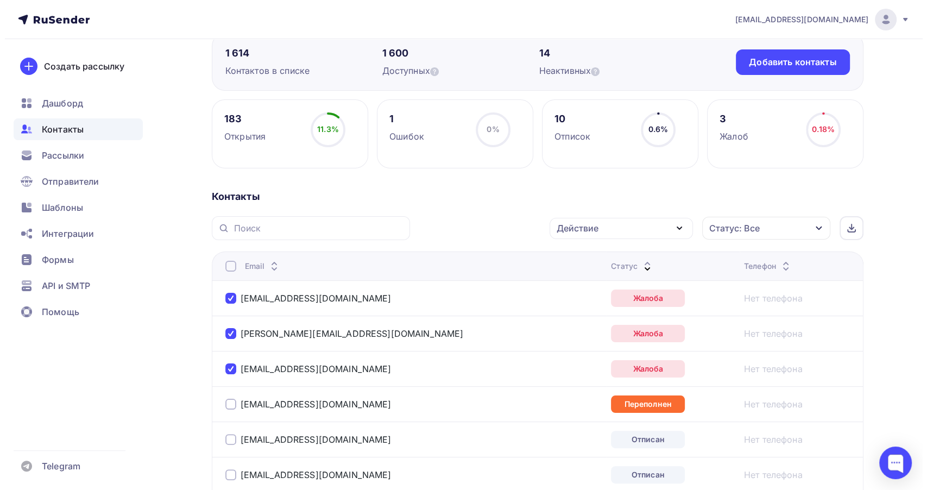
scroll to position [121, 0]
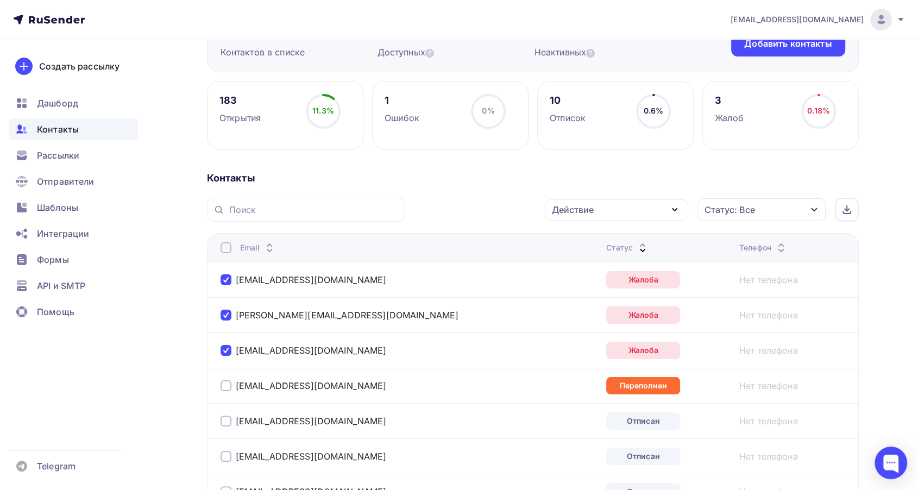
click at [605, 206] on div "Действие" at bounding box center [616, 209] width 143 height 21
click at [571, 239] on div "Добавить в списки" at bounding box center [600, 241] width 84 height 13
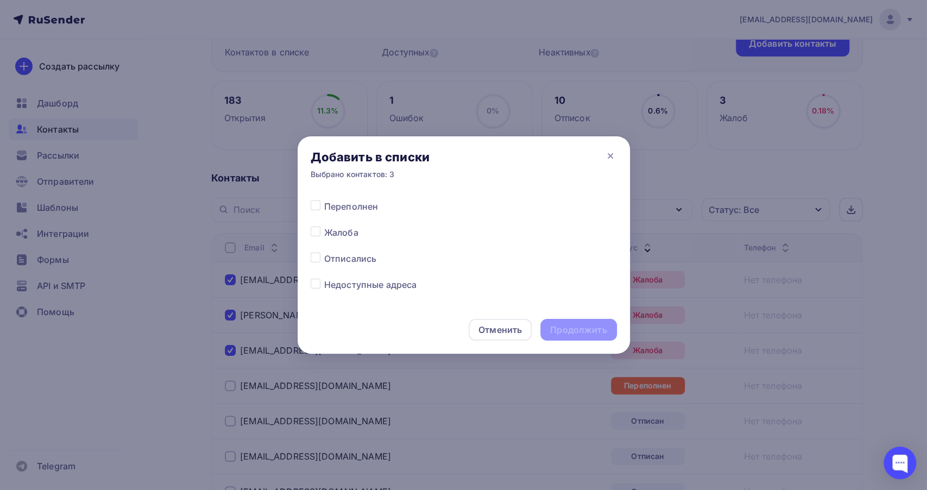
scroll to position [543, 0]
click at [324, 250] on label at bounding box center [324, 250] width 0 height 0
click at [313, 259] on input "checkbox" at bounding box center [316, 255] width 10 height 10
checkbox input "true"
click at [592, 329] on div "Продолжить" at bounding box center [578, 330] width 56 height 12
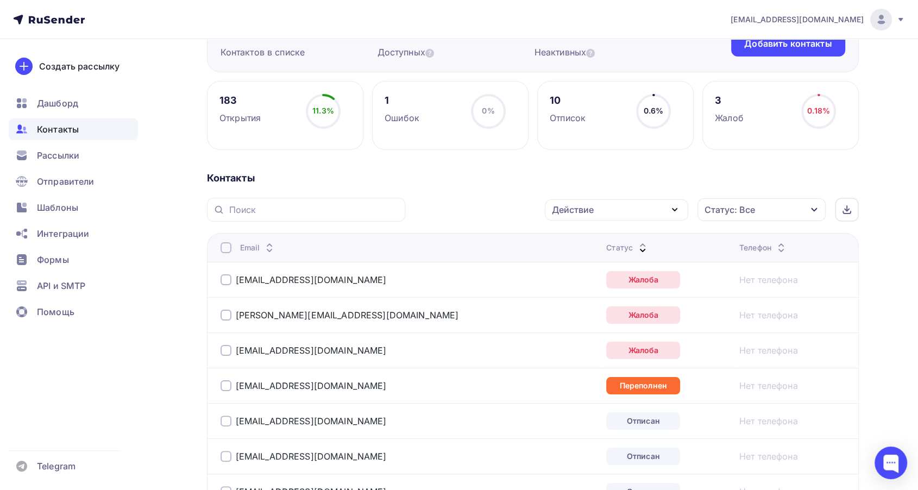
click at [228, 279] on div at bounding box center [226, 279] width 11 height 11
click at [228, 305] on td "[PERSON_NAME][EMAIL_ADDRESS][DOMAIN_NAME]" at bounding box center [404, 314] width 395 height 35
drag, startPoint x: 227, startPoint y: 312, endPoint x: 225, endPoint y: 325, distance: 13.2
click at [227, 313] on div at bounding box center [226, 315] width 11 height 11
click at [221, 352] on div at bounding box center [226, 350] width 11 height 11
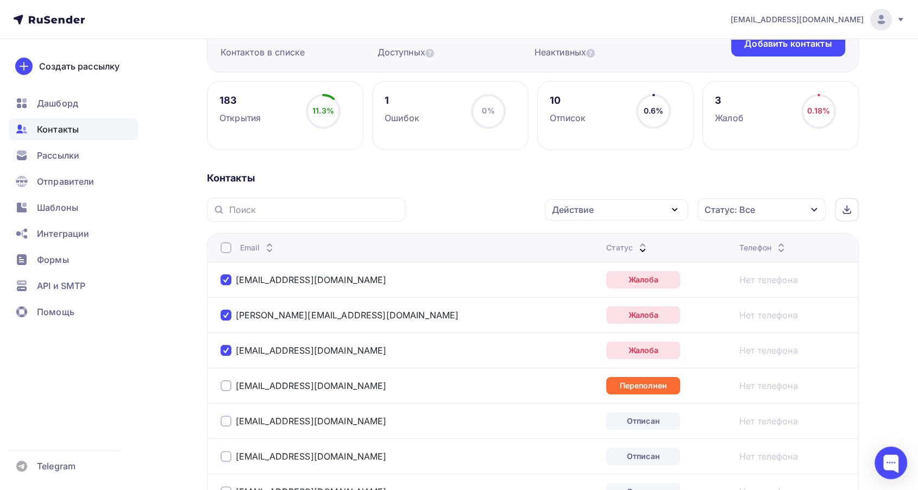
click at [222, 350] on div at bounding box center [226, 350] width 11 height 11
click at [227, 350] on div at bounding box center [226, 350] width 11 height 11
click at [602, 217] on div "Действие" at bounding box center [616, 209] width 143 height 21
click at [587, 263] on div "Исключить из списка" at bounding box center [605, 263] width 95 height 13
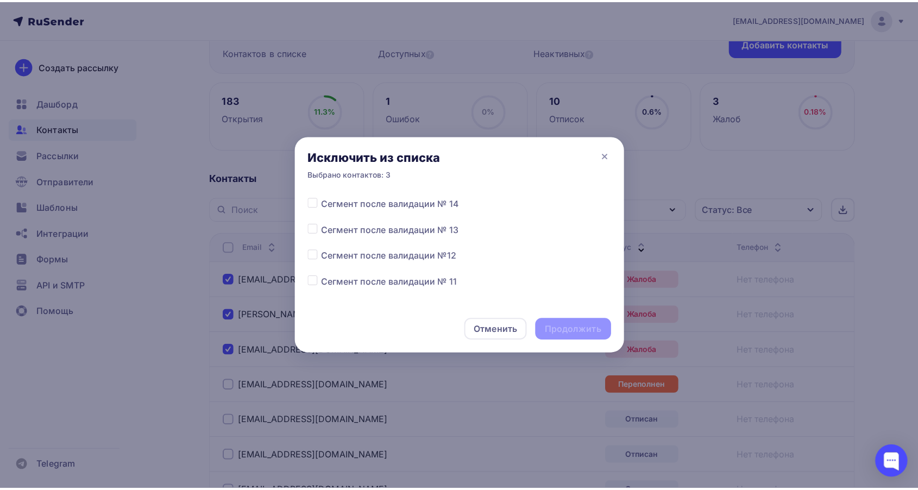
scroll to position [181, 0]
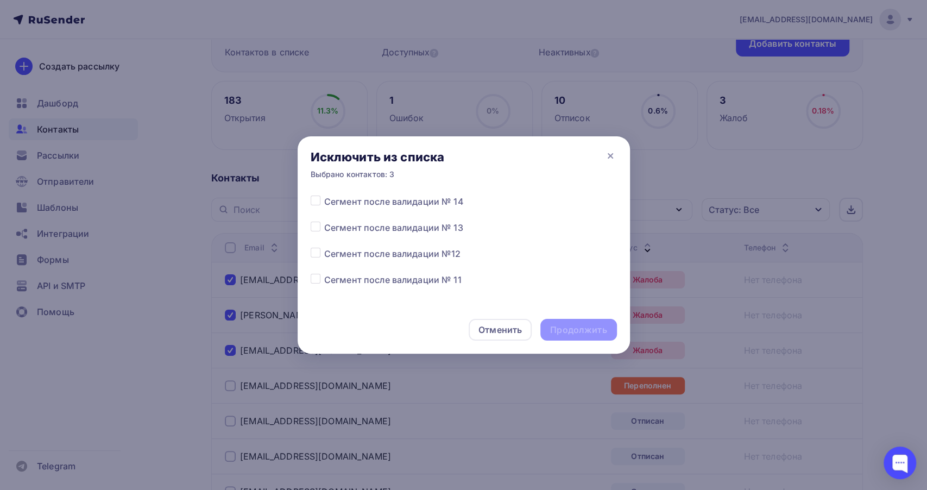
click at [324, 247] on label at bounding box center [324, 247] width 0 height 0
click at [311, 251] on input "checkbox" at bounding box center [316, 252] width 10 height 10
checkbox input "true"
click at [566, 322] on div "Продолжить" at bounding box center [578, 330] width 76 height 22
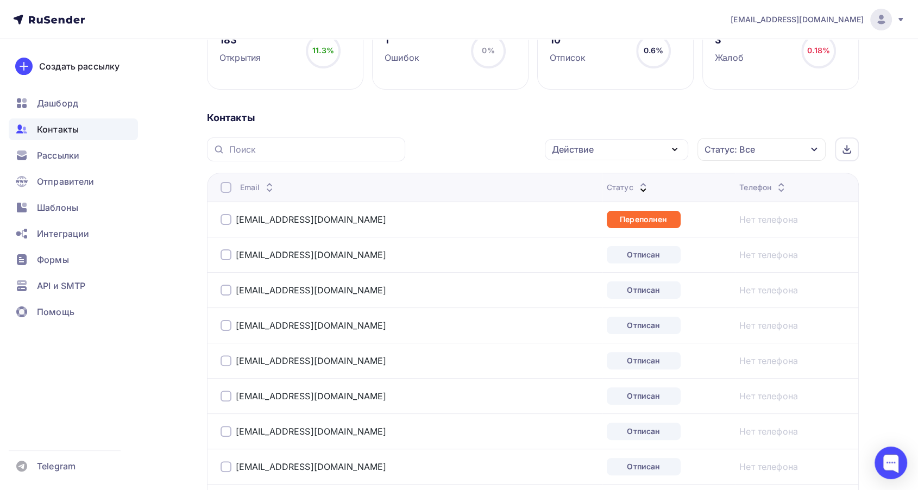
click at [222, 215] on div at bounding box center [226, 219] width 11 height 11
click at [583, 152] on div "Действие" at bounding box center [573, 149] width 42 height 13
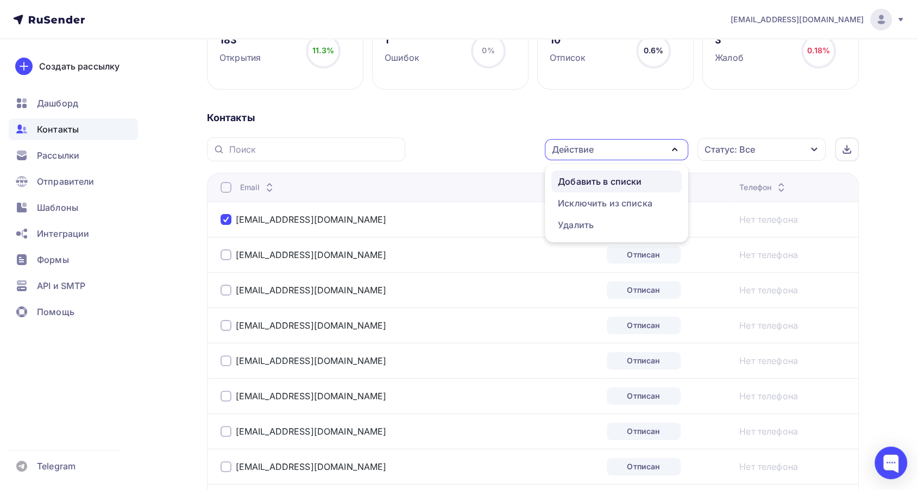
click at [574, 186] on div "Добавить в списки" at bounding box center [600, 181] width 84 height 13
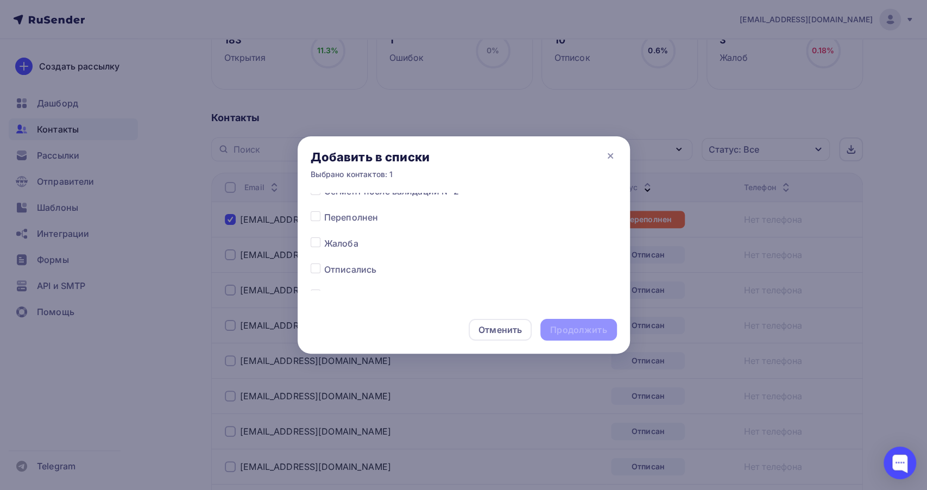
scroll to position [543, 0]
click at [324, 198] on label at bounding box center [324, 198] width 0 height 0
click at [313, 201] on input "checkbox" at bounding box center [316, 203] width 10 height 10
checkbox input "true"
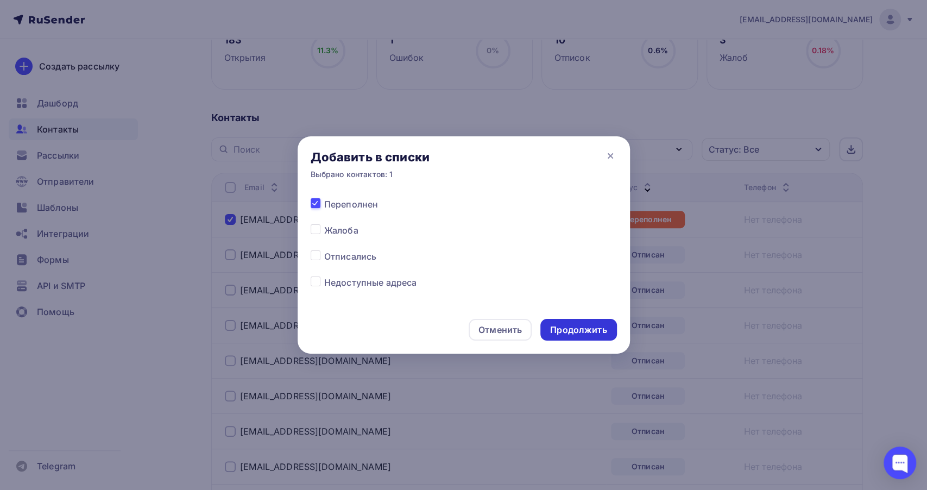
click at [559, 326] on div "Продолжить" at bounding box center [578, 330] width 56 height 12
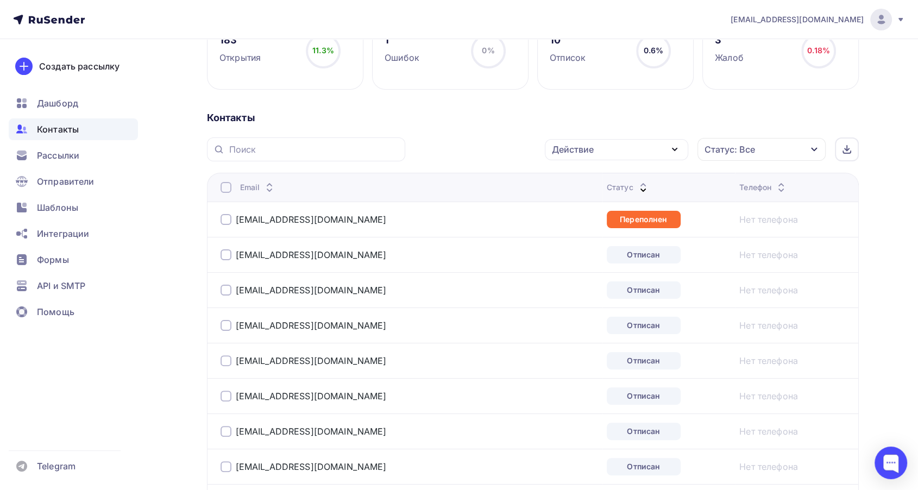
click at [225, 214] on div at bounding box center [226, 219] width 11 height 11
click at [580, 147] on div "Действие" at bounding box center [573, 149] width 42 height 13
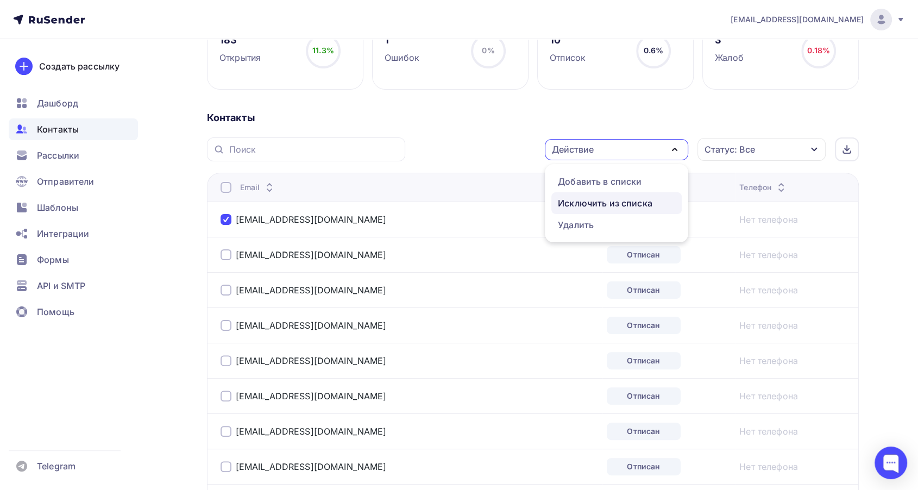
click at [622, 202] on div "Исключить из списка" at bounding box center [605, 203] width 95 height 13
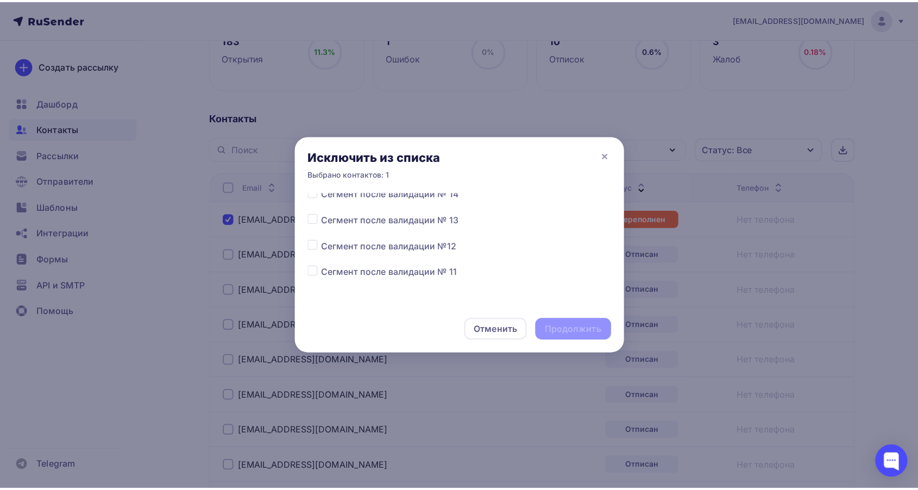
scroll to position [181, 0]
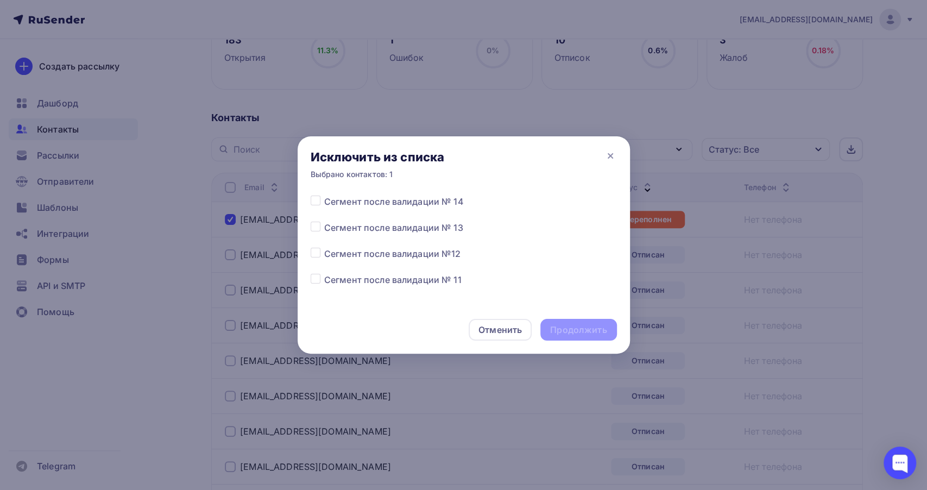
click at [324, 247] on label at bounding box center [324, 247] width 0 height 0
click at [315, 253] on input "checkbox" at bounding box center [316, 252] width 10 height 10
checkbox input "true"
click at [578, 330] on div "Продолжить" at bounding box center [578, 330] width 56 height 12
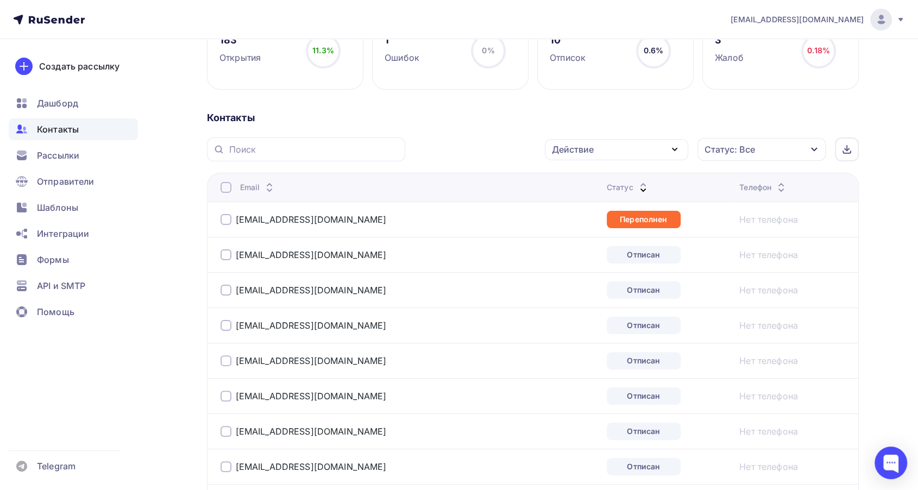
click at [735, 149] on div "Статус: Все" at bounding box center [729, 149] width 51 height 13
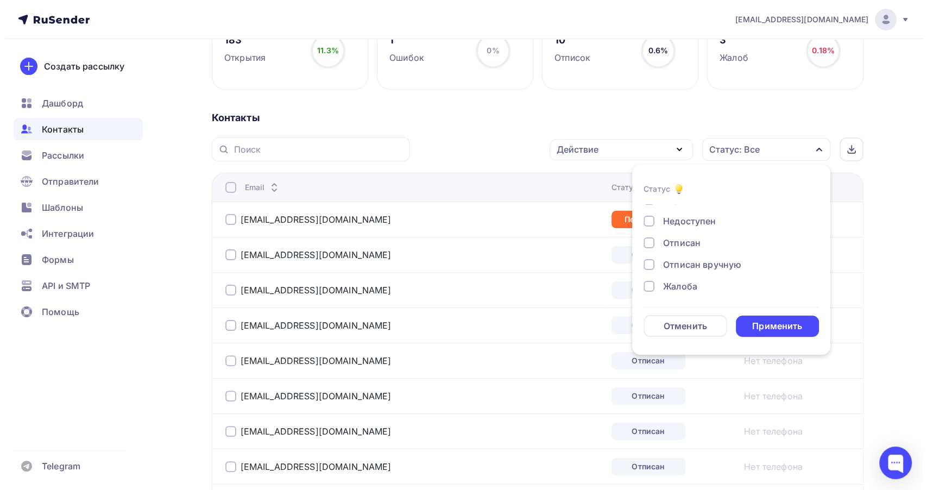
scroll to position [78, 0]
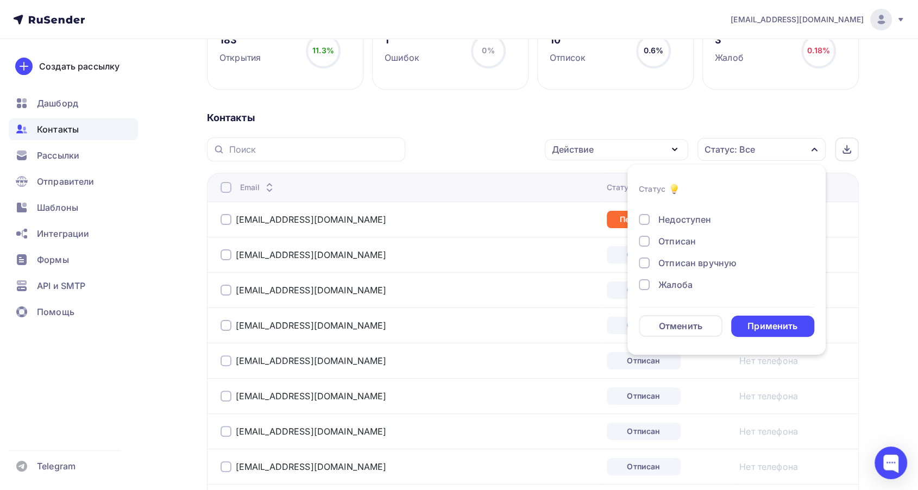
click at [677, 243] on div "Отписан" at bounding box center [676, 241] width 37 height 13
click at [760, 328] on div "Применить" at bounding box center [772, 326] width 50 height 12
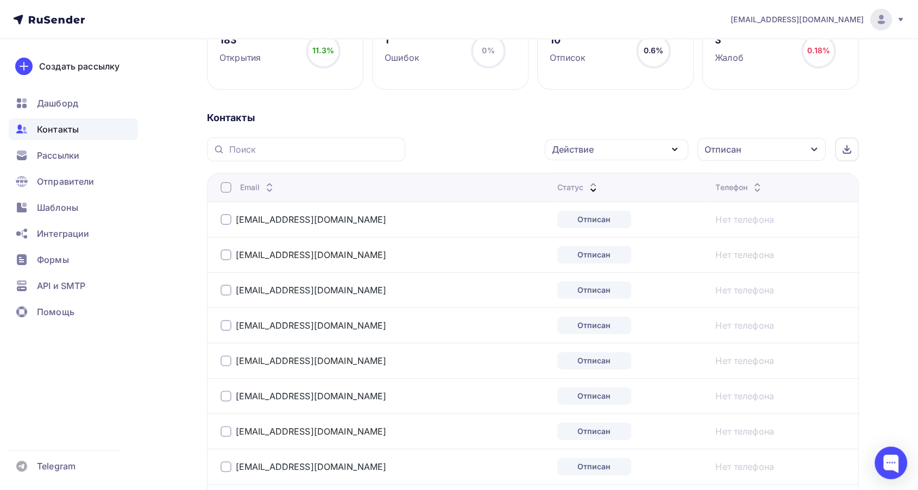
click at [226, 187] on div at bounding box center [226, 187] width 11 height 11
click at [576, 148] on div "Действие" at bounding box center [573, 149] width 42 height 13
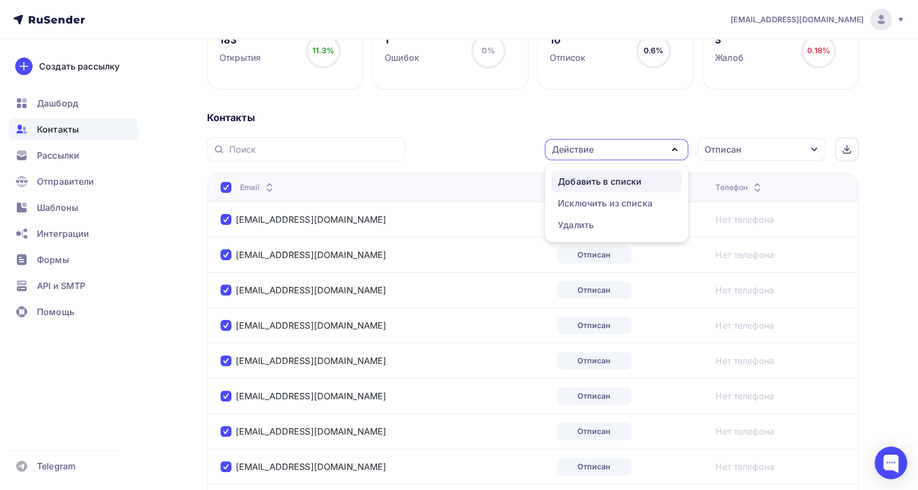
click at [582, 182] on div "Добавить в списки" at bounding box center [600, 181] width 84 height 13
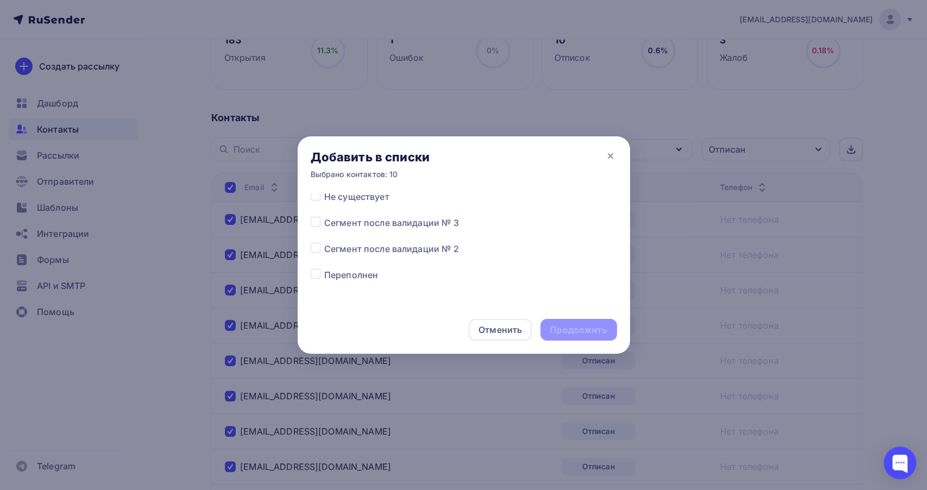
scroll to position [543, 0]
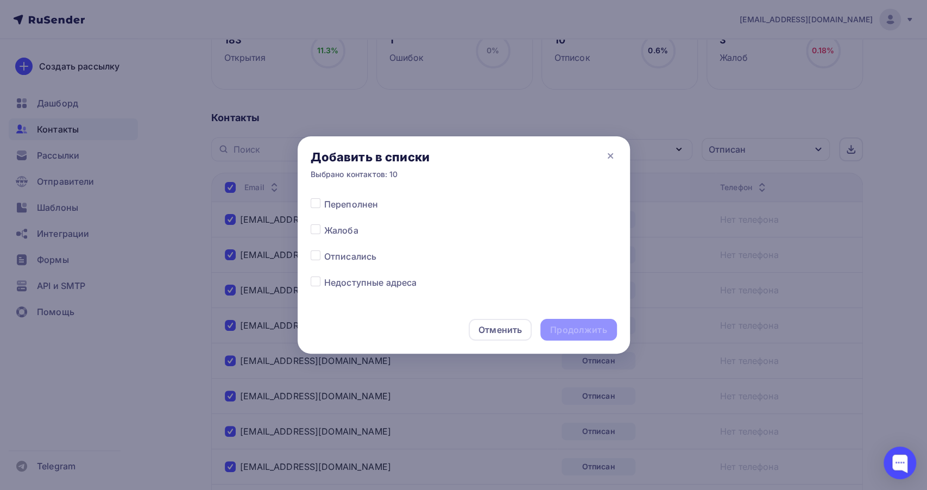
click at [324, 250] on label at bounding box center [324, 250] width 0 height 0
click at [317, 256] on input "checkbox" at bounding box center [316, 255] width 10 height 10
checkbox input "true"
click at [562, 328] on div "Продолжить" at bounding box center [578, 330] width 56 height 12
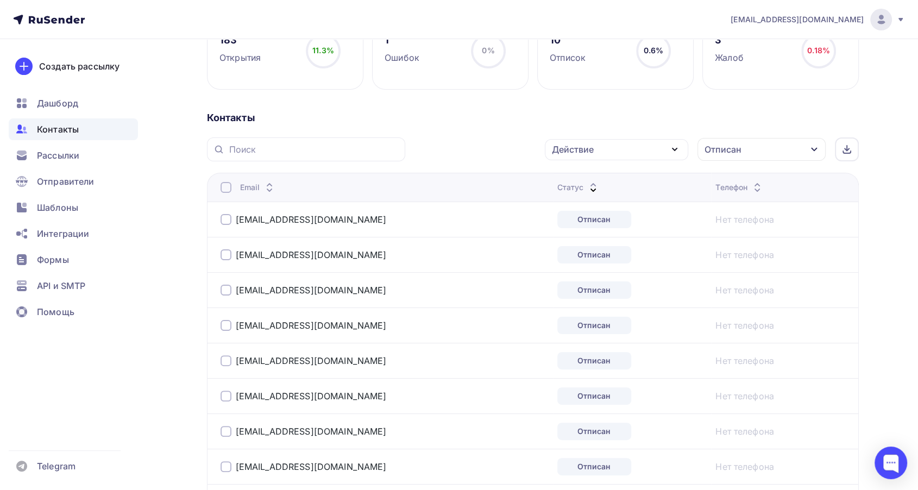
click at [227, 191] on div at bounding box center [226, 187] width 11 height 11
click at [226, 188] on div at bounding box center [226, 187] width 11 height 11
click at [658, 154] on div "Действие" at bounding box center [616, 149] width 143 height 21
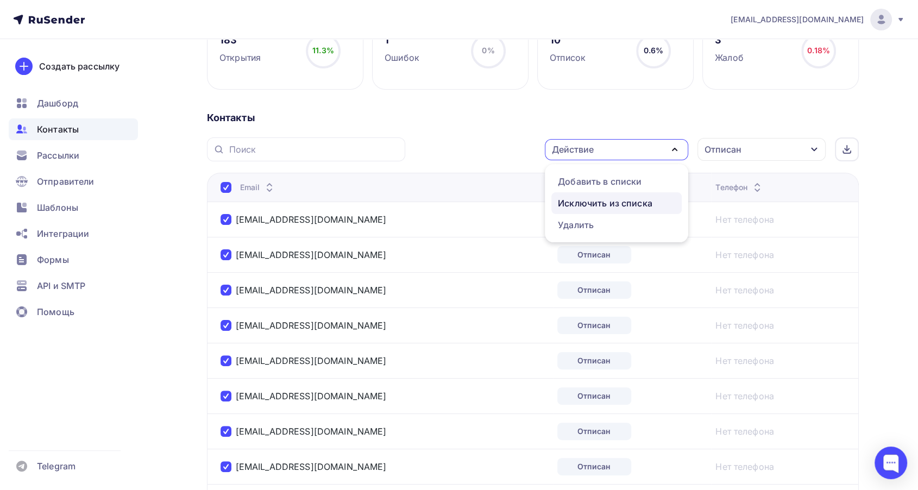
click at [609, 200] on div "Исключить из списка" at bounding box center [605, 203] width 95 height 13
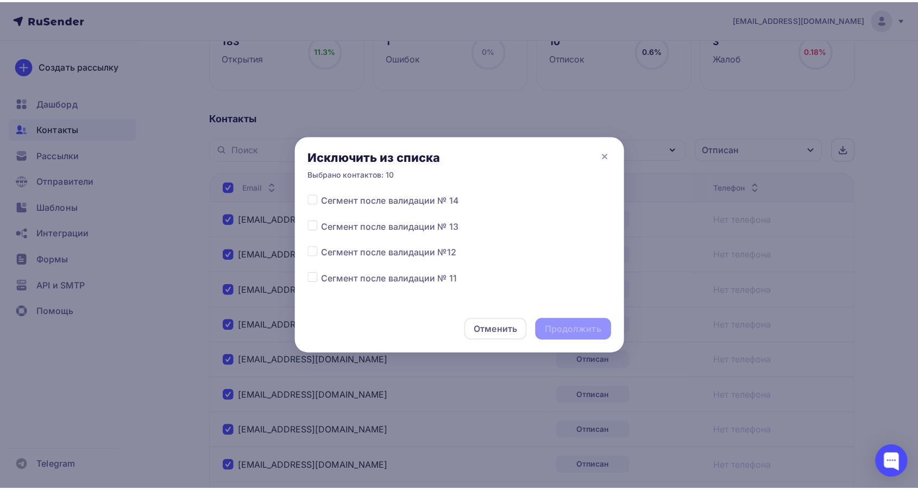
scroll to position [181, 0]
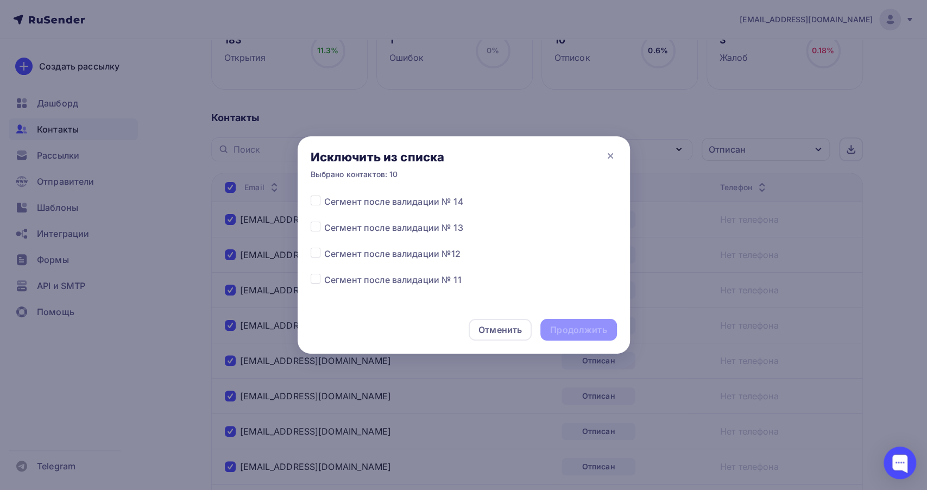
click at [324, 247] on label at bounding box center [324, 247] width 0 height 0
click at [317, 254] on input "checkbox" at bounding box center [316, 252] width 10 height 10
checkbox input "true"
click at [591, 330] on div "Продолжить" at bounding box center [578, 330] width 56 height 12
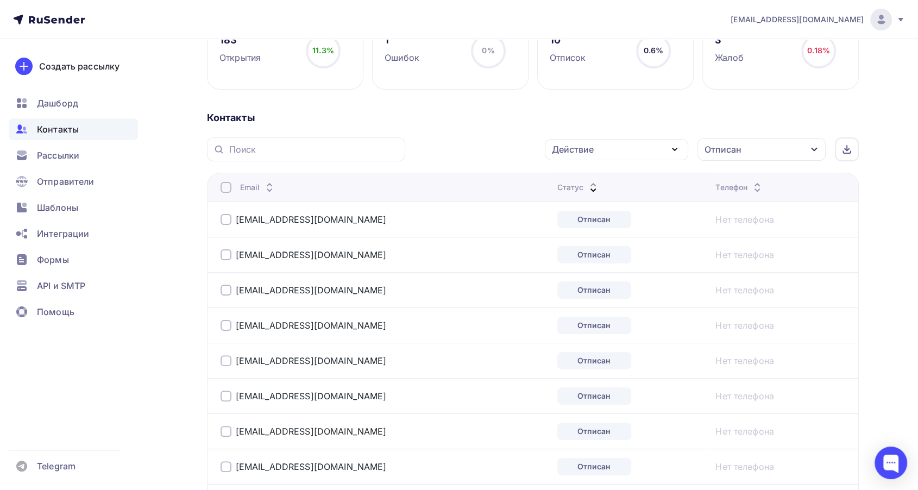
click at [775, 154] on div "Отписан" at bounding box center [761, 149] width 128 height 23
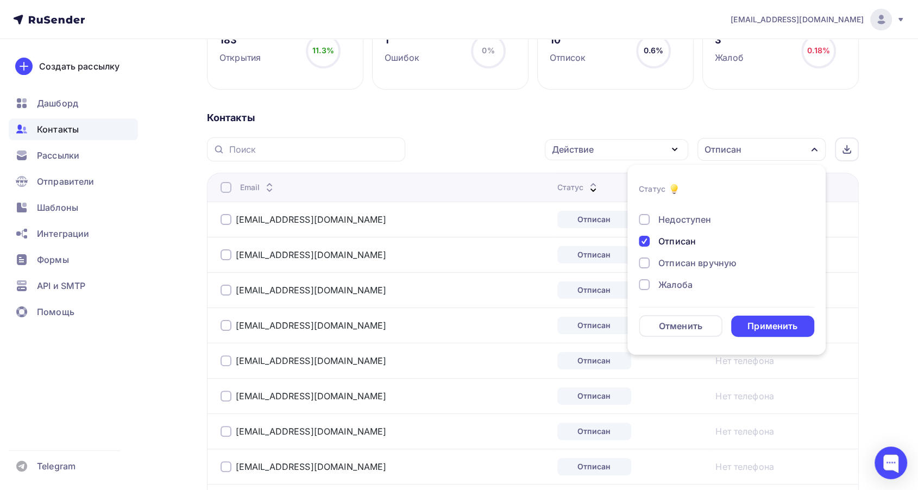
click at [689, 240] on div "Отписан" at bounding box center [676, 241] width 37 height 13
click at [770, 323] on div "Применить" at bounding box center [772, 326] width 50 height 12
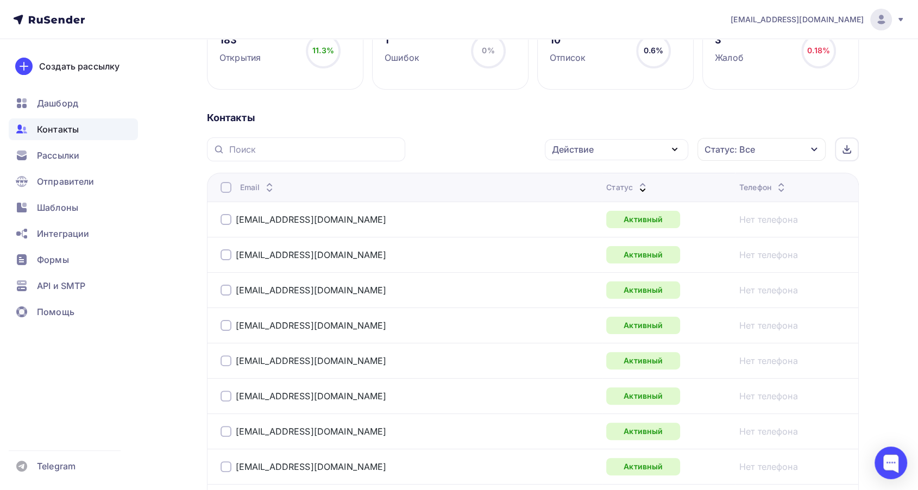
click at [640, 190] on icon at bounding box center [642, 190] width 4 height 2
click at [636, 187] on icon at bounding box center [642, 190] width 13 height 13
click at [636, 184] on icon at bounding box center [642, 190] width 13 height 13
click at [636, 182] on icon at bounding box center [642, 184] width 13 height 13
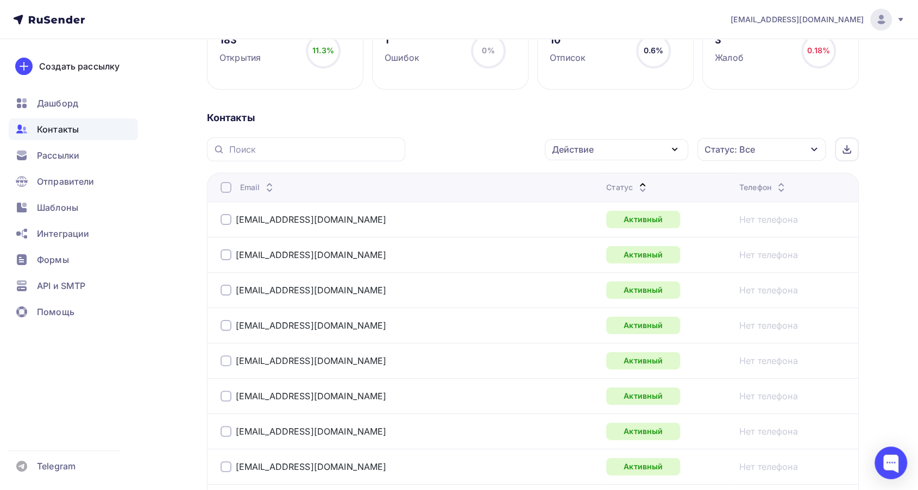
click at [636, 182] on icon at bounding box center [642, 184] width 13 height 13
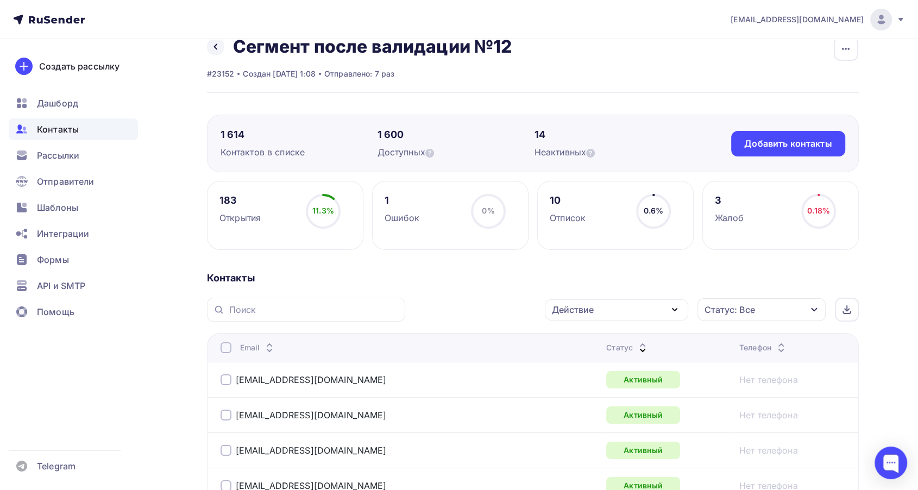
scroll to position [0, 0]
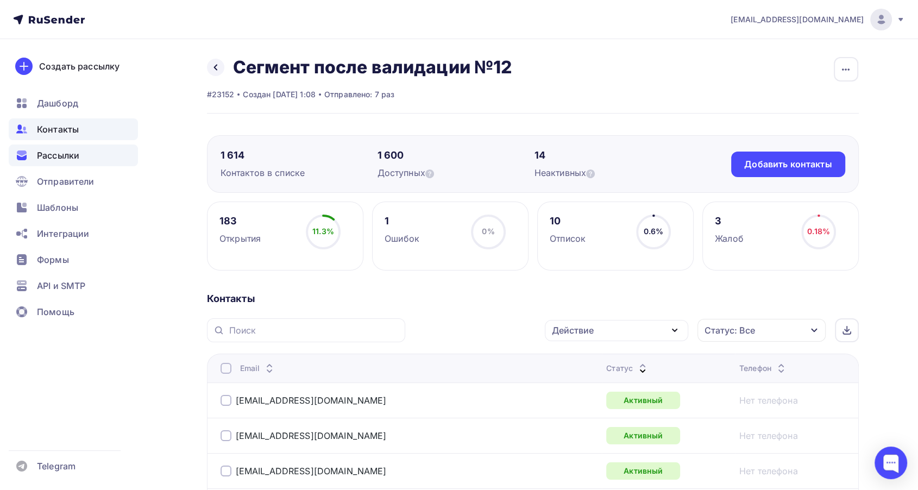
click at [48, 146] on div "Рассылки" at bounding box center [73, 155] width 129 height 22
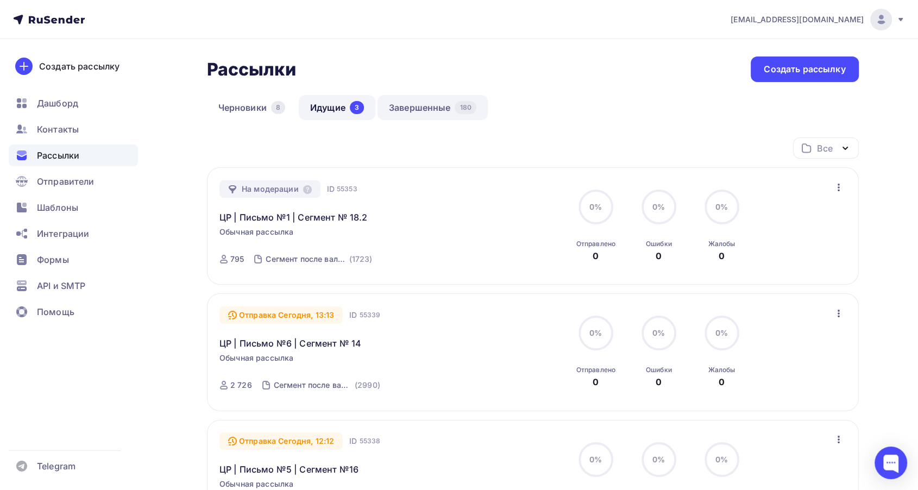
click at [425, 104] on link "Завершенные 180" at bounding box center [432, 107] width 110 height 25
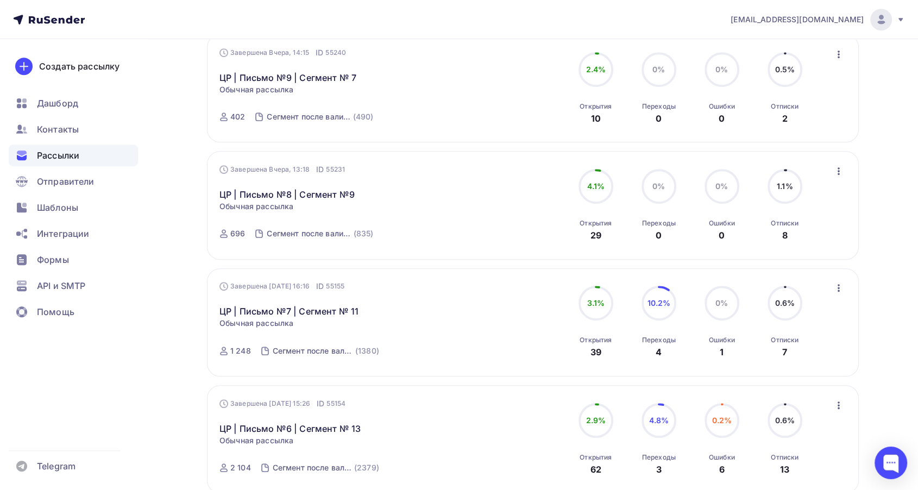
scroll to position [603, 0]
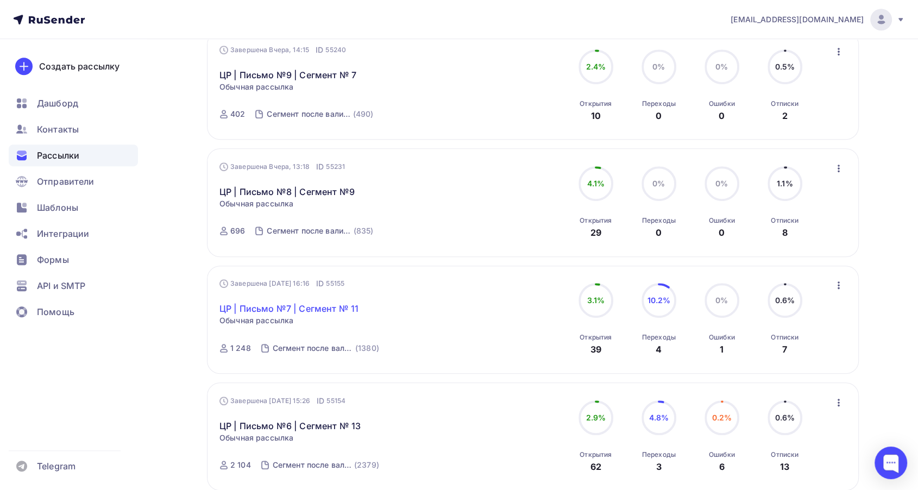
click at [317, 305] on link "ЦР | Письмо №7 | Сегмент № 11" at bounding box center [288, 308] width 139 height 13
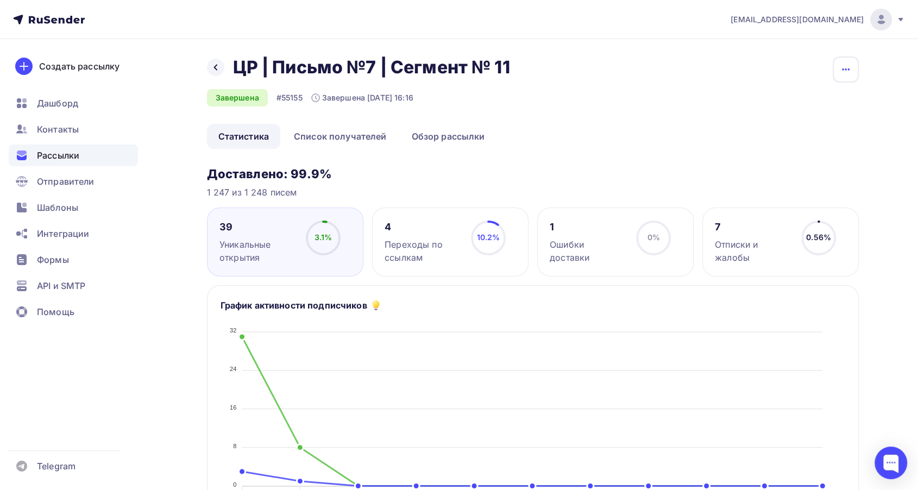
click at [854, 68] on button "button" at bounding box center [846, 69] width 26 height 26
click at [787, 108] on div "Копировать" at bounding box center [804, 103] width 104 height 13
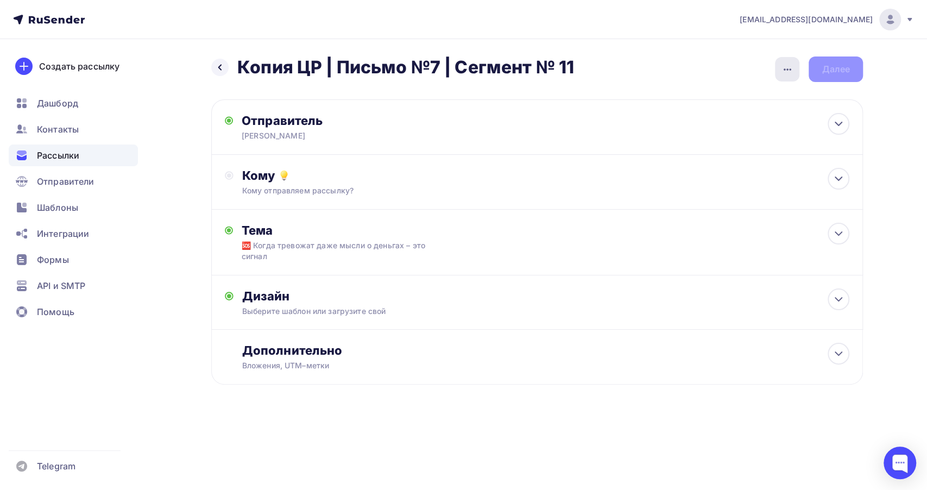
click at [786, 73] on icon "button" at bounding box center [787, 69] width 13 height 13
click at [702, 119] on div "Переименовать рассылку" at bounding box center [730, 124] width 135 height 13
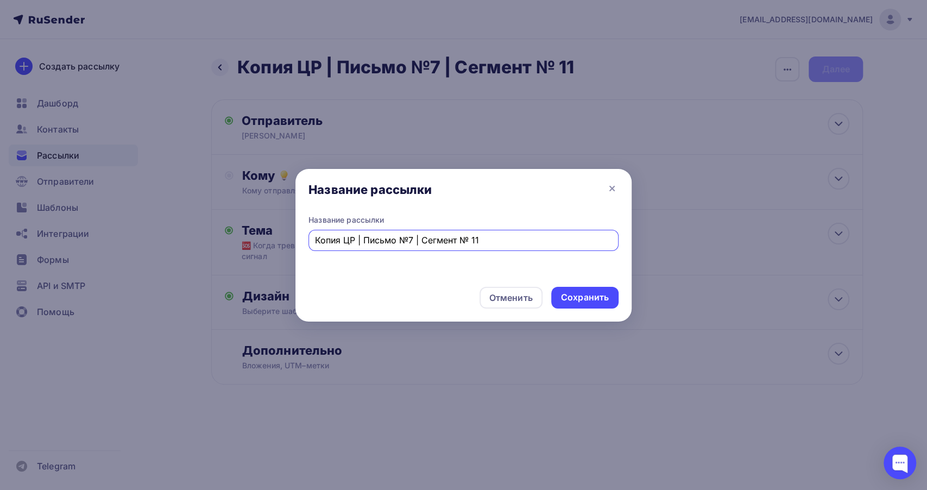
drag, startPoint x: 344, startPoint y: 241, endPoint x: 274, endPoint y: 241, distance: 69.5
click at [274, 241] on div "Название рассылки Название рассылки Копия ЦР | Письмо №7 | Сегмент № 11 Отменит…" at bounding box center [463, 245] width 927 height 490
click at [455, 236] on input "ЦР | Письмо №7 | Сегмент № 11" at bounding box center [464, 240] width 298 height 13
type input "ЦР | Письмо №7 | Сегмент № 12"
click at [594, 301] on div "Сохранить" at bounding box center [585, 297] width 48 height 12
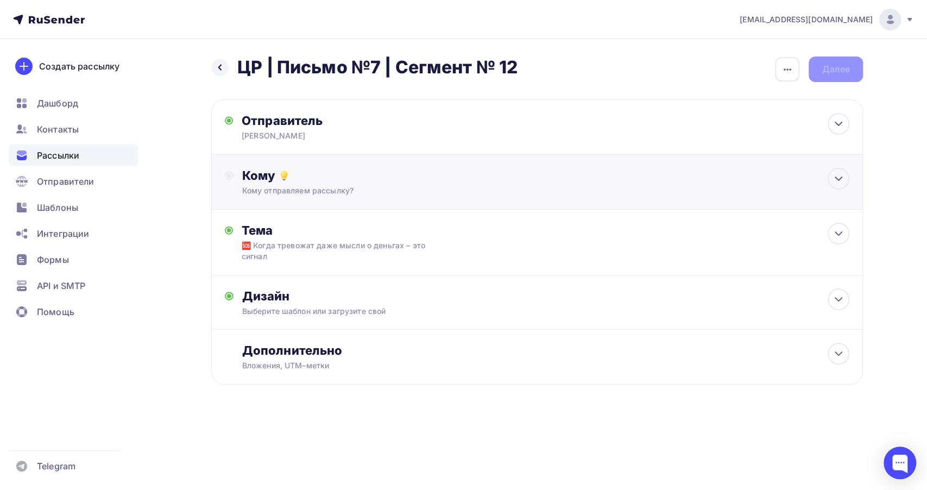
click at [394, 181] on div "Кому" at bounding box center [545, 175] width 607 height 15
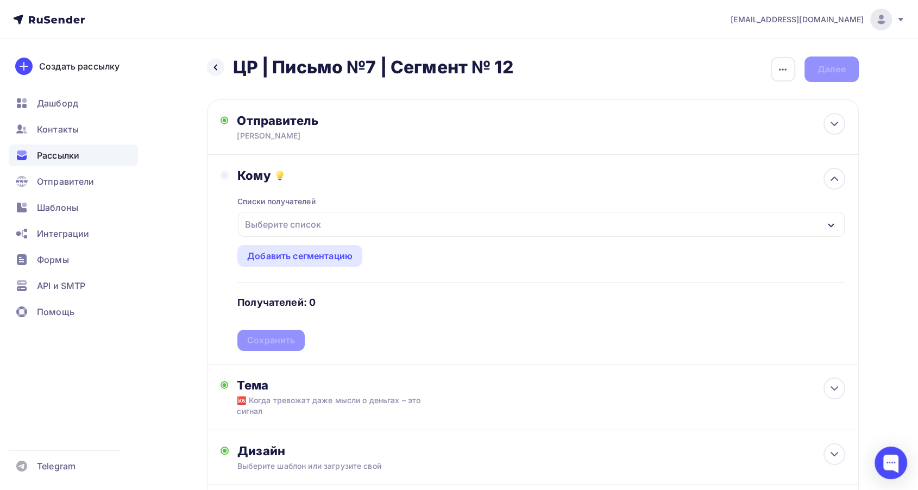
click at [363, 223] on div "Выберите список" at bounding box center [541, 224] width 606 height 25
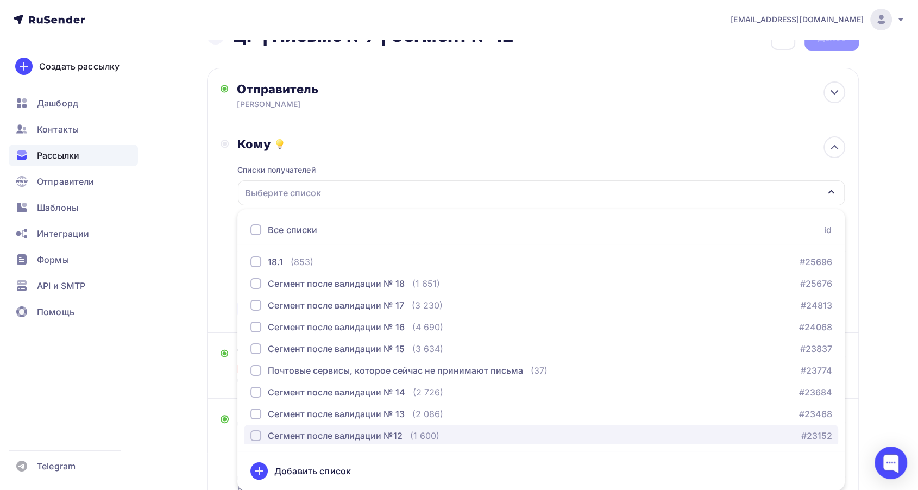
click at [378, 432] on div "Сегмент после валидации №12" at bounding box center [335, 435] width 135 height 13
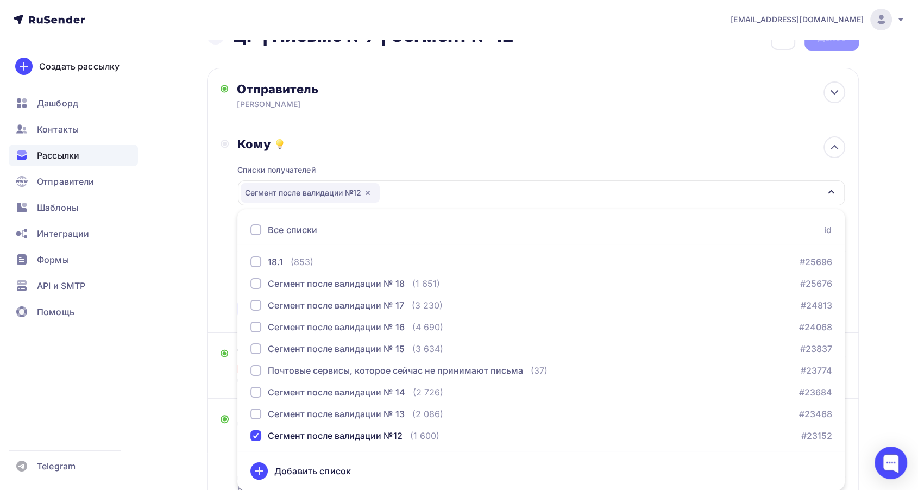
click at [397, 157] on div "Списки получателей Сегмент после валидации №12 Все списки id 18.1 (853) #25696 …" at bounding box center [540, 236] width 607 height 168
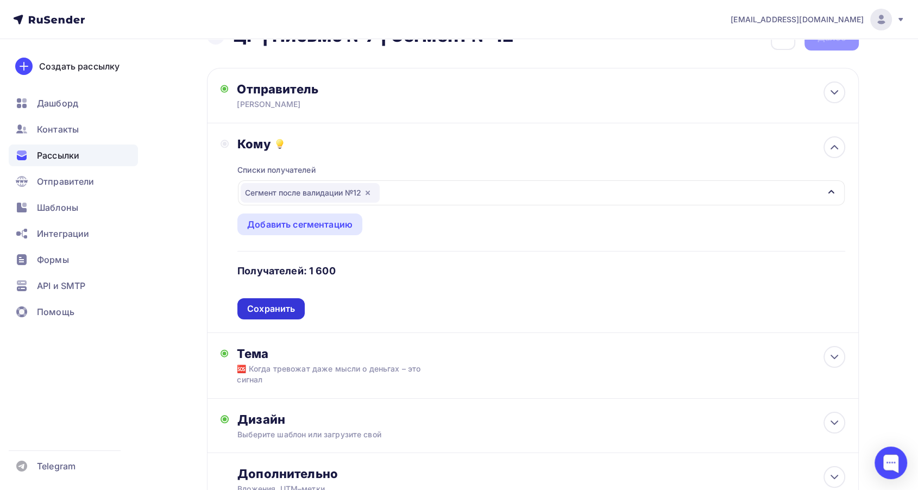
click at [277, 303] on div "Сохранить" at bounding box center [271, 309] width 48 height 12
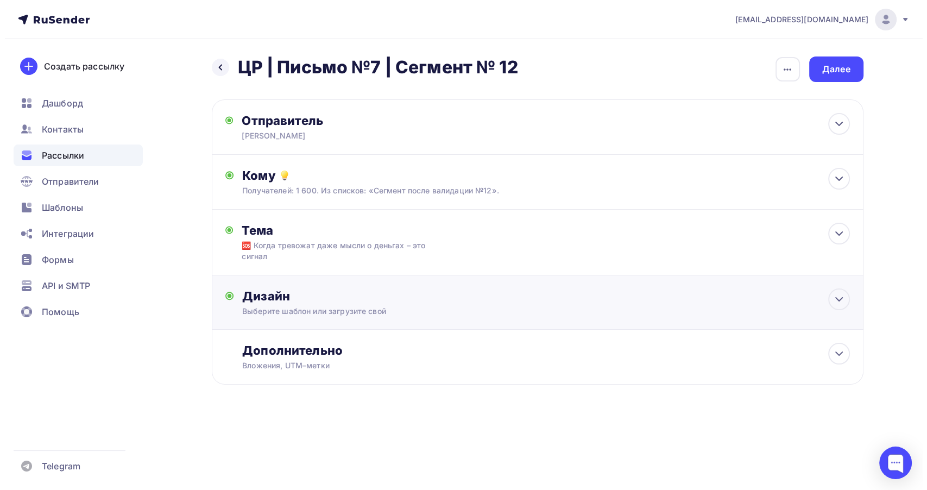
scroll to position [0, 0]
click at [423, 257] on div "🆘 Когда тревожат даже мысли о дeньгах – это сигнал" at bounding box center [338, 251] width 193 height 22
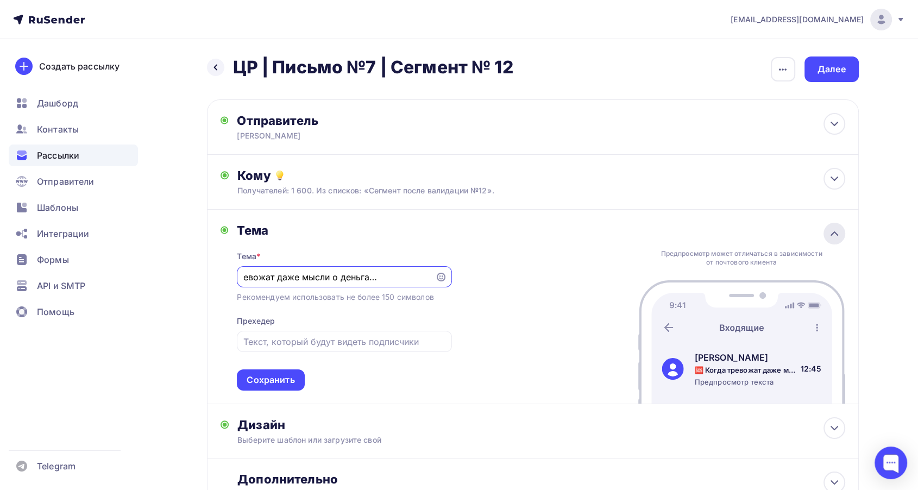
click at [837, 227] on icon at bounding box center [834, 233] width 13 height 13
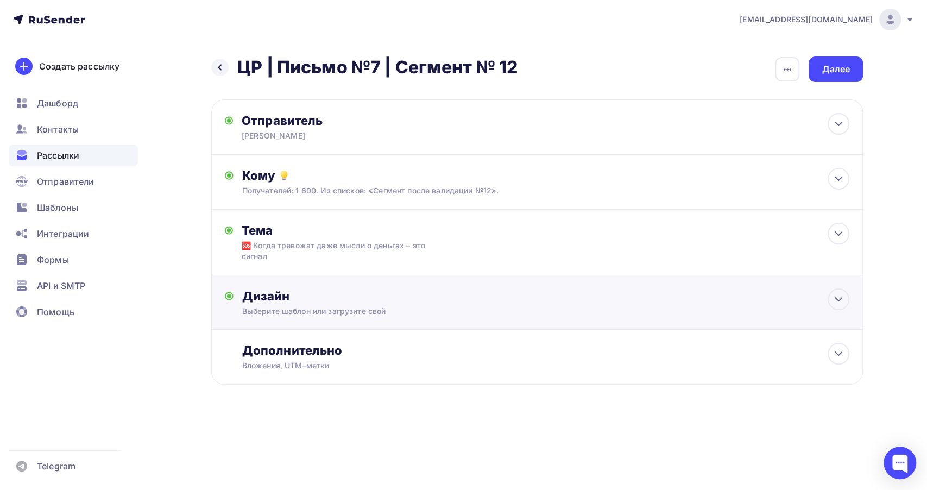
click at [534, 304] on div "Дизайн Выберите шаблон или загрузите свой Размер письма: 122 Kb Заменить шаблон…" at bounding box center [545, 302] width 607 height 28
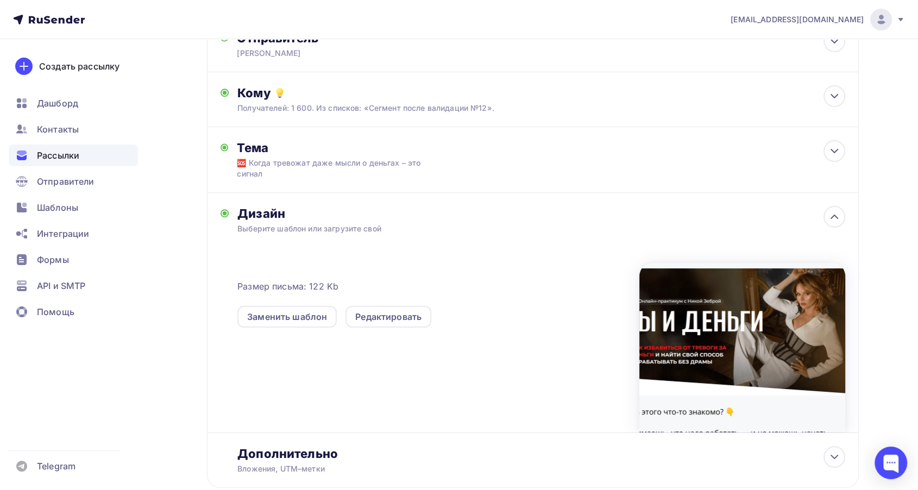
scroll to position [121, 0]
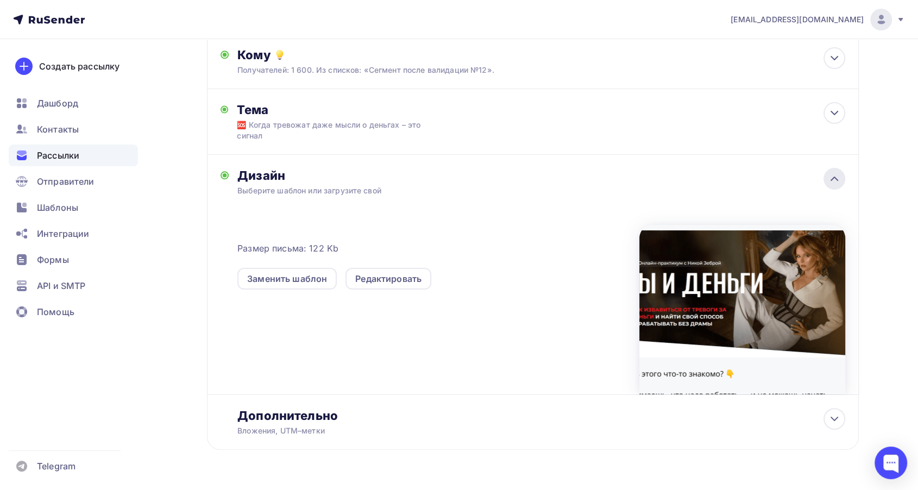
click at [826, 178] on div at bounding box center [834, 179] width 22 height 22
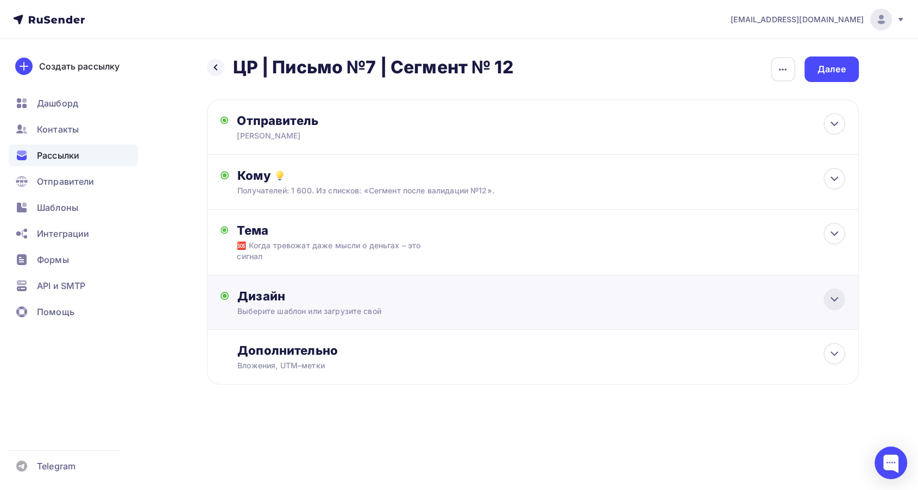
scroll to position [0, 0]
click at [853, 71] on div "Далее" at bounding box center [836, 69] width 54 height 26
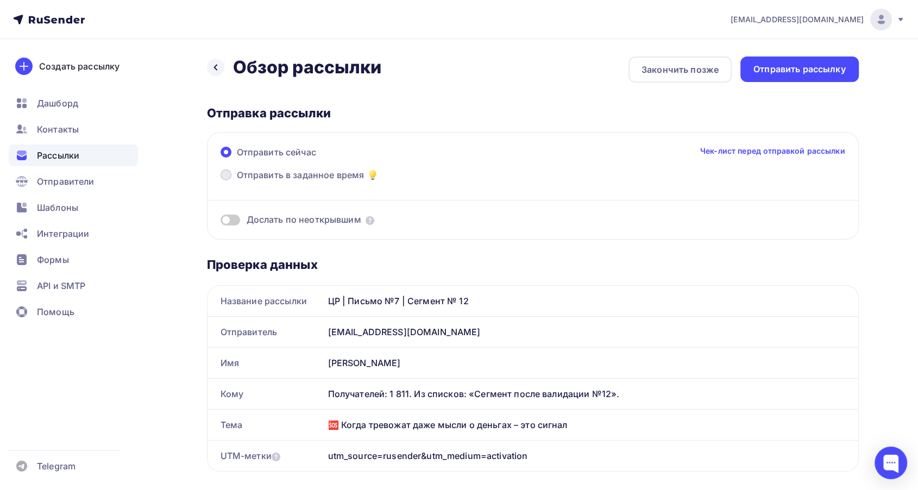
click at [294, 174] on span "Отправить в заданное время" at bounding box center [301, 174] width 128 height 13
click at [237, 181] on input "Отправить в заданное время" at bounding box center [237, 181] width 0 height 0
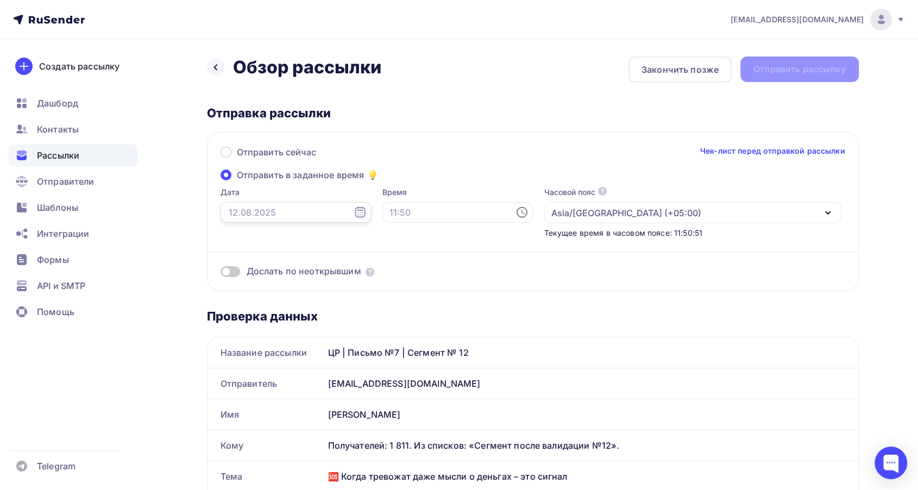
click at [242, 211] on input "text" at bounding box center [296, 212] width 150 height 21
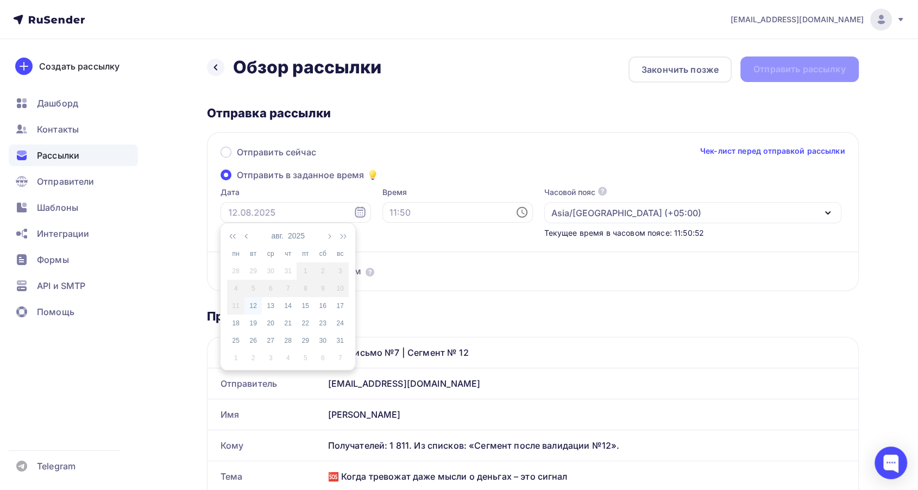
click at [255, 308] on div "12" at bounding box center [252, 306] width 17 height 10
type input "[DATE]"
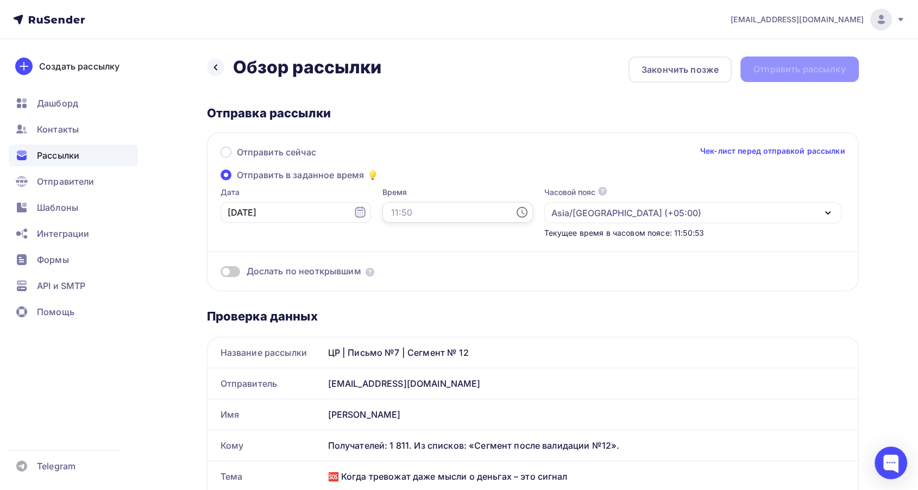
click at [387, 206] on input "text" at bounding box center [457, 212] width 150 height 21
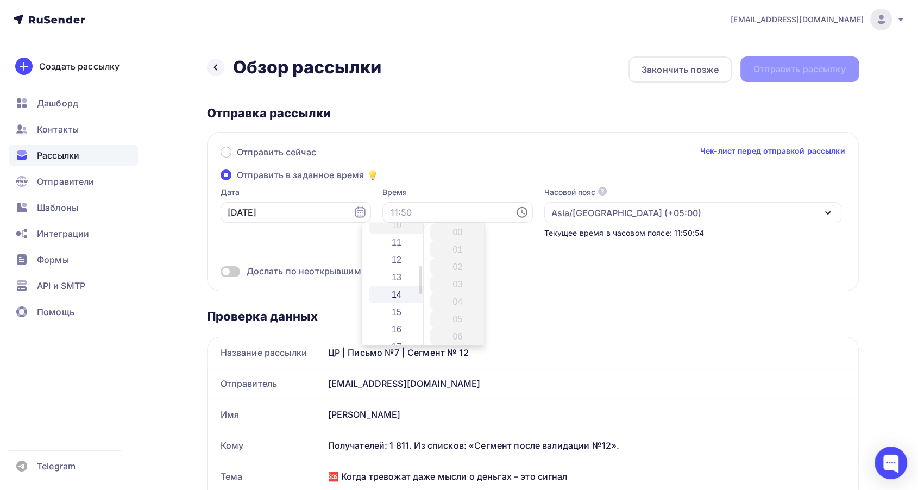
click at [405, 295] on li "14" at bounding box center [397, 294] width 57 height 17
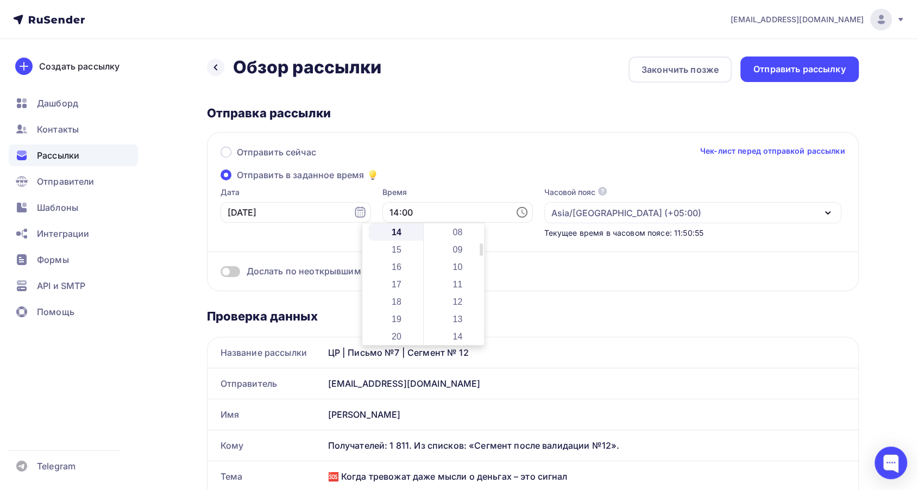
scroll to position [181, 0]
click at [455, 298] on li "14" at bounding box center [458, 294] width 57 height 17
type input "14:14"
click at [447, 163] on div "Отправить сейчас Чек-лист перед отправкой рассылки" at bounding box center [533, 157] width 625 height 23
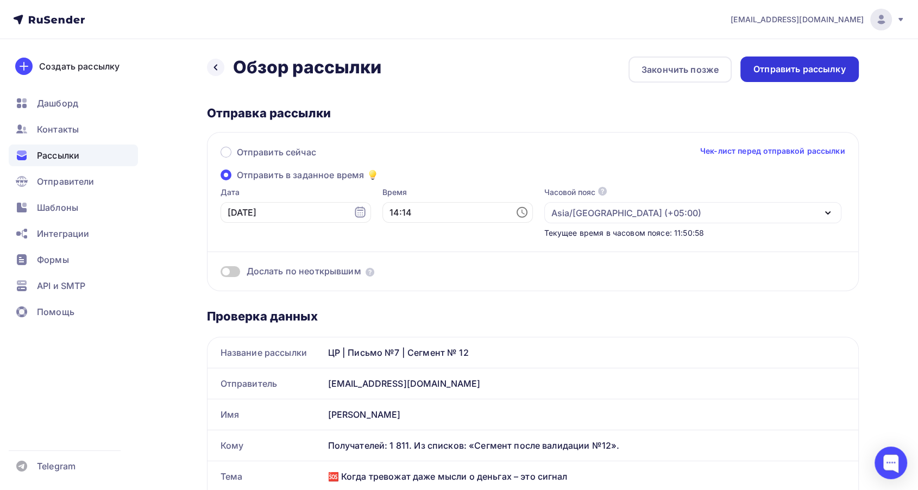
click at [784, 75] on div "Отправить рассылку" at bounding box center [799, 69] width 118 height 26
